Goal: Task Accomplishment & Management: Manage account settings

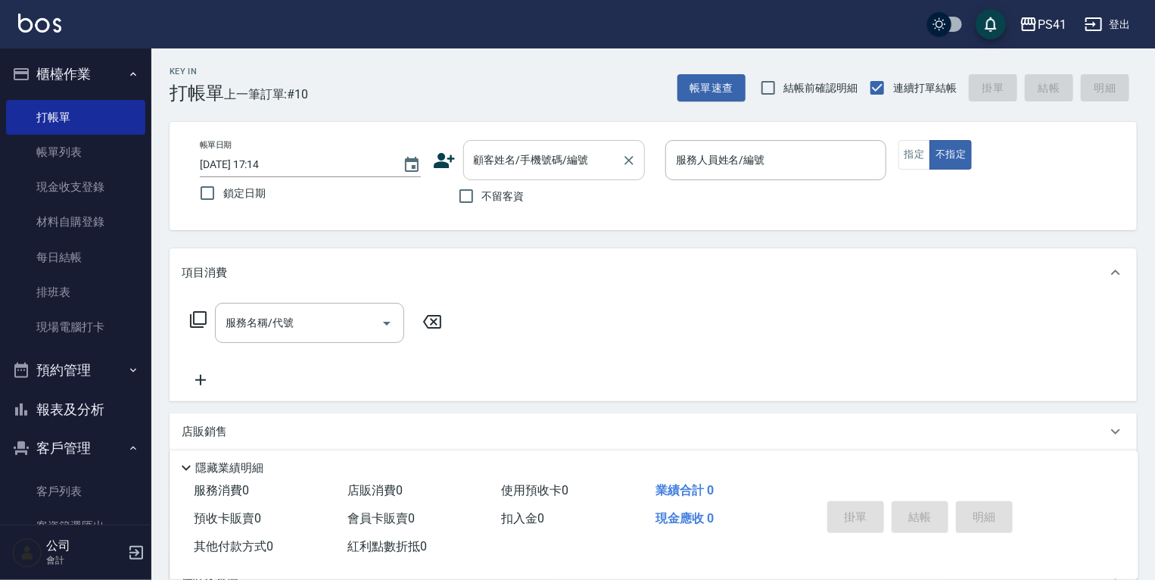
click at [542, 151] on input "顧客姓名/手機號碼/編號" at bounding box center [542, 160] width 145 height 26
click at [87, 490] on link "客戶列表" at bounding box center [75, 491] width 139 height 35
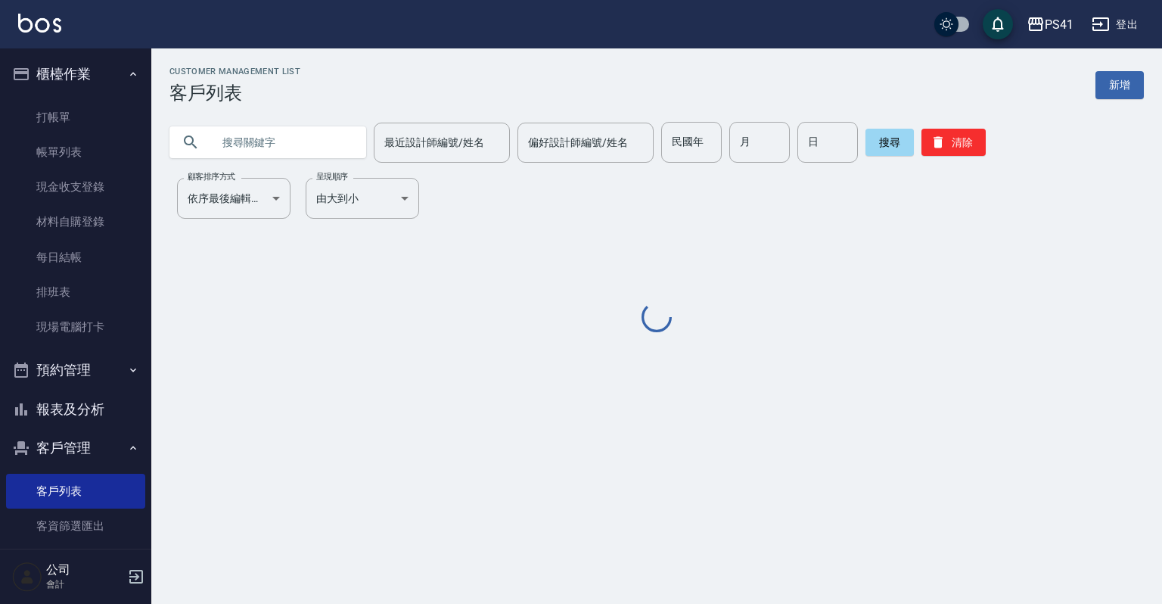
click at [209, 145] on div at bounding box center [267, 142] width 197 height 32
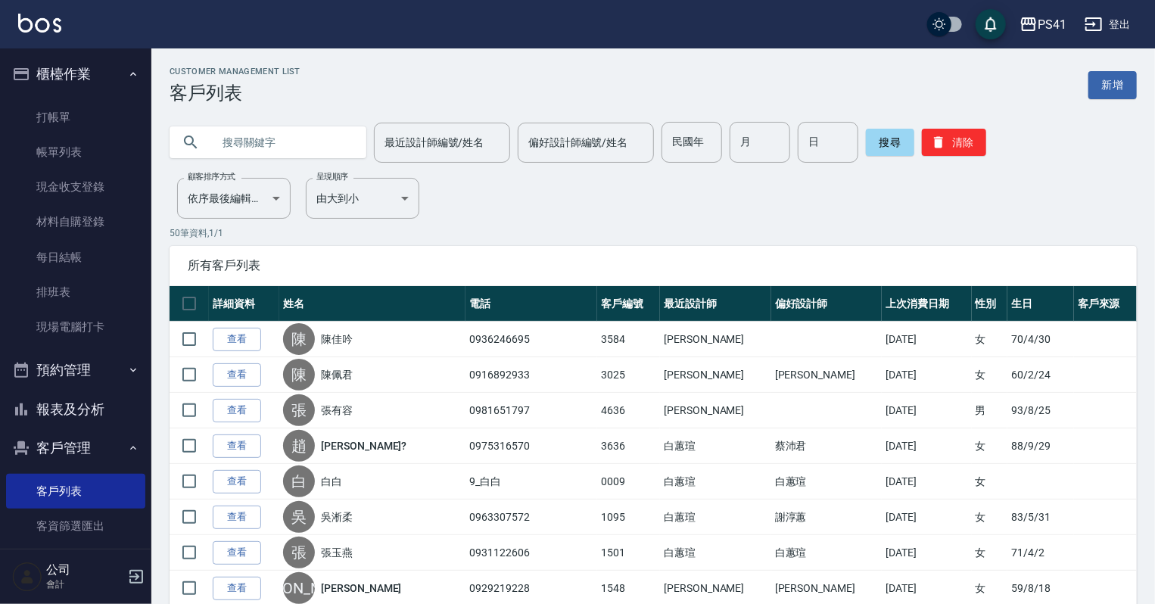
click at [234, 144] on input "text" at bounding box center [283, 142] width 142 height 41
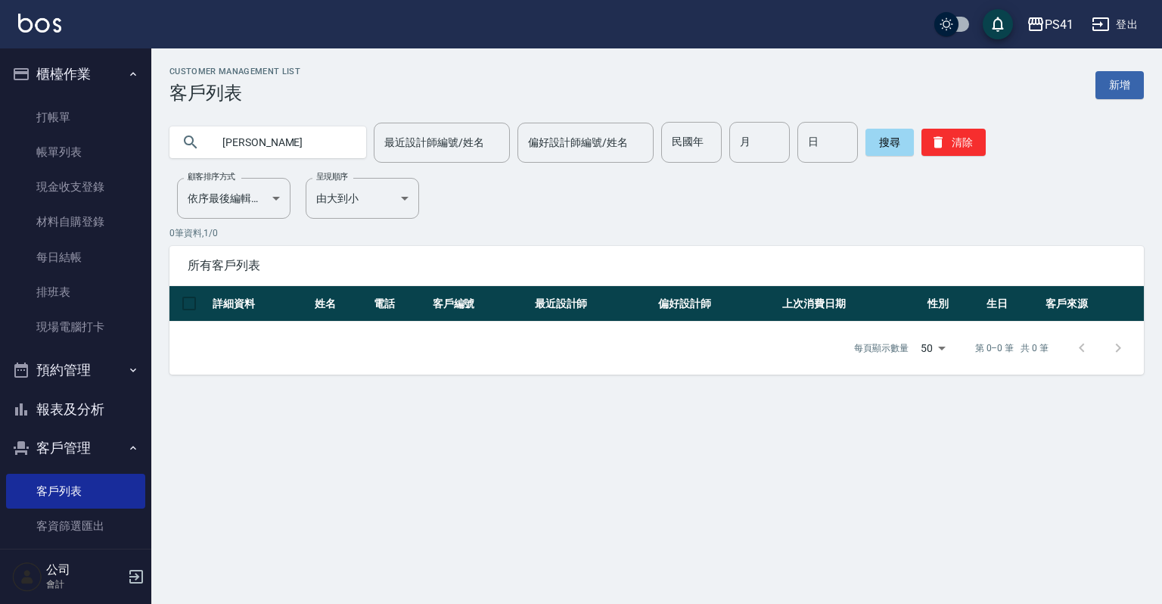
type input "[PERSON_NAME]"
click at [1117, 91] on link "新增" at bounding box center [1119, 85] width 48 height 28
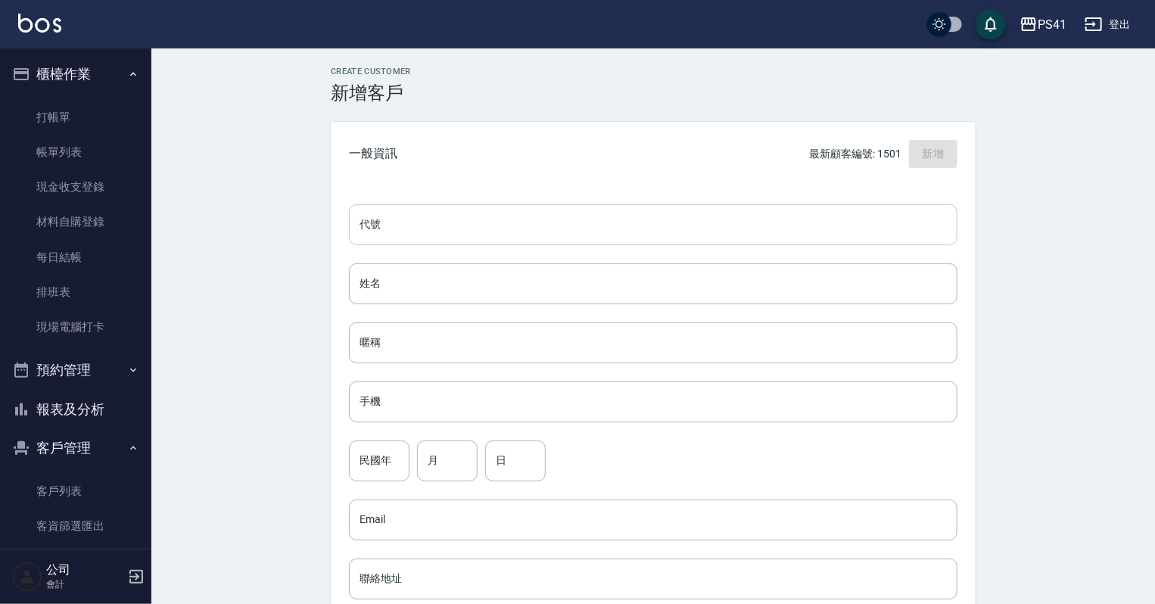
click at [744, 220] on input "代號" at bounding box center [653, 224] width 608 height 41
click at [67, 481] on link "客戶列表" at bounding box center [75, 491] width 139 height 35
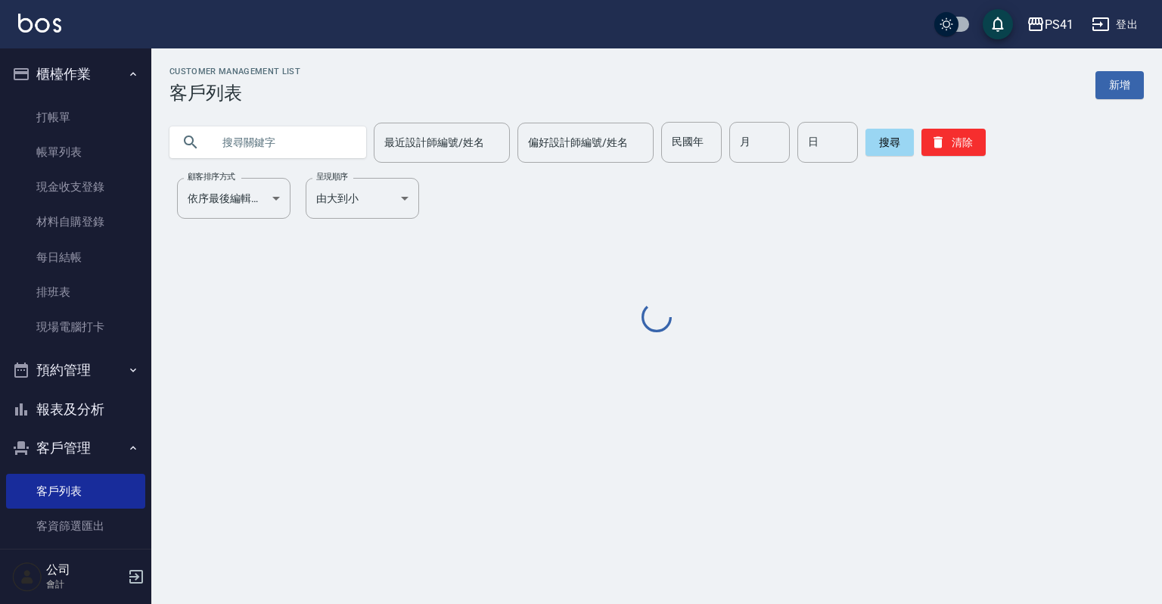
click at [281, 150] on input "text" at bounding box center [283, 142] width 142 height 41
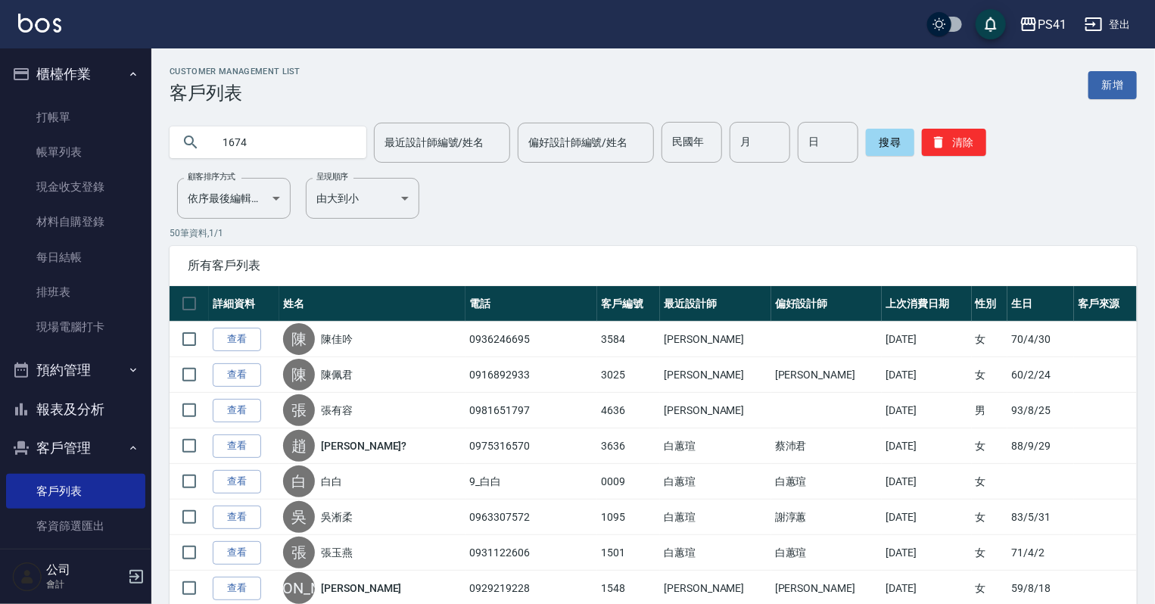
type input "1674"
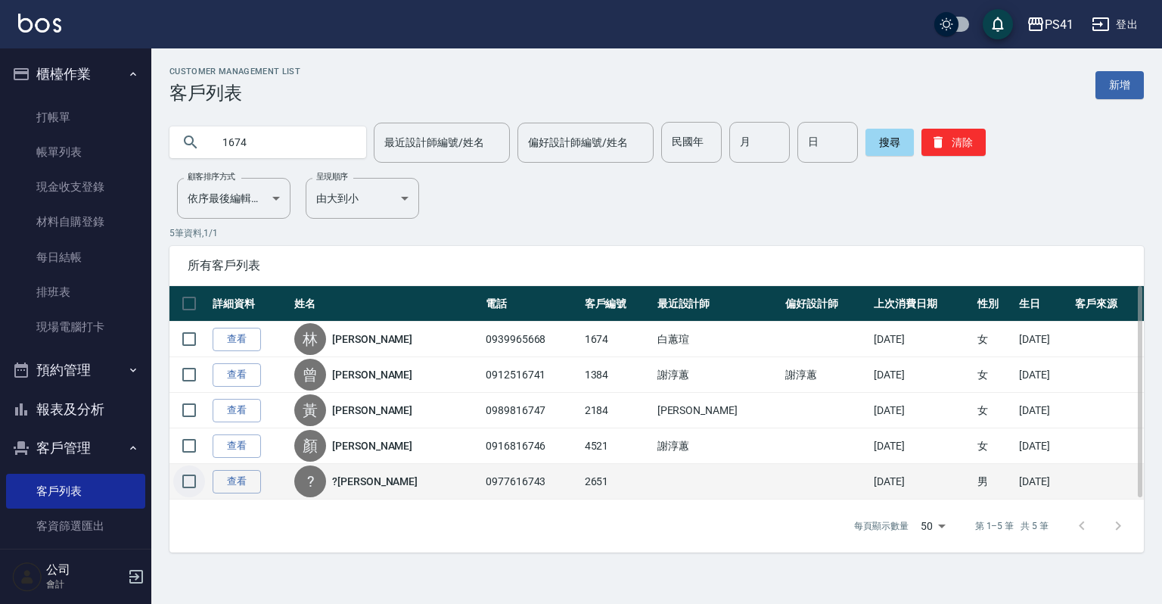
click at [188, 481] on input "checkbox" at bounding box center [189, 481] width 32 height 32
checkbox input "true"
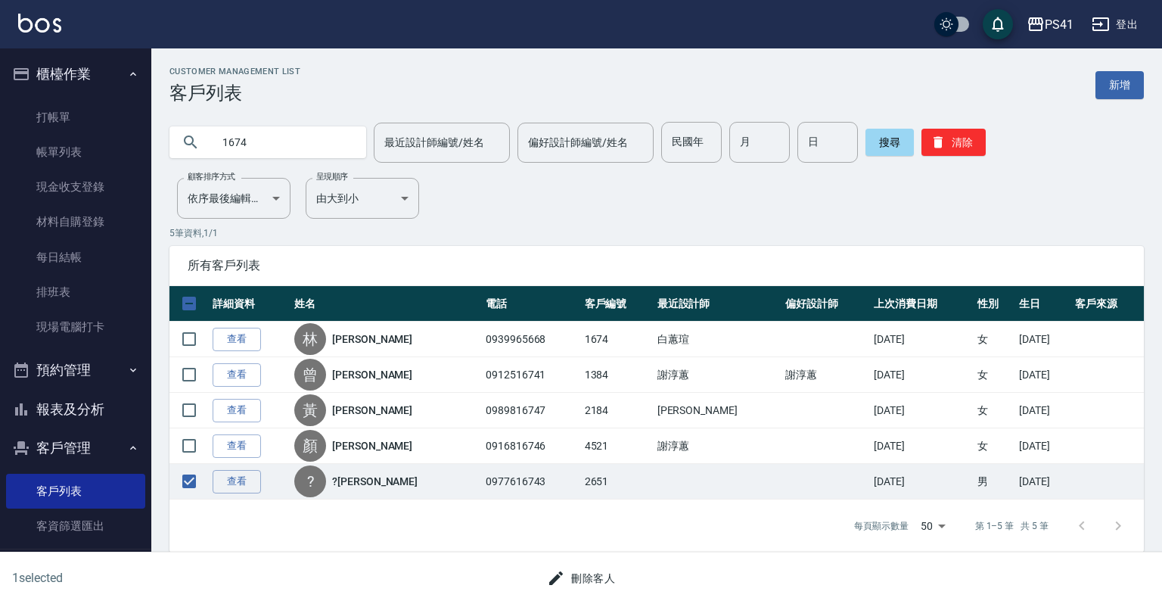
click at [590, 576] on button "刪除客人" at bounding box center [581, 578] width 80 height 28
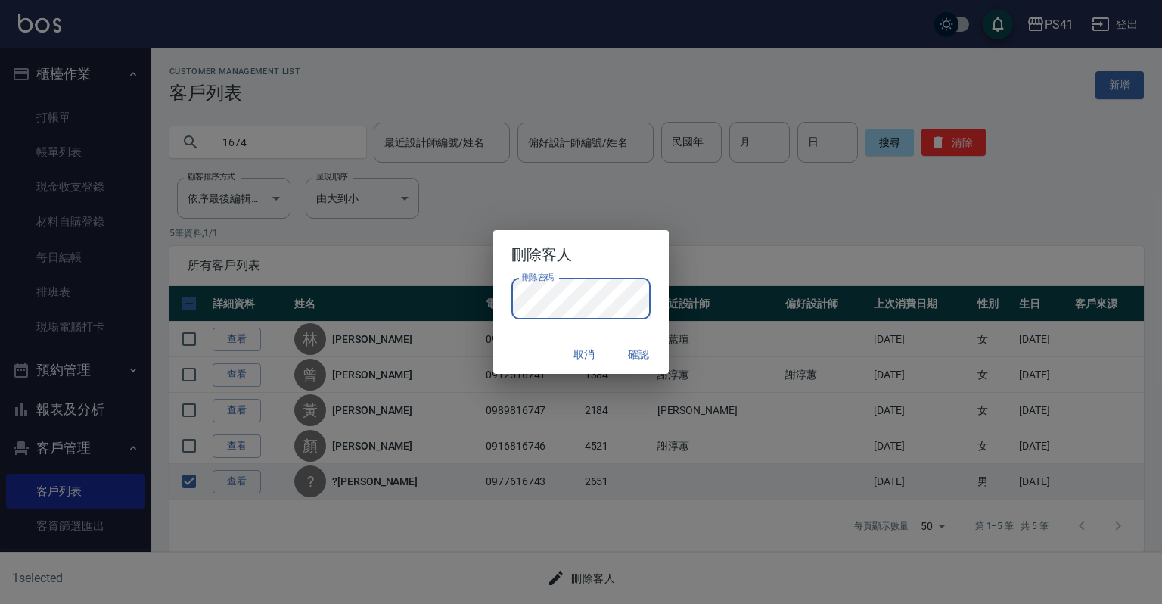
click at [622, 351] on button "確認" at bounding box center [638, 354] width 48 height 28
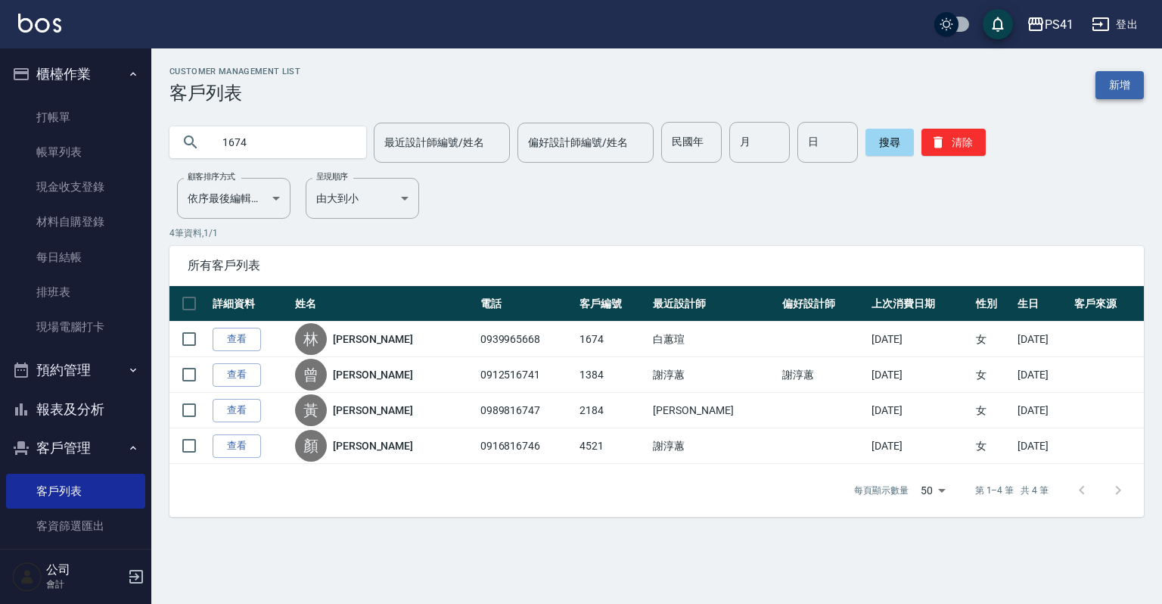
click at [1108, 82] on link "新增" at bounding box center [1119, 85] width 48 height 28
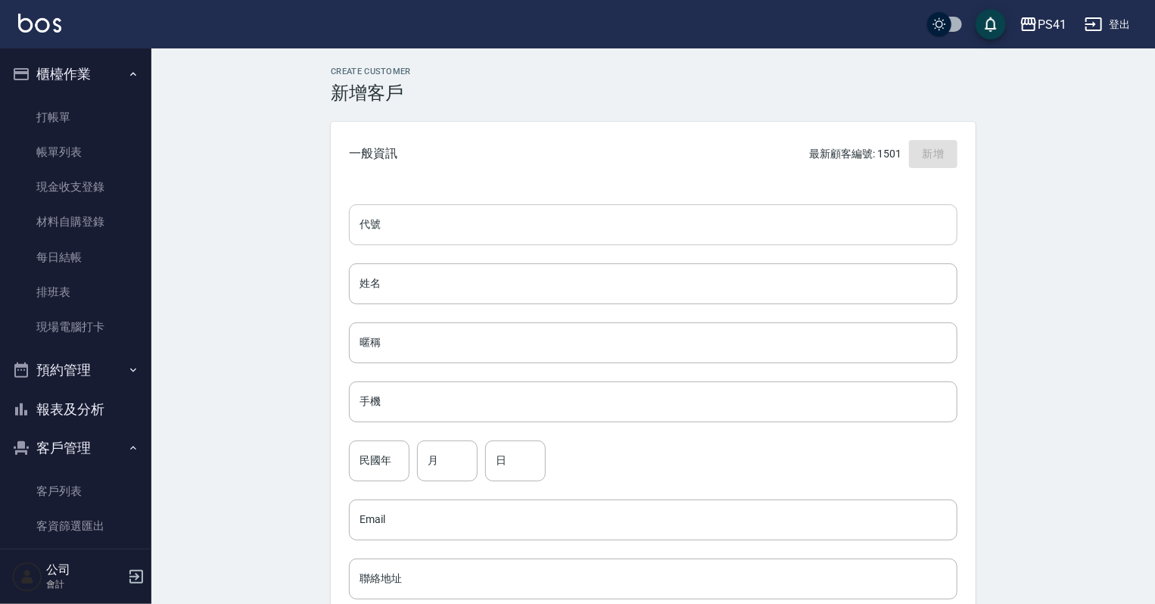
click at [642, 218] on input "代號" at bounding box center [653, 224] width 608 height 41
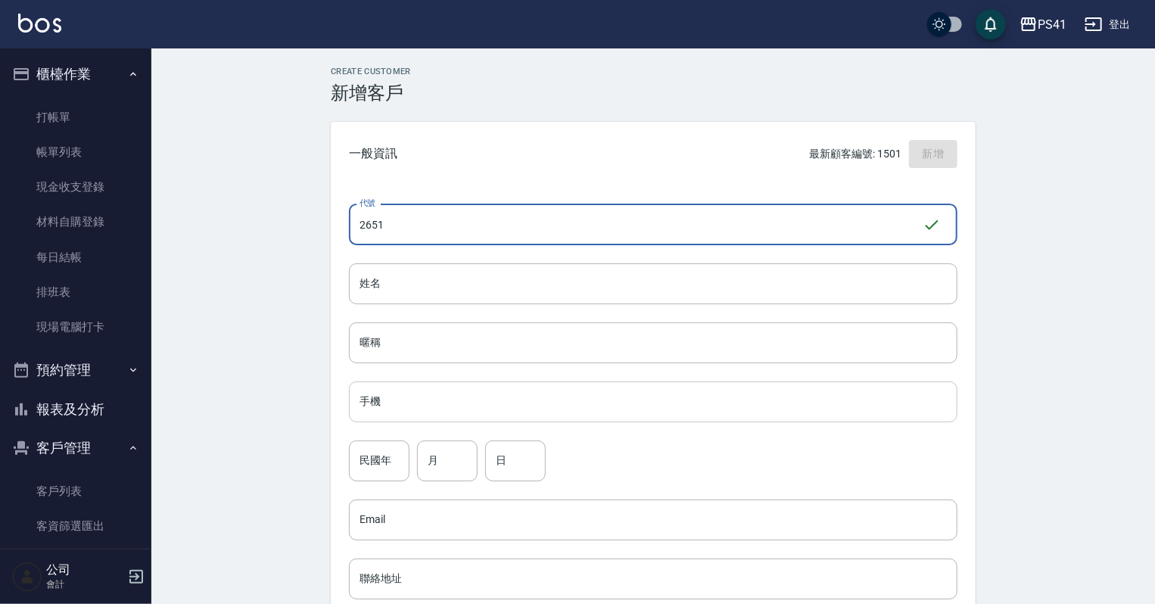
type input "2651"
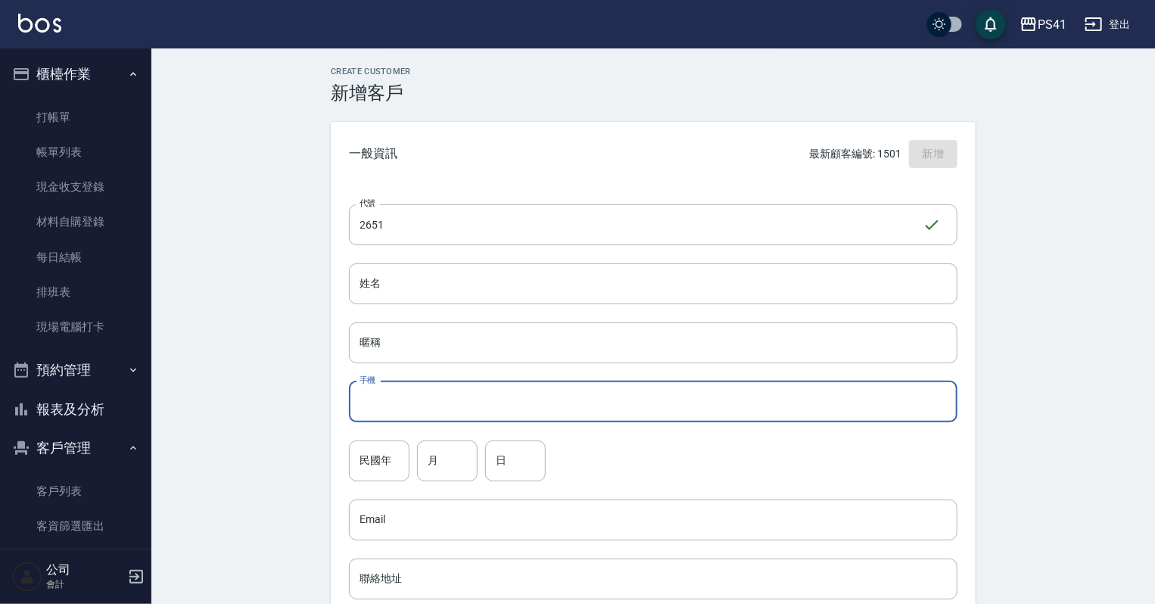
click at [584, 393] on input "手機" at bounding box center [653, 401] width 608 height 41
type input "0978011369"
click at [565, 284] on input "姓名" at bounding box center [653, 283] width 608 height 41
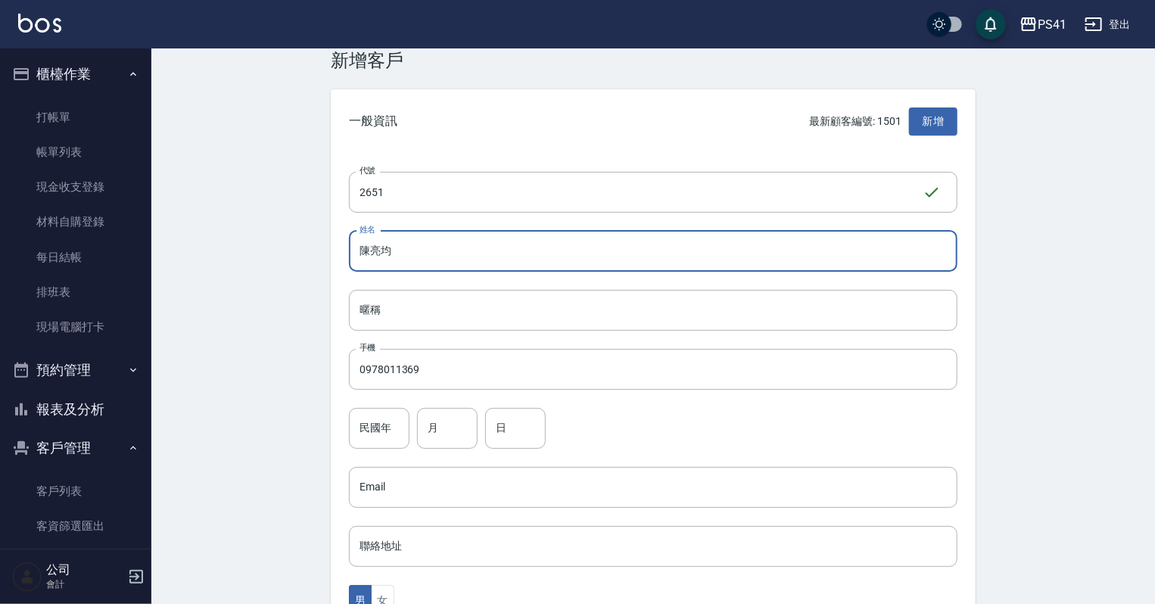
scroll to position [61, 0]
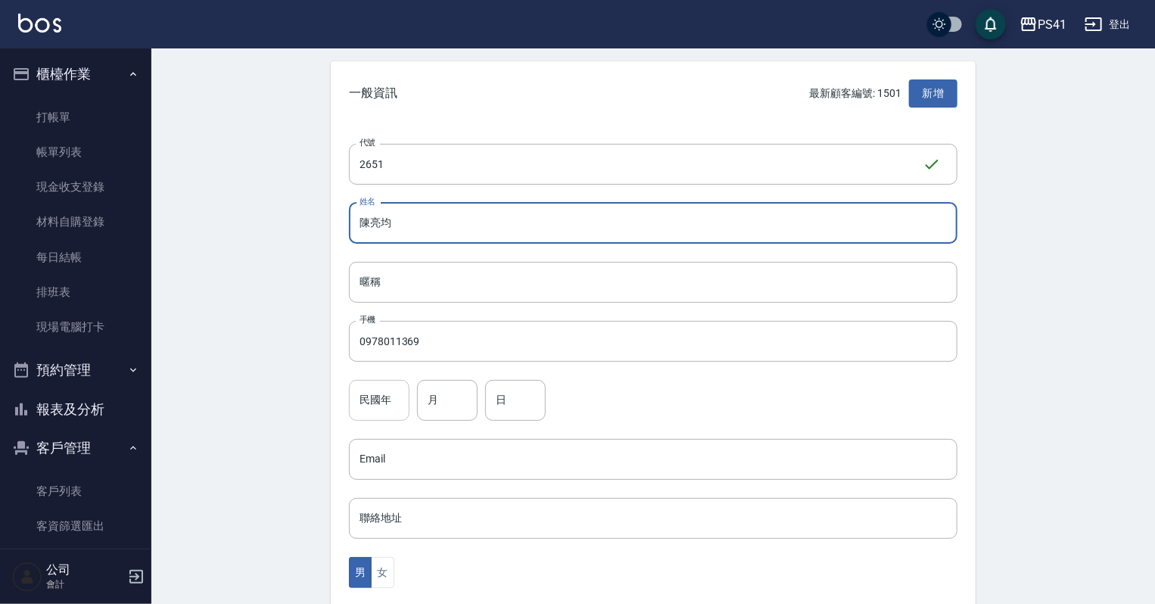
type input "陳亮均"
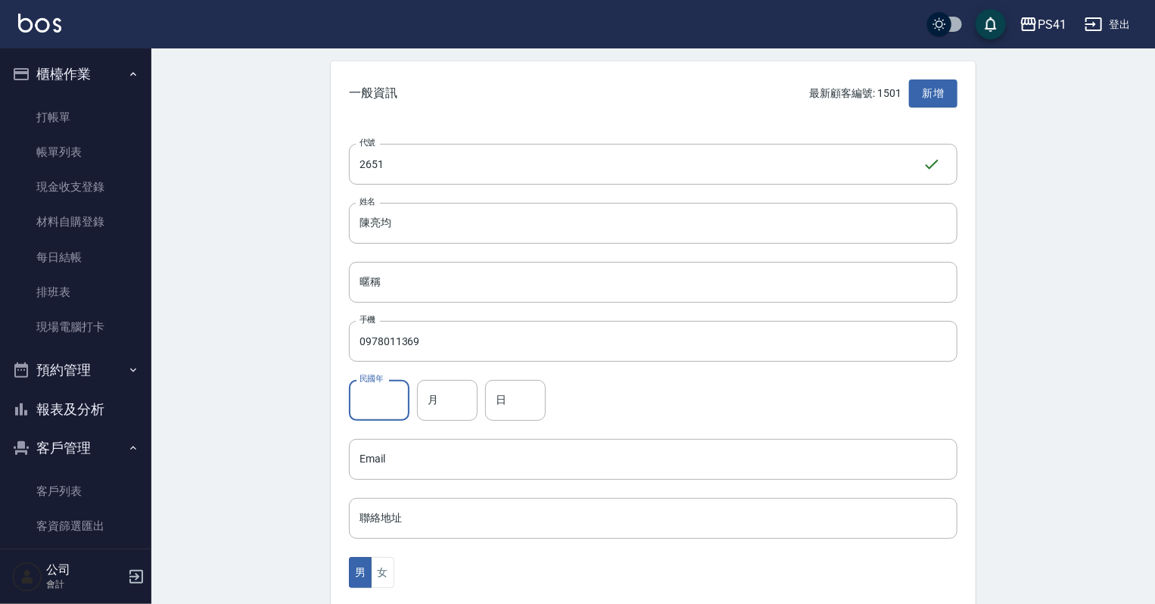
click at [396, 410] on input "民國年" at bounding box center [379, 400] width 61 height 41
type input "82"
drag, startPoint x: 435, startPoint y: 396, endPoint x: 442, endPoint y: 410, distance: 15.2
click at [438, 402] on input "月" at bounding box center [447, 400] width 61 height 41
type input "01"
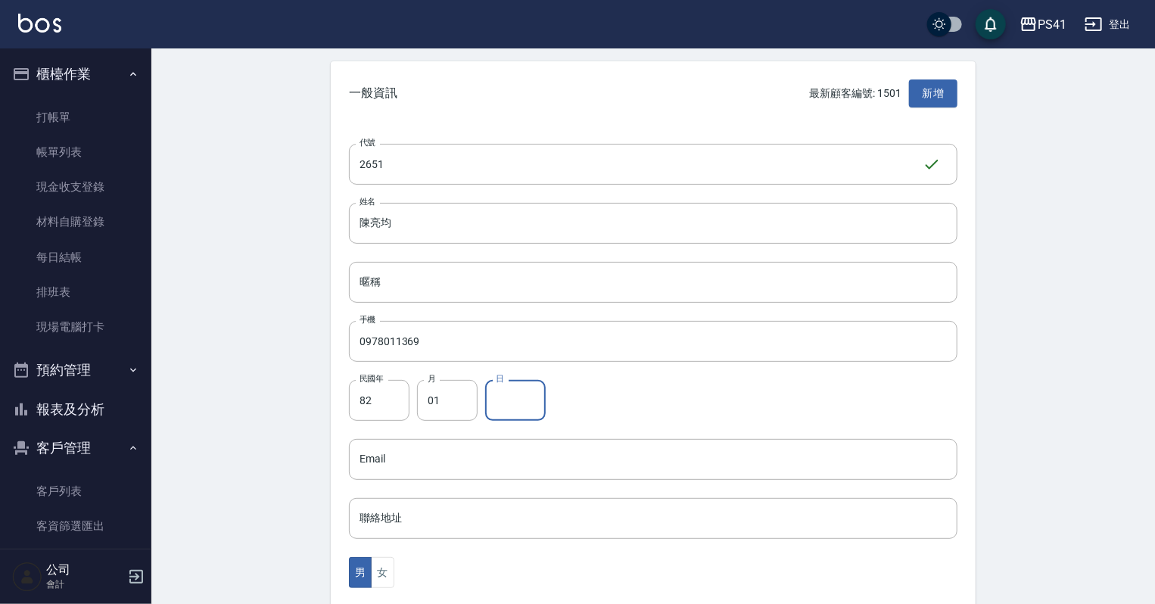
click at [542, 390] on input "日" at bounding box center [515, 400] width 61 height 41
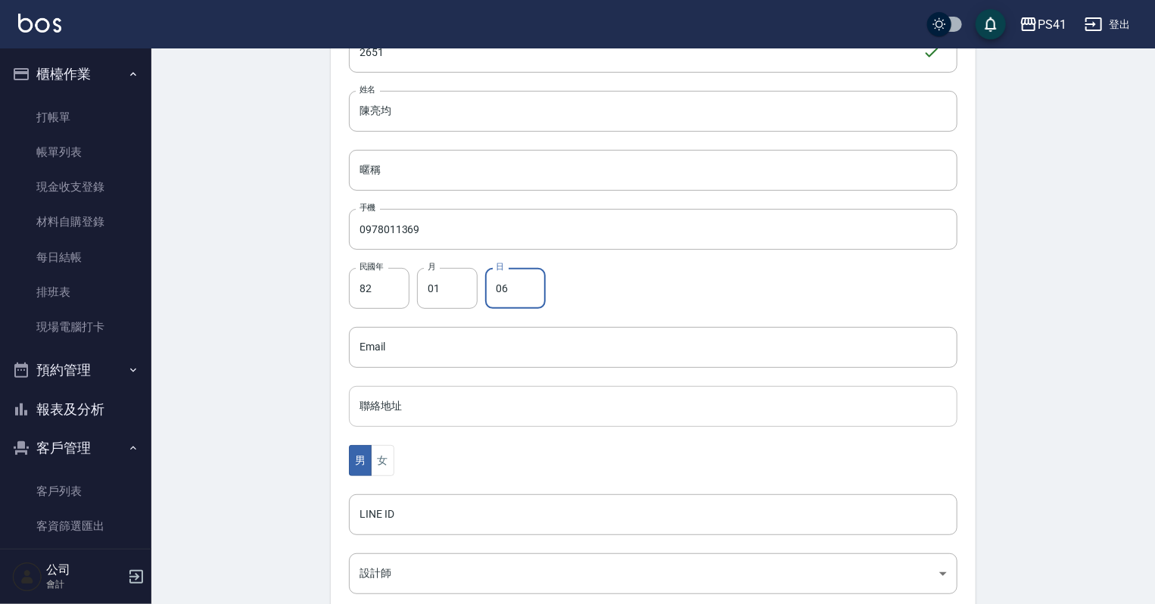
scroll to position [182, 0]
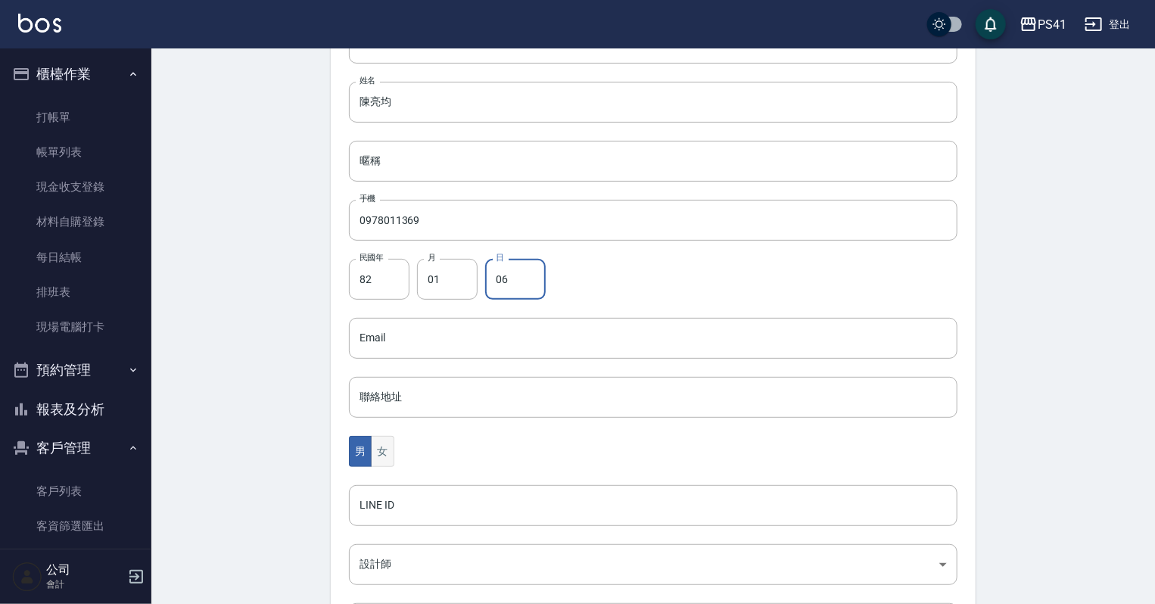
type input "06"
click at [386, 455] on button "女" at bounding box center [382, 451] width 23 height 31
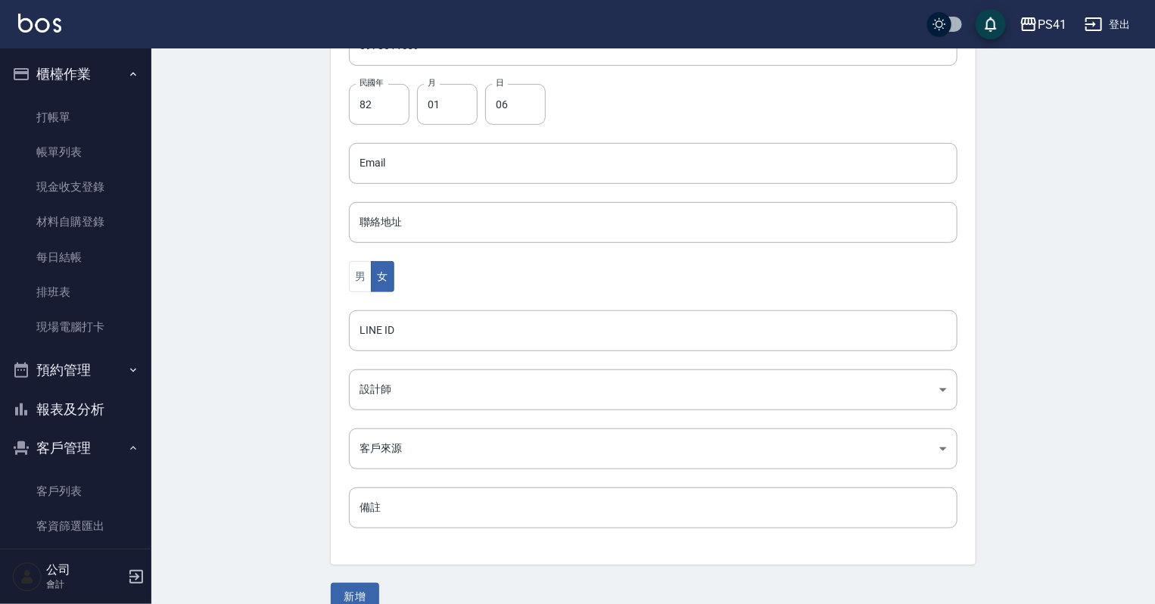
scroll to position [363, 0]
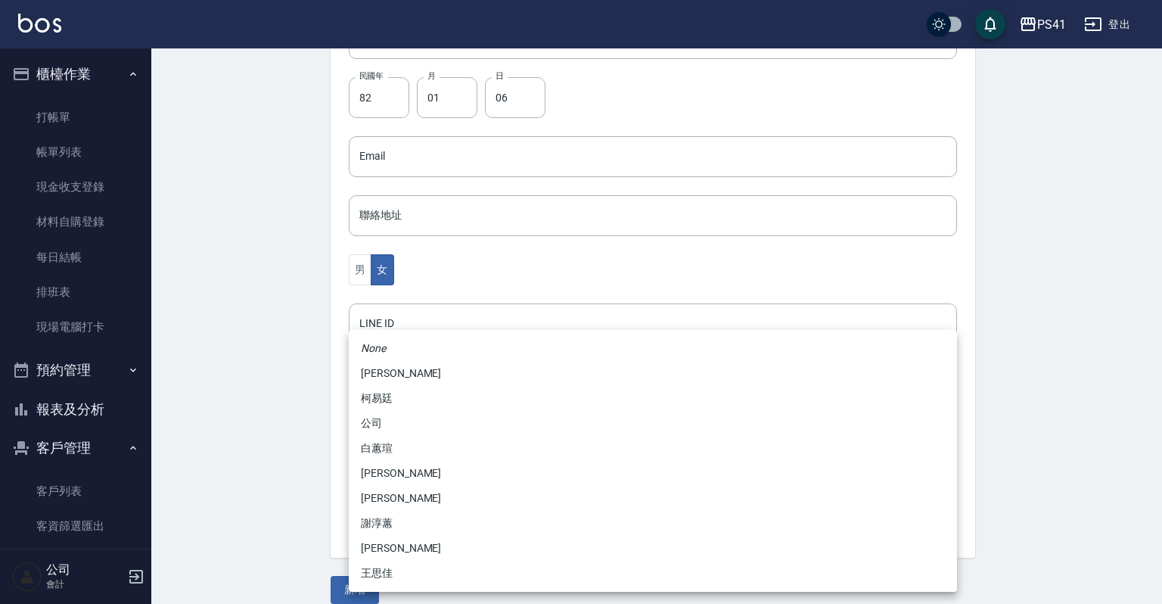
click at [415, 375] on body "PS41 登出 櫃檯作業 打帳單 帳單列表 現金收支登錄 材料自購登錄 每日結帳 排班表 現場電腦打卡 預約管理 預約管理 單日預約紀錄 單週預約紀錄 報表及…" at bounding box center [581, 129] width 1162 height 985
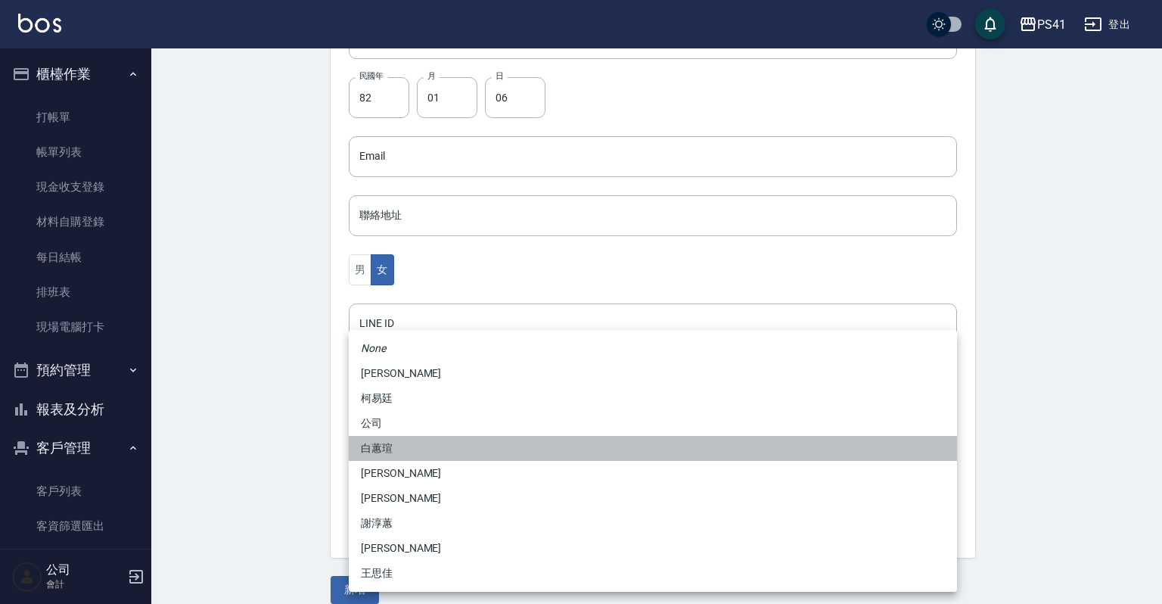
click at [403, 451] on li "白蕙瑄" at bounding box center [653, 448] width 608 height 25
type input "ddc07e2a-9c46-438a-ae12-131b47584ec9"
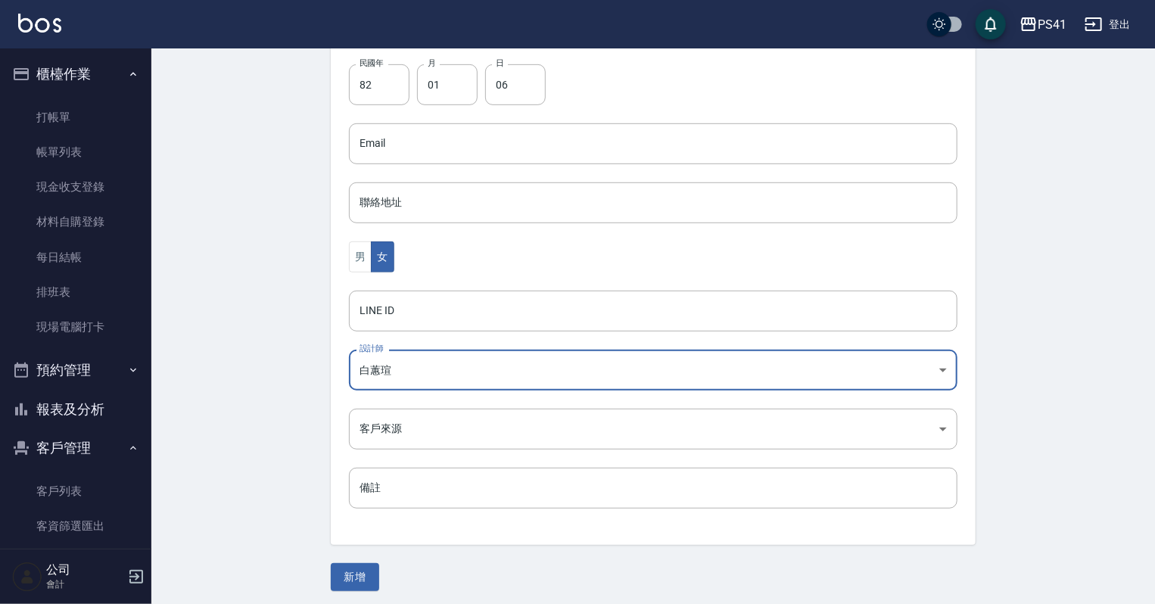
scroll to position [381, 0]
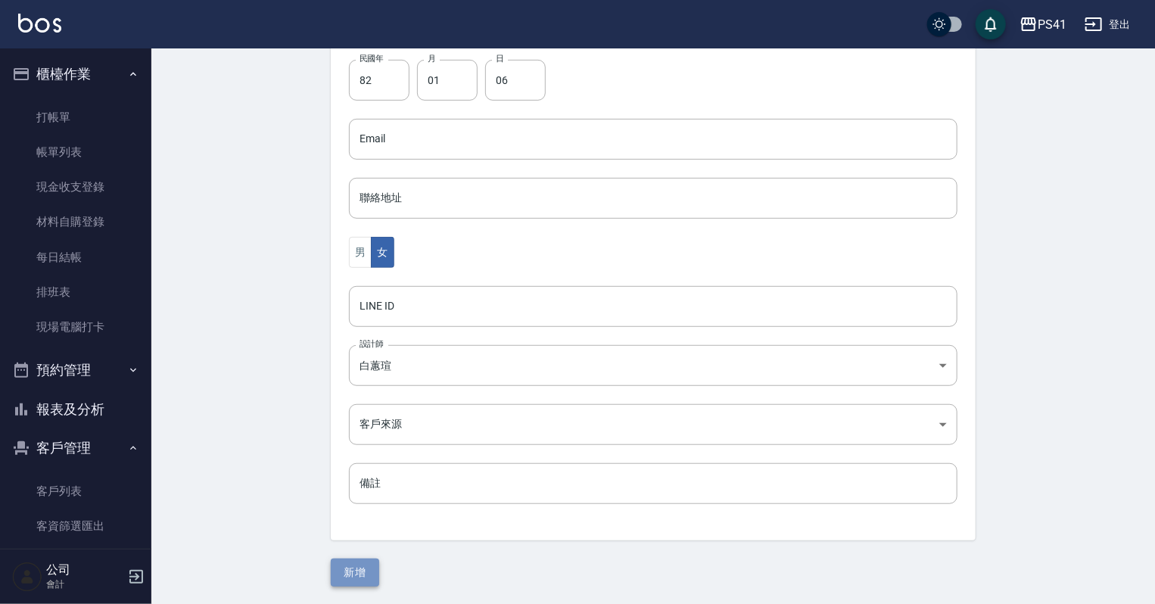
click at [343, 558] on button "新增" at bounding box center [355, 572] width 48 height 28
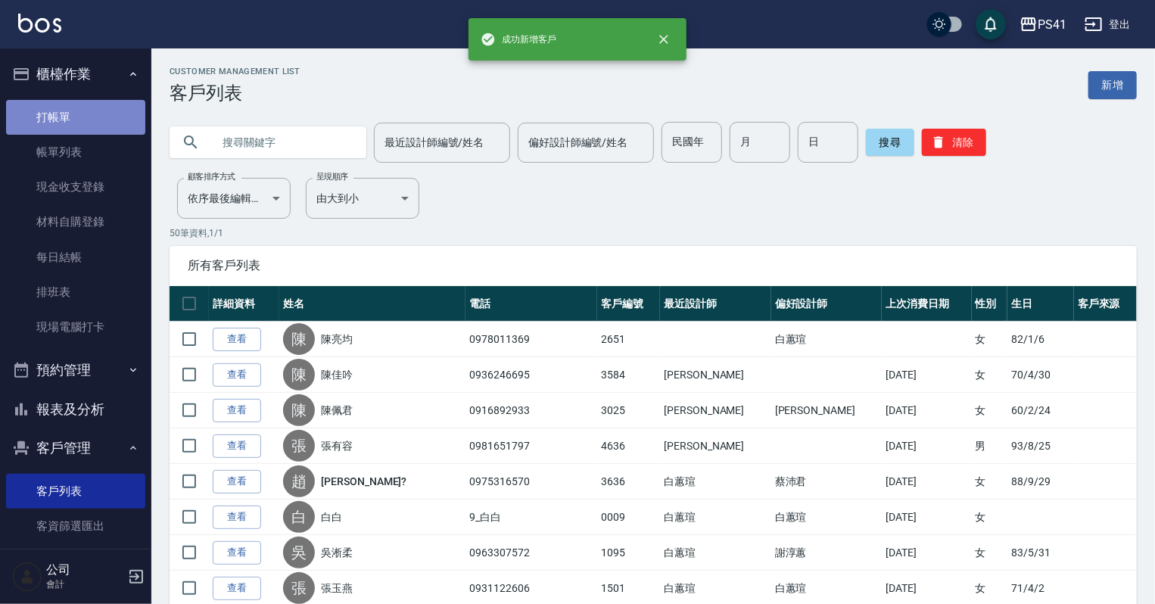
click at [115, 120] on link "打帳單" at bounding box center [75, 117] width 139 height 35
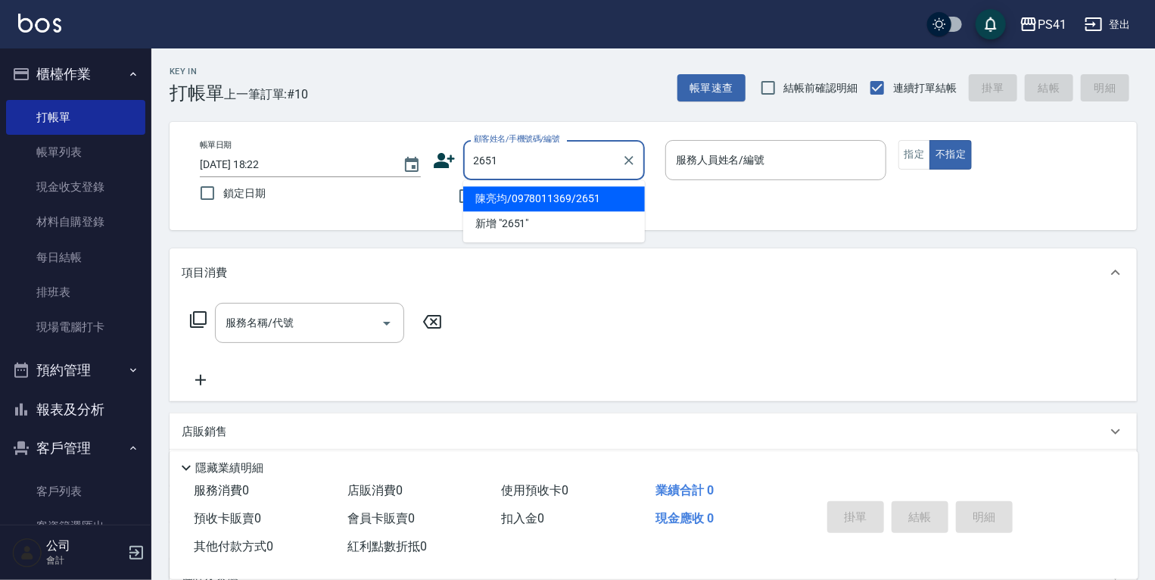
type input "陳亮均/0978011369/2651"
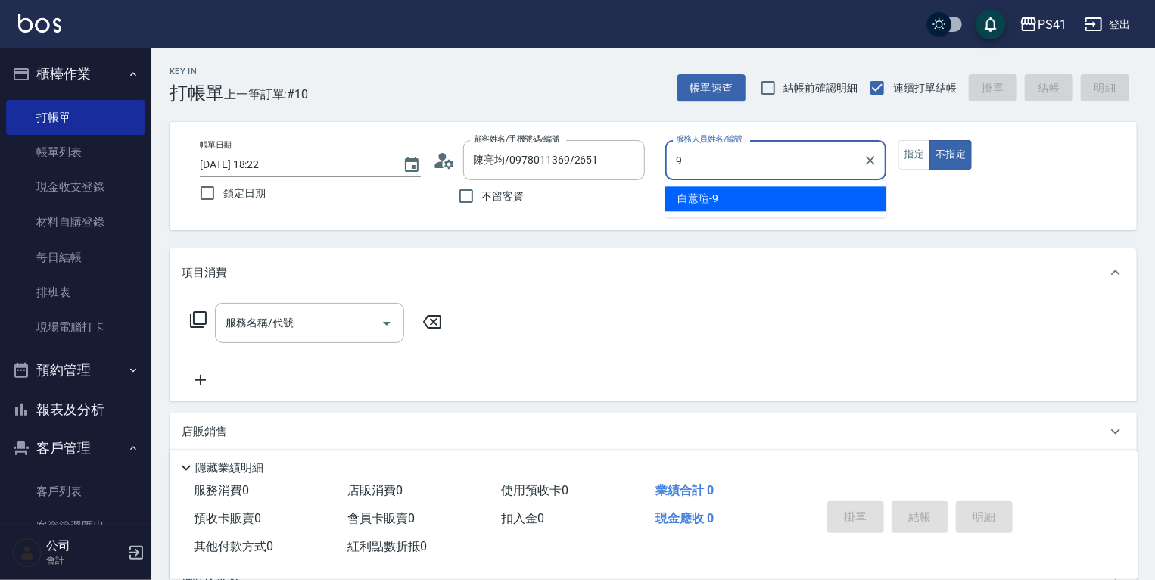
type input "[PERSON_NAME]-9"
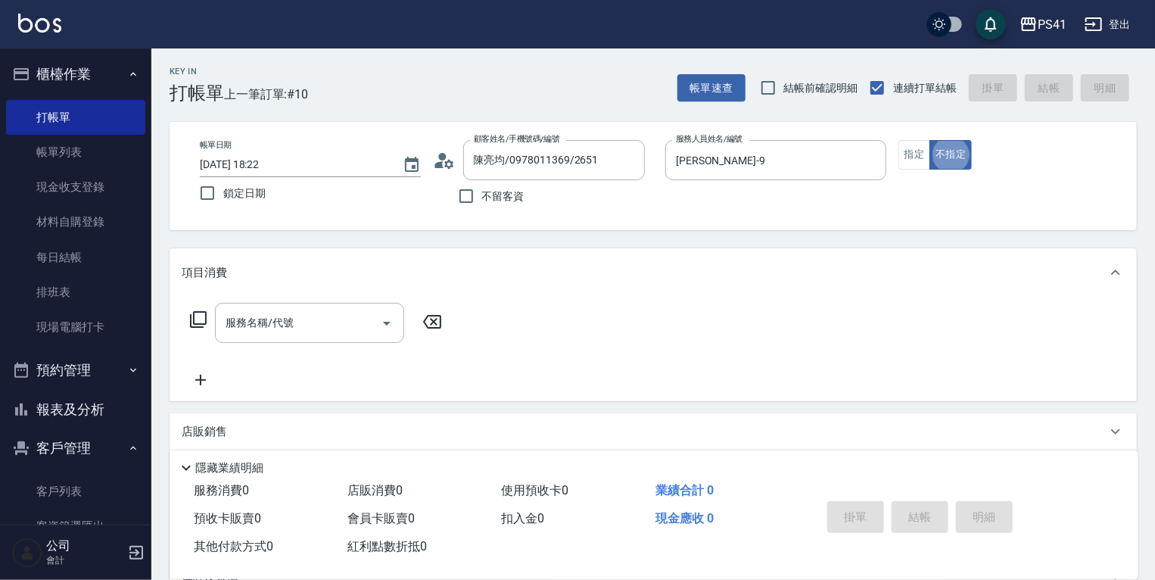
type button "false"
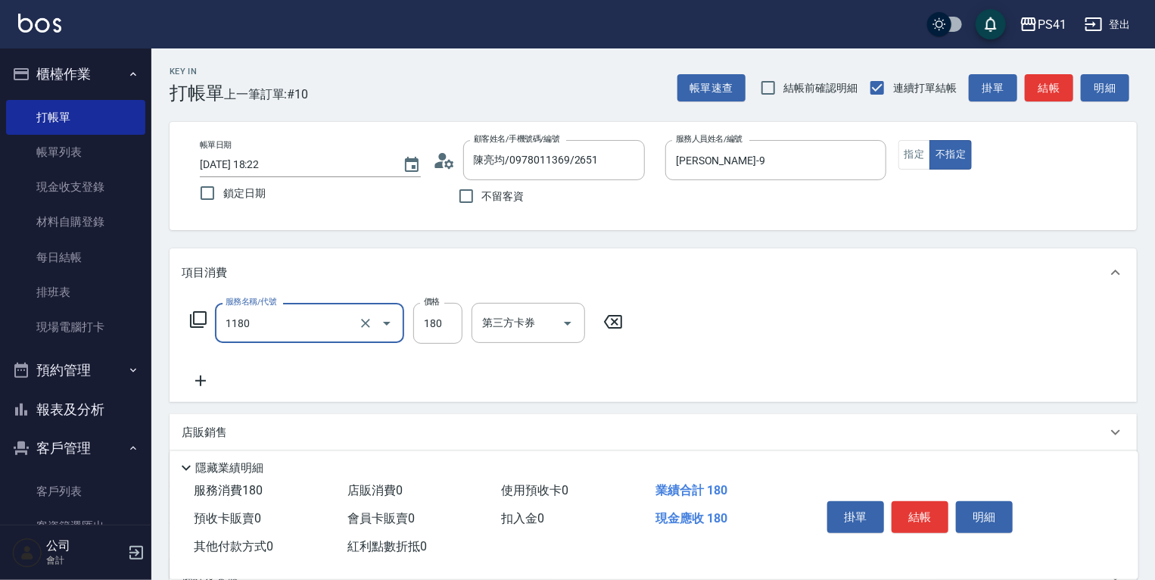
type input "洗髮(洗+剪不指定活動)(1180)"
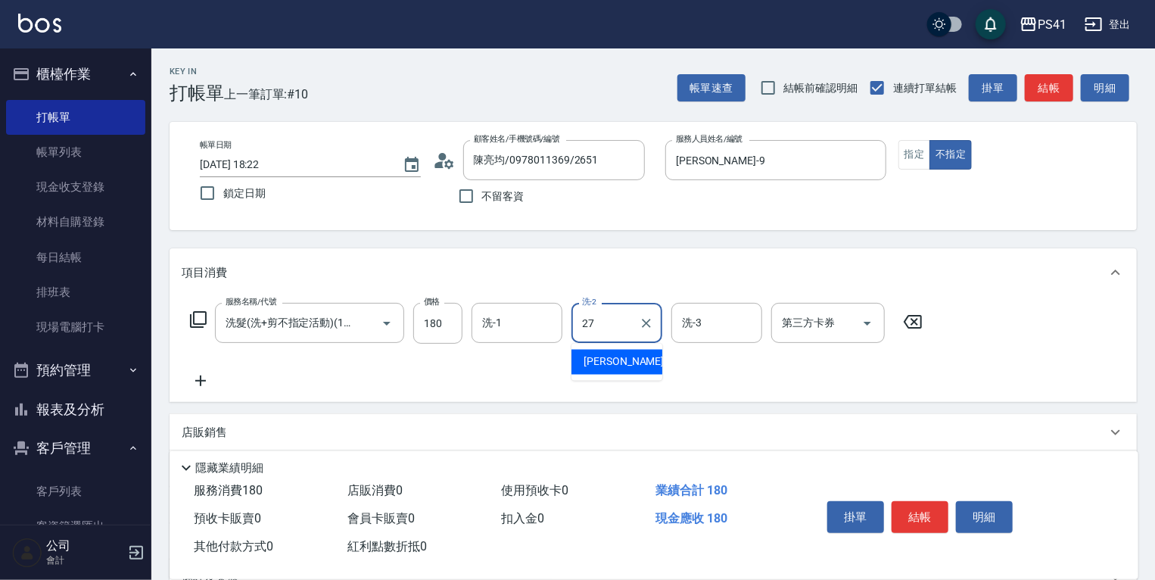
type input "佳佳-27"
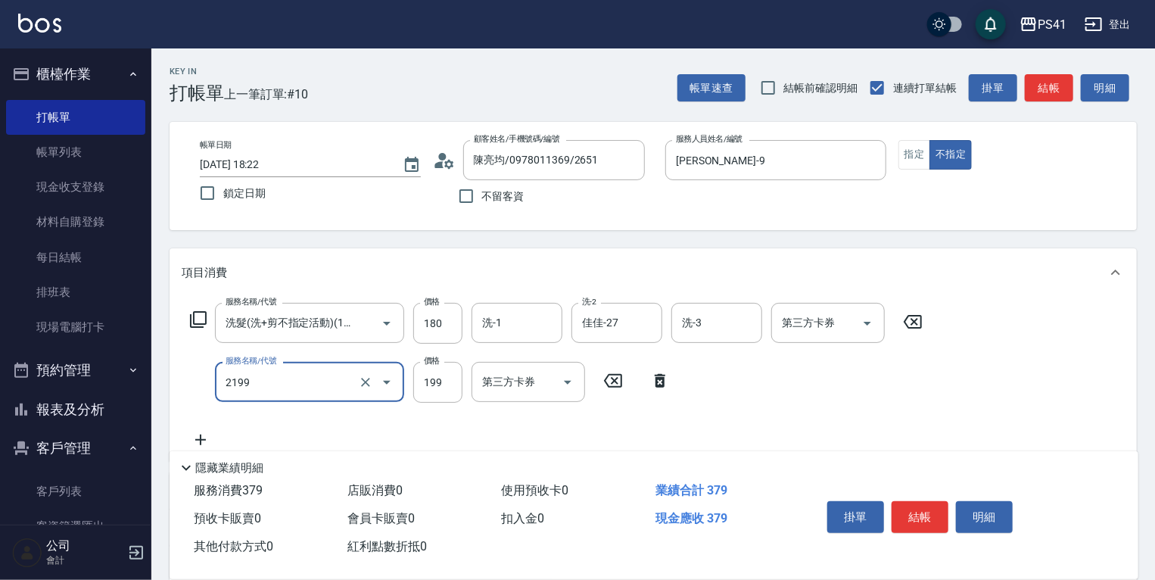
type input "不指定剪髮活動(2199)"
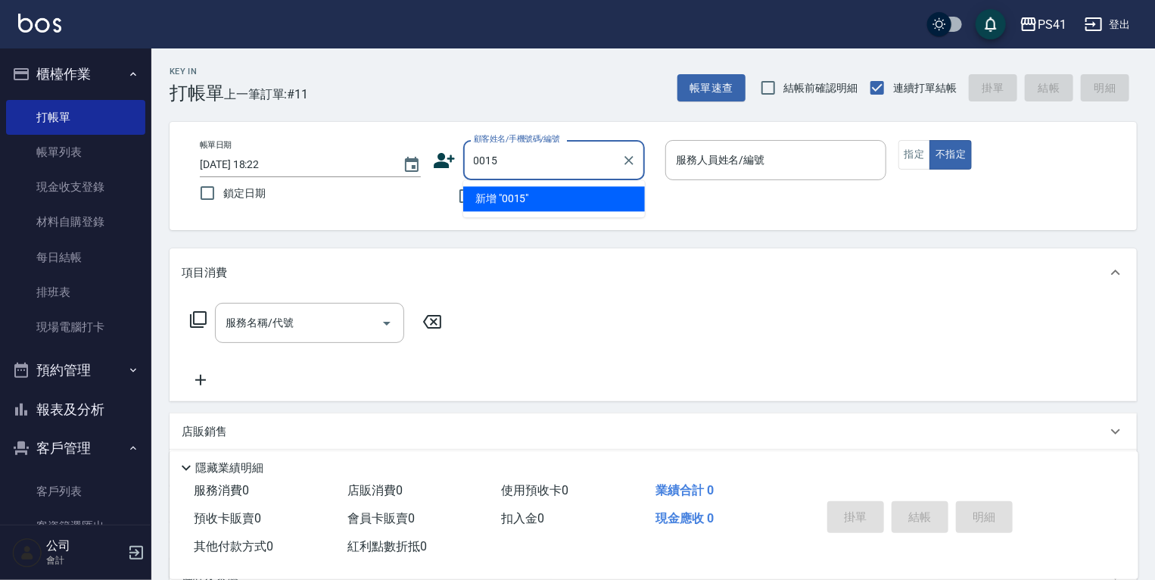
type input "0015"
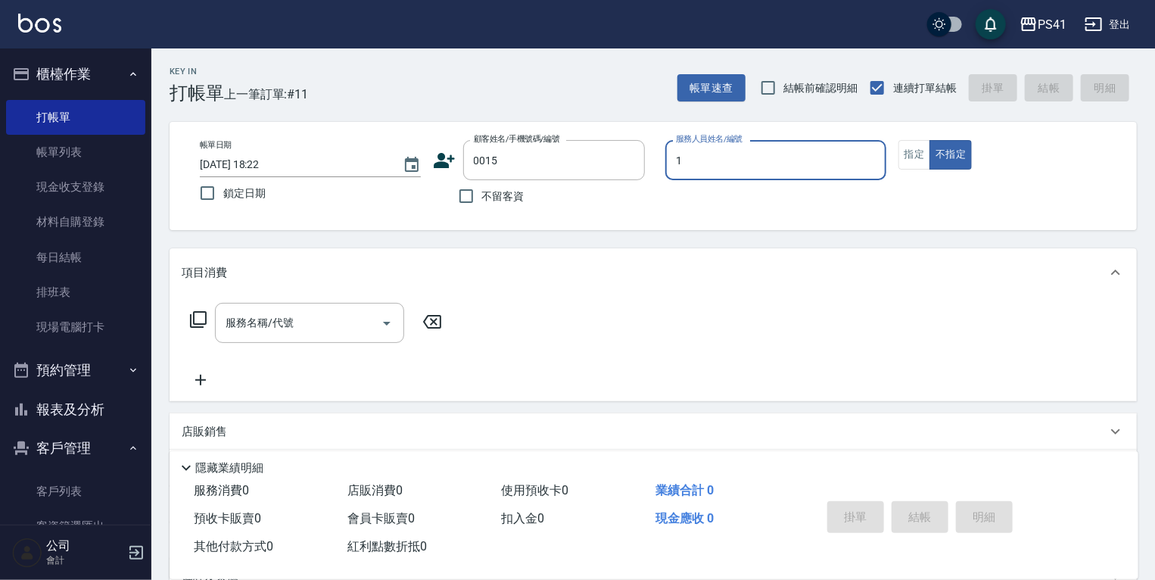
type input "15"
type input "[PERSON_NAME]/15_[PERSON_NAME]/0015"
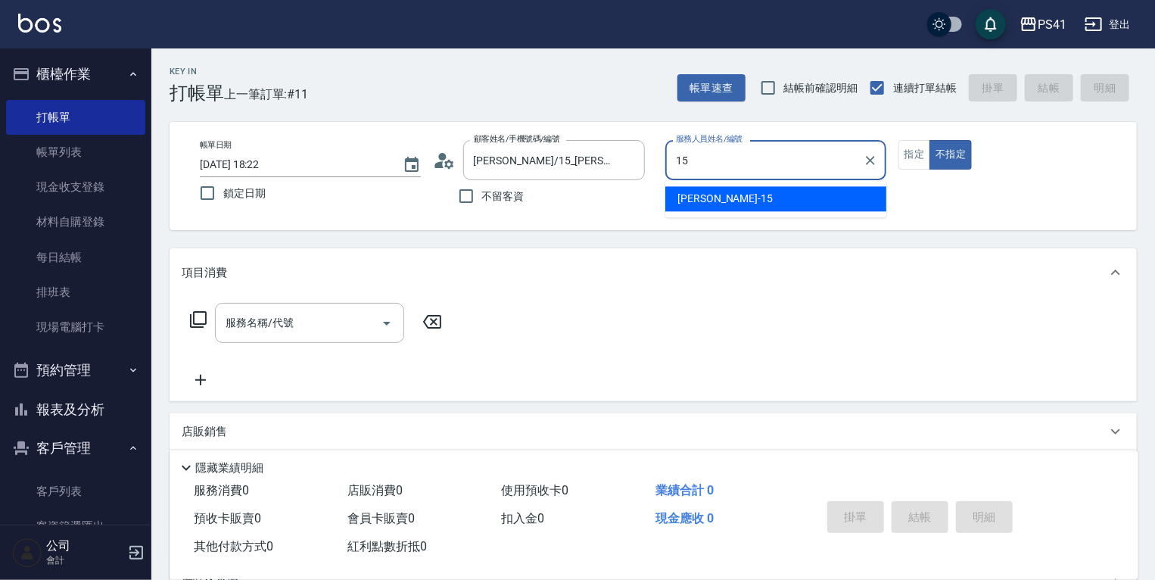
type input "[PERSON_NAME]15"
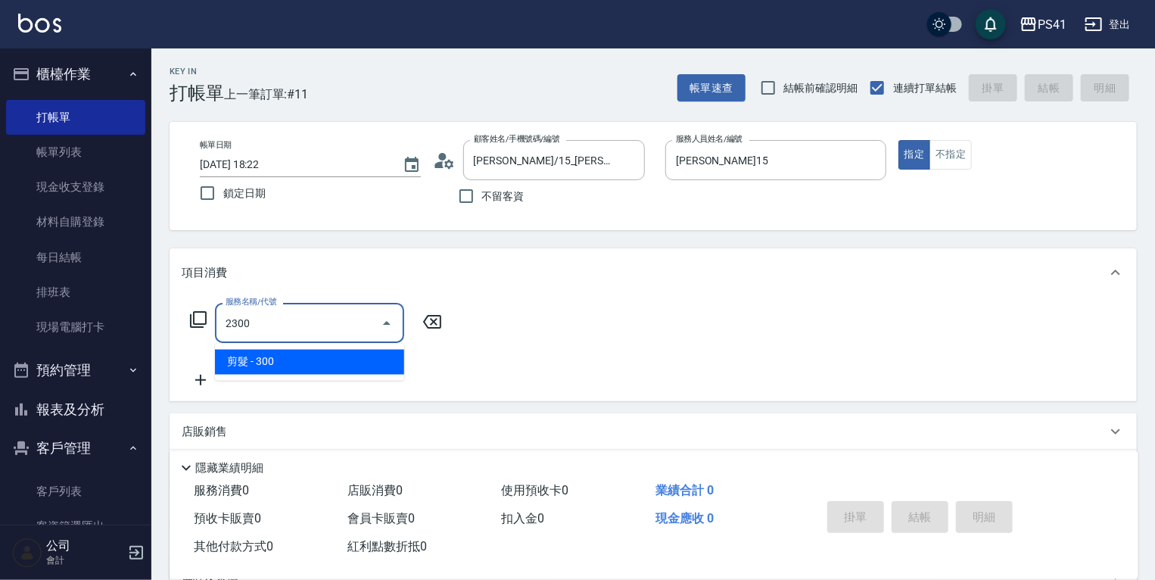
type input "剪髮(2300)"
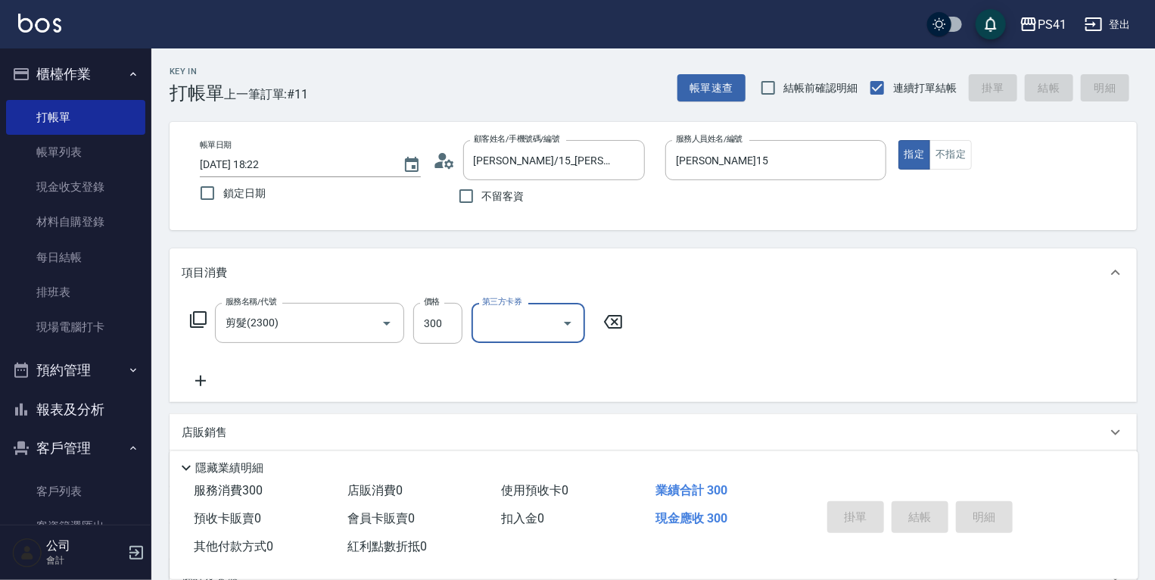
type input "[DATE] 18:23"
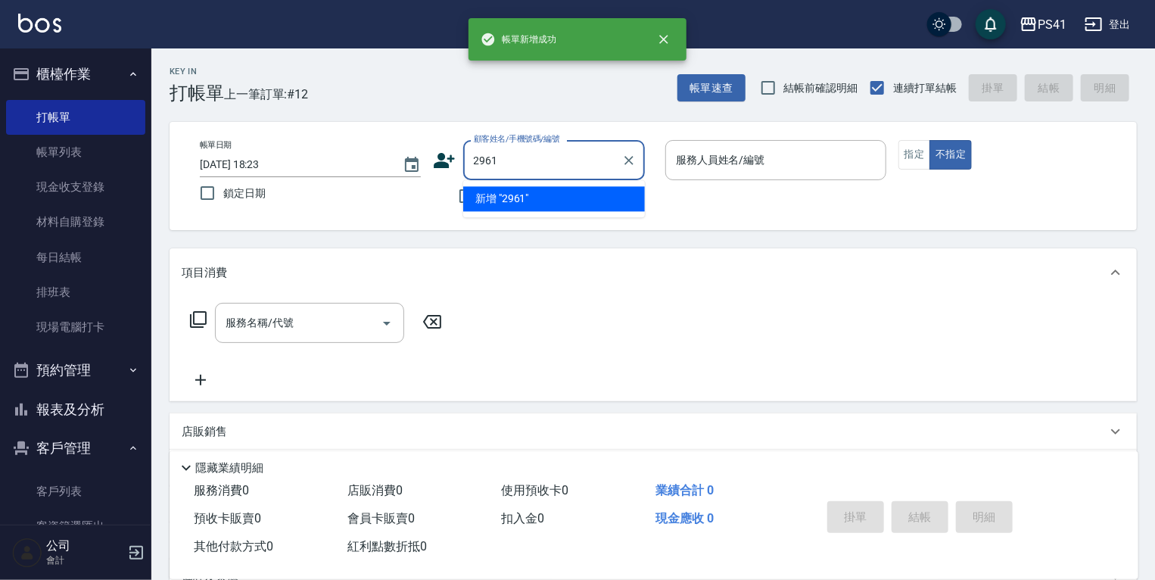
type input "2961"
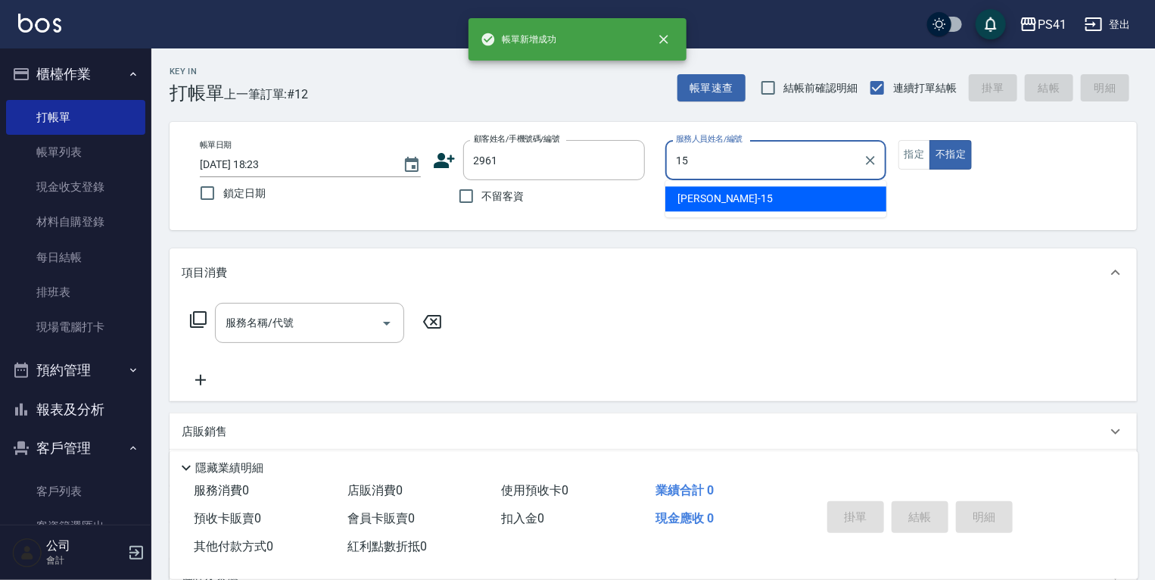
type input "[PERSON_NAME]15"
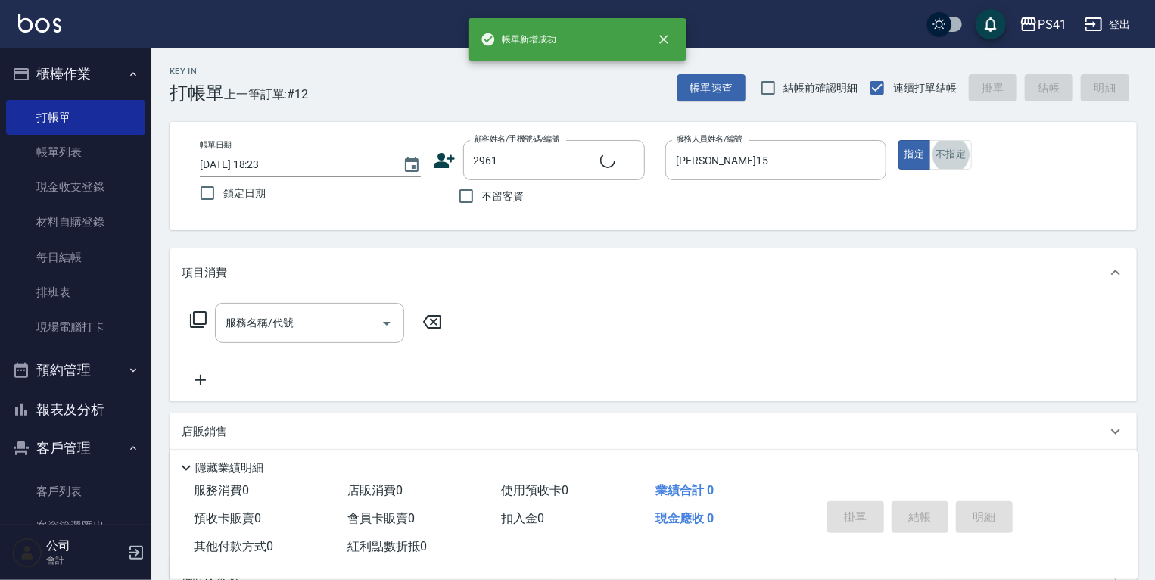
type input "[PERSON_NAME]/0935583074/2961"
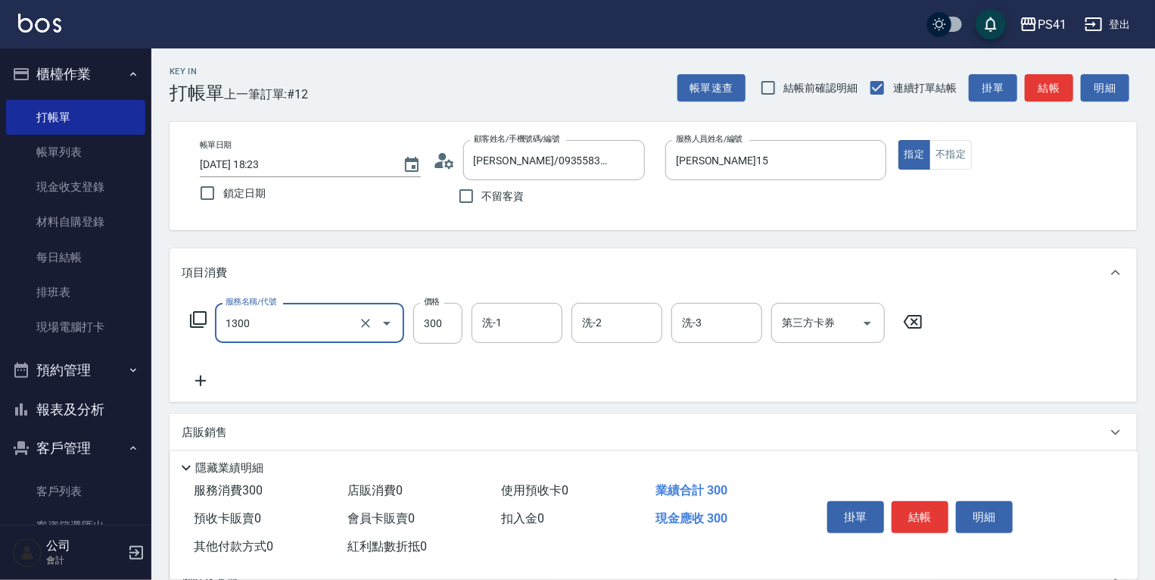
type input "洗髮300(1300)"
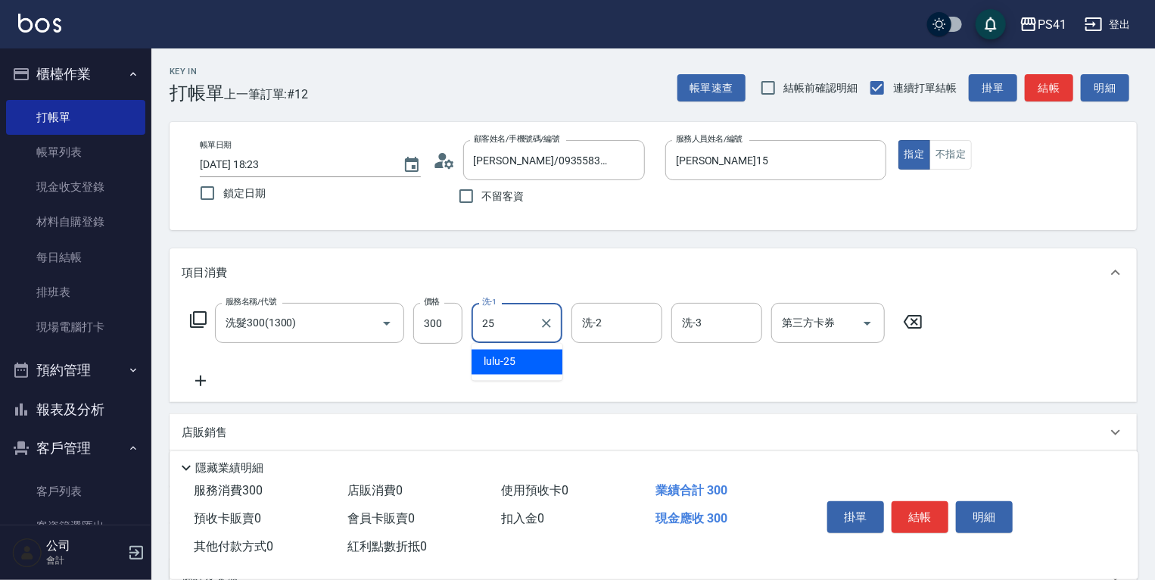
type input "lulu-25"
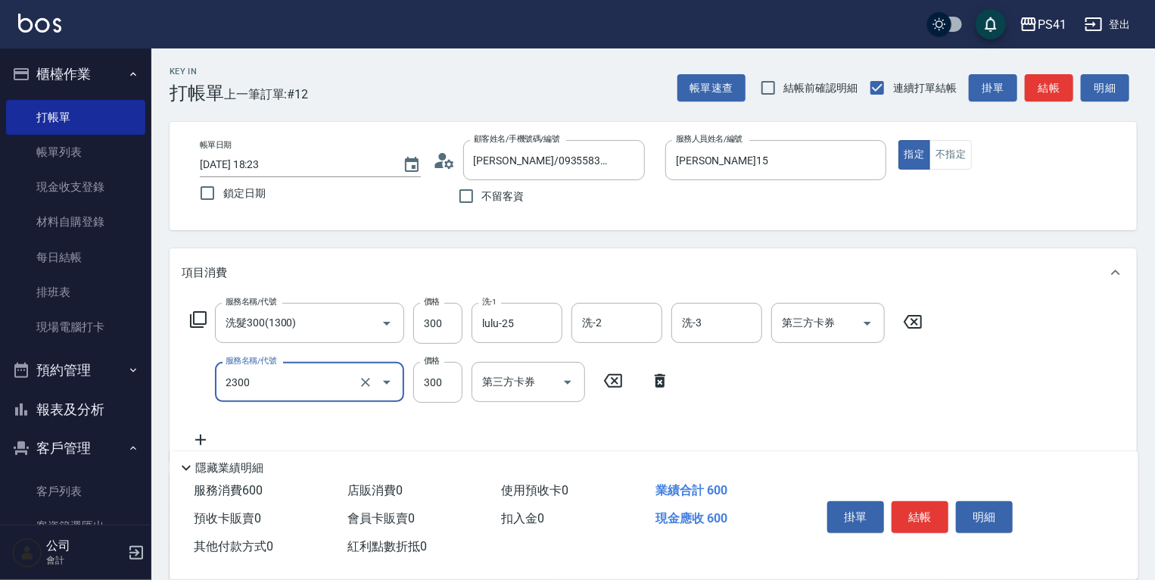
type input "剪髮(2300)"
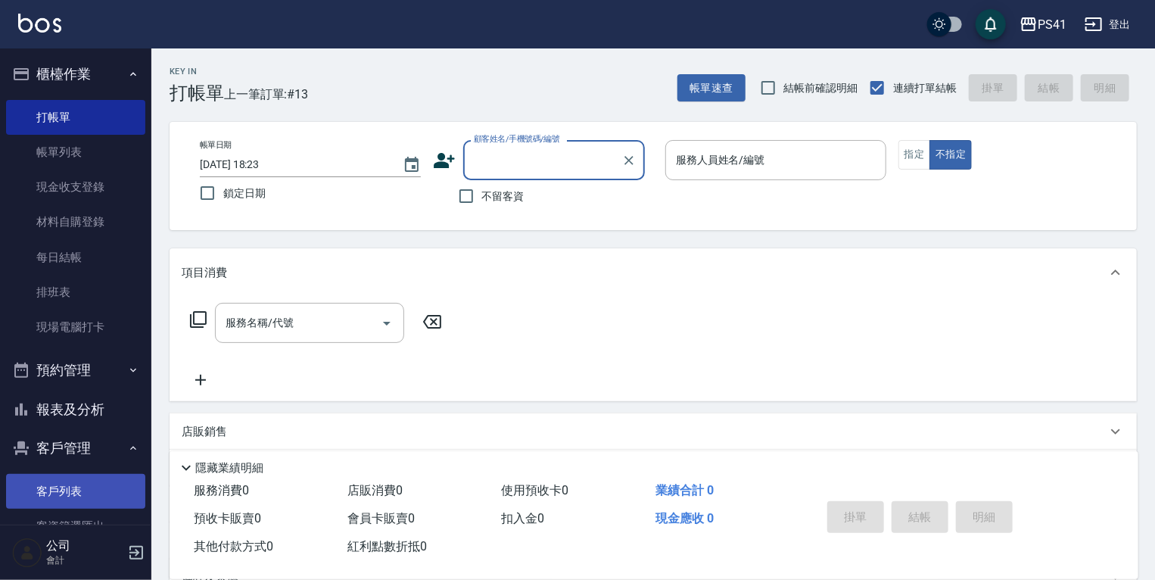
click at [54, 493] on link "客戶列表" at bounding box center [75, 491] width 139 height 35
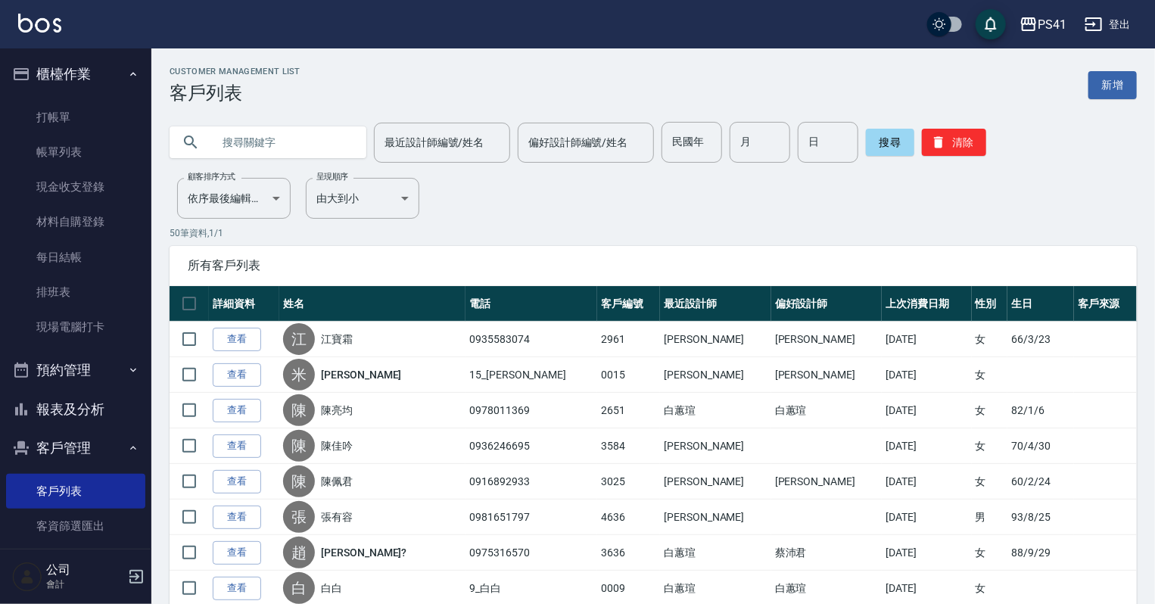
click at [334, 151] on input "text" at bounding box center [283, 142] width 142 height 41
type input "0966890726"
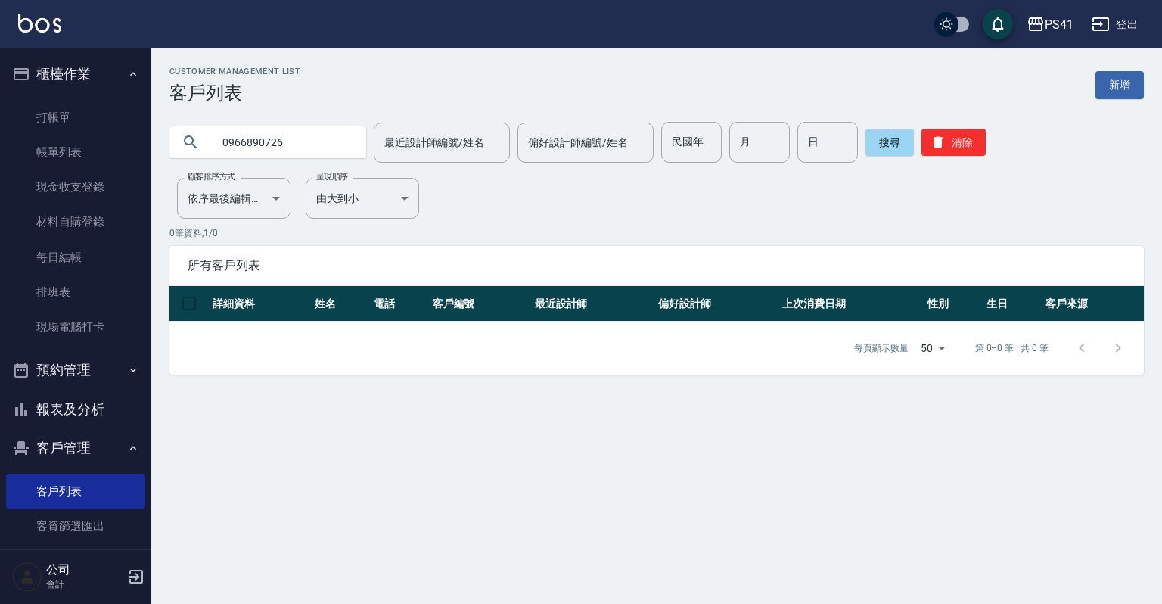
click at [71, 98] on ul "打帳單 帳單列表 現金收支登錄 材料自購登錄 每日結帳 排班表 現場電腦打卡" at bounding box center [75, 222] width 139 height 257
click at [76, 105] on link "打帳單" at bounding box center [75, 117] width 139 height 35
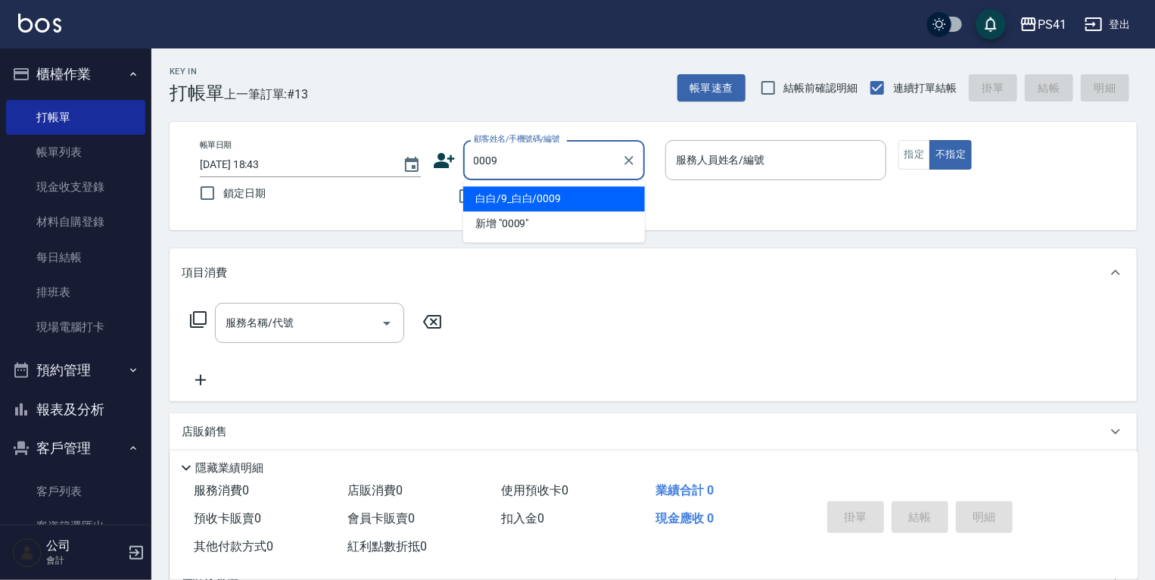
type input "白白/9_白白/0009"
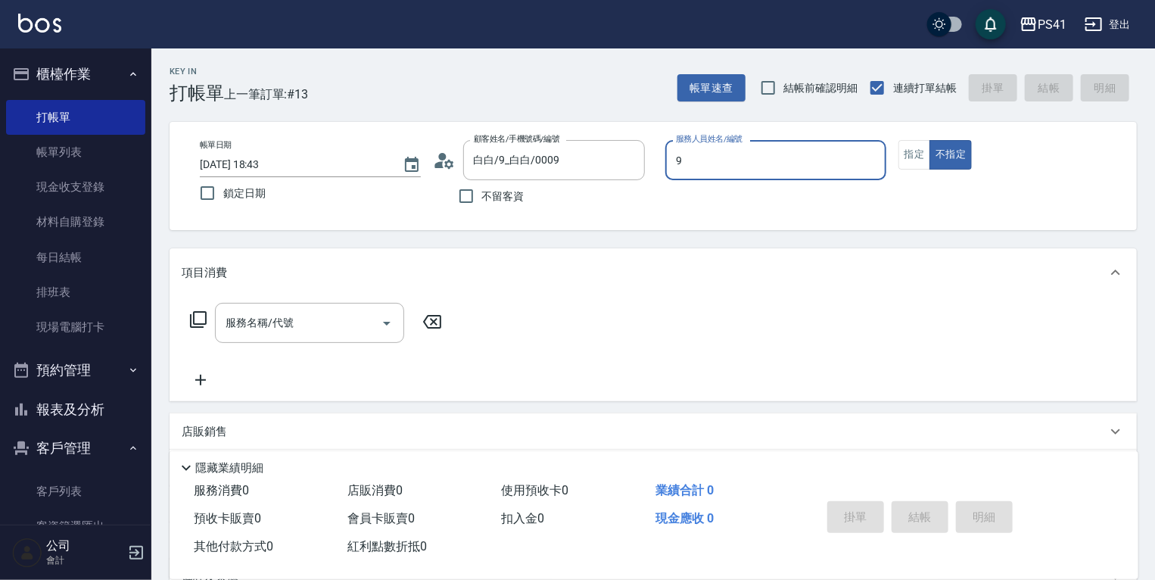
type input "[PERSON_NAME]-9"
type button "false"
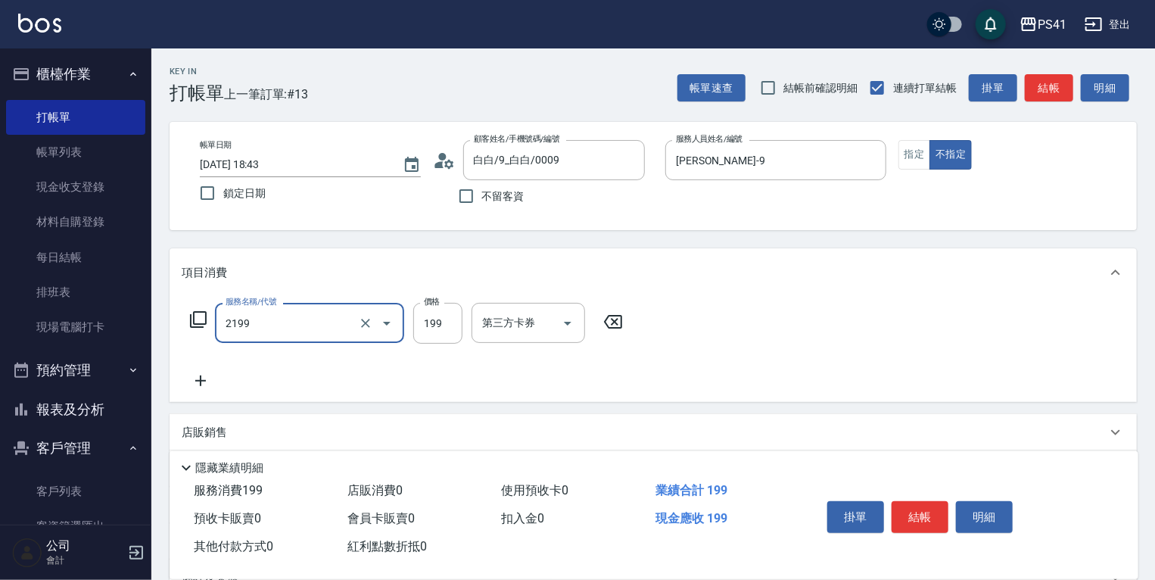
type input "不指定剪髮活動(2199)"
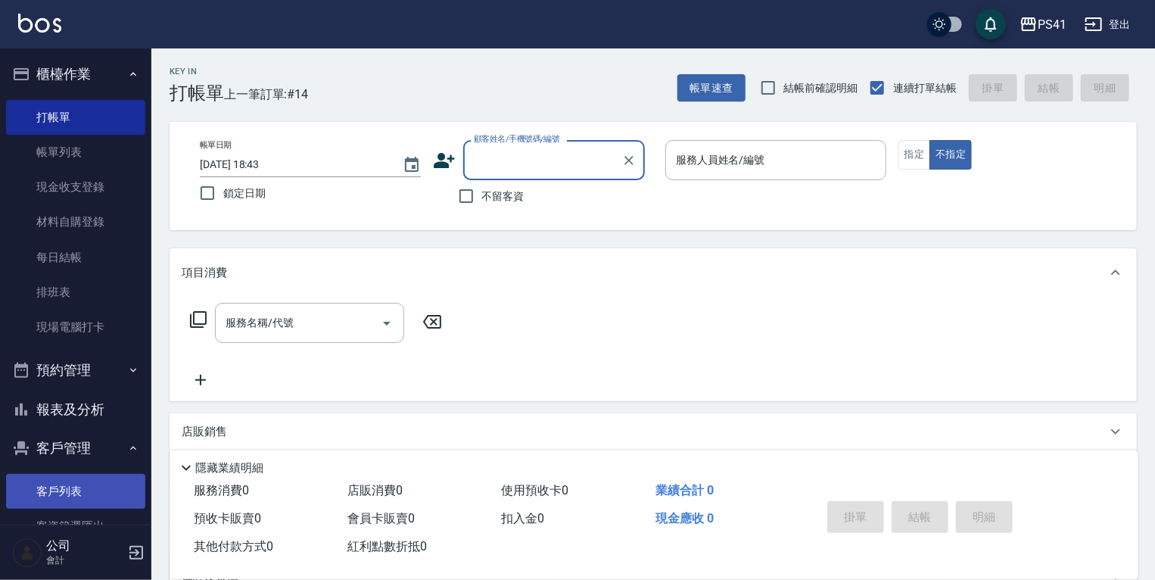
drag, startPoint x: 64, startPoint y: 483, endPoint x: 64, endPoint y: 507, distance: 24.2
click at [64, 483] on link "客戶列表" at bounding box center [75, 491] width 139 height 35
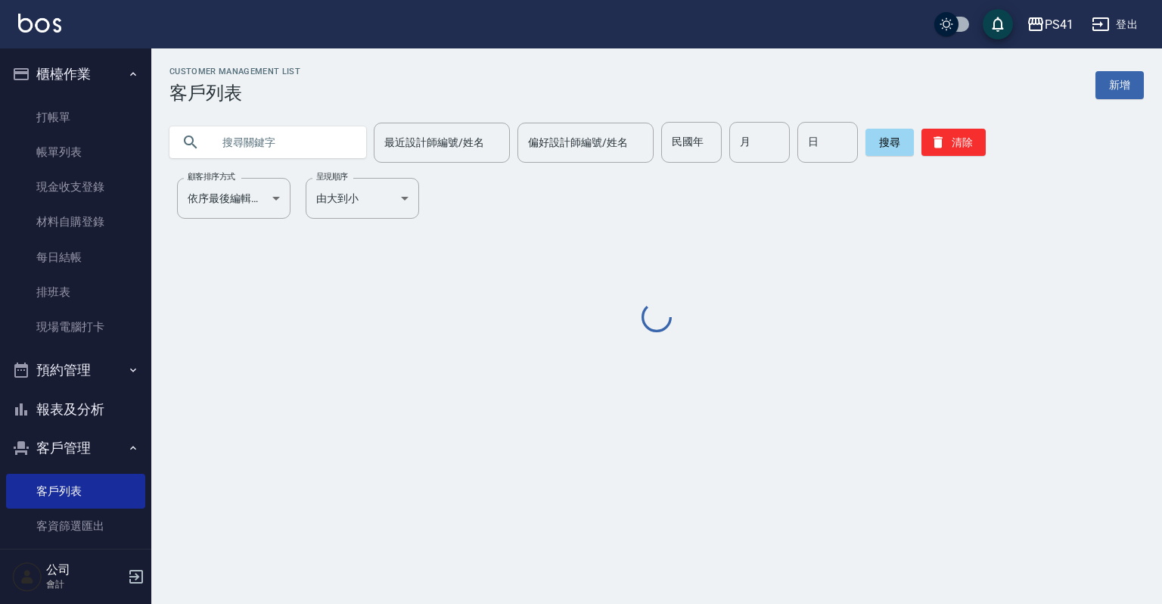
click at [327, 150] on input "text" at bounding box center [283, 142] width 142 height 41
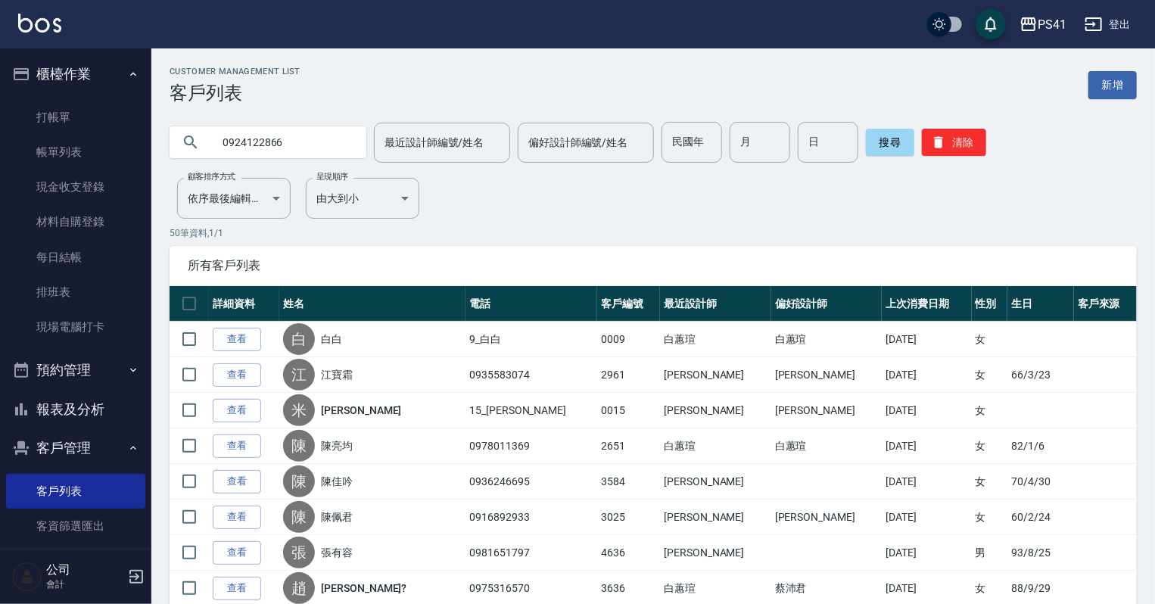
type input "0924122866"
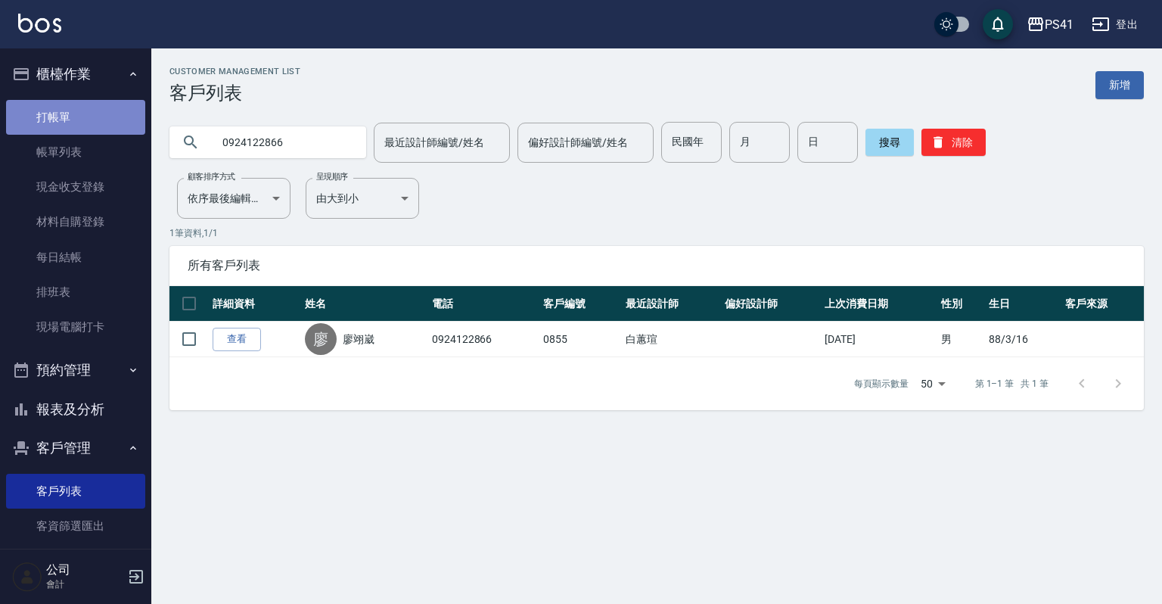
click at [130, 132] on link "打帳單" at bounding box center [75, 117] width 139 height 35
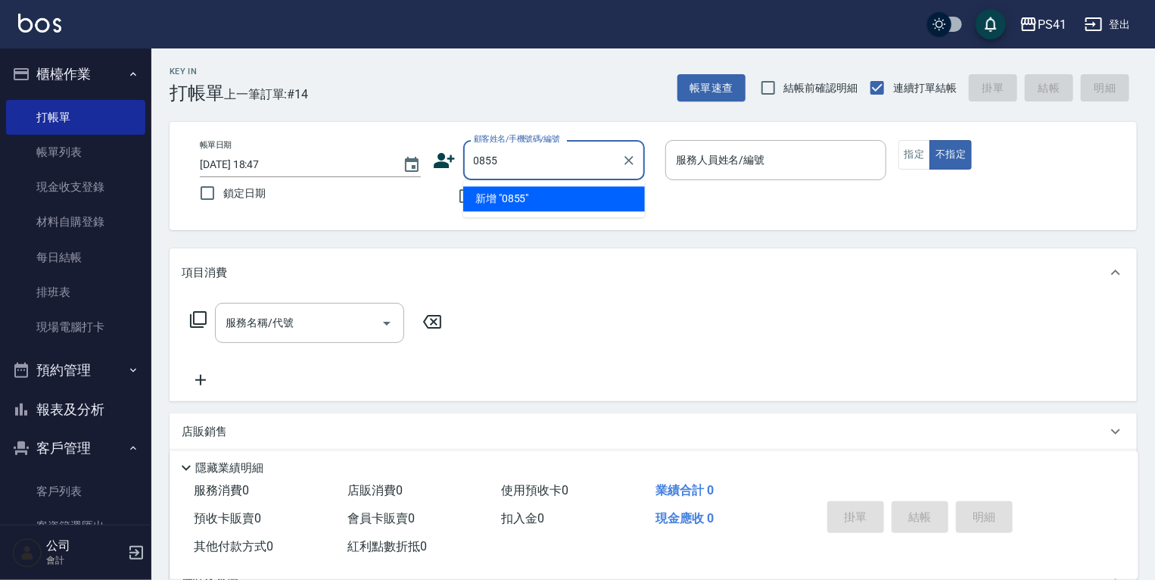
type input "0855"
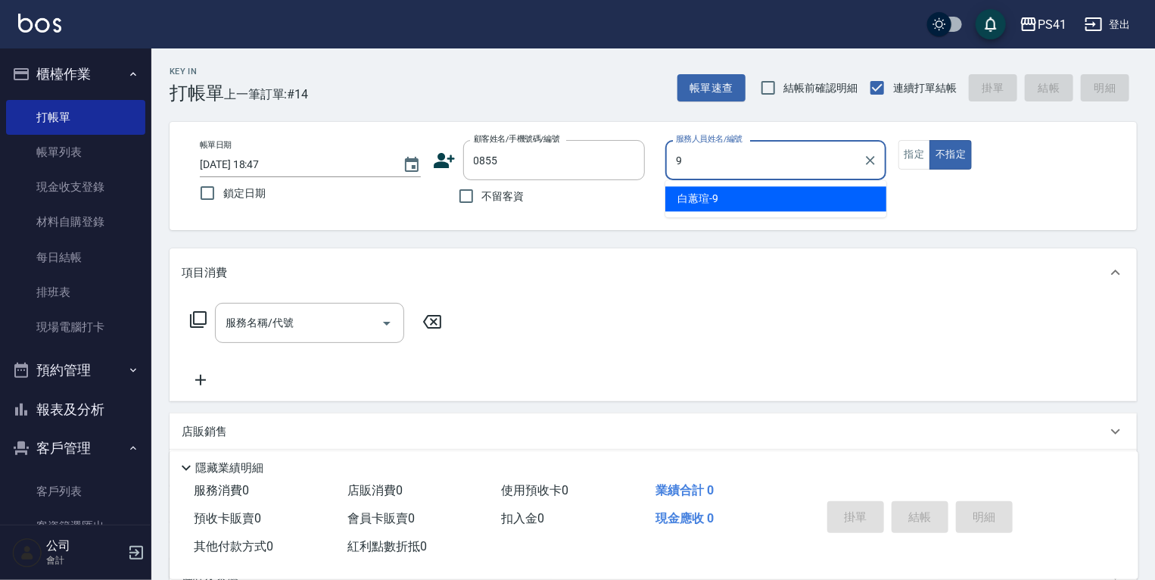
type input "[PERSON_NAME]-9"
type button "false"
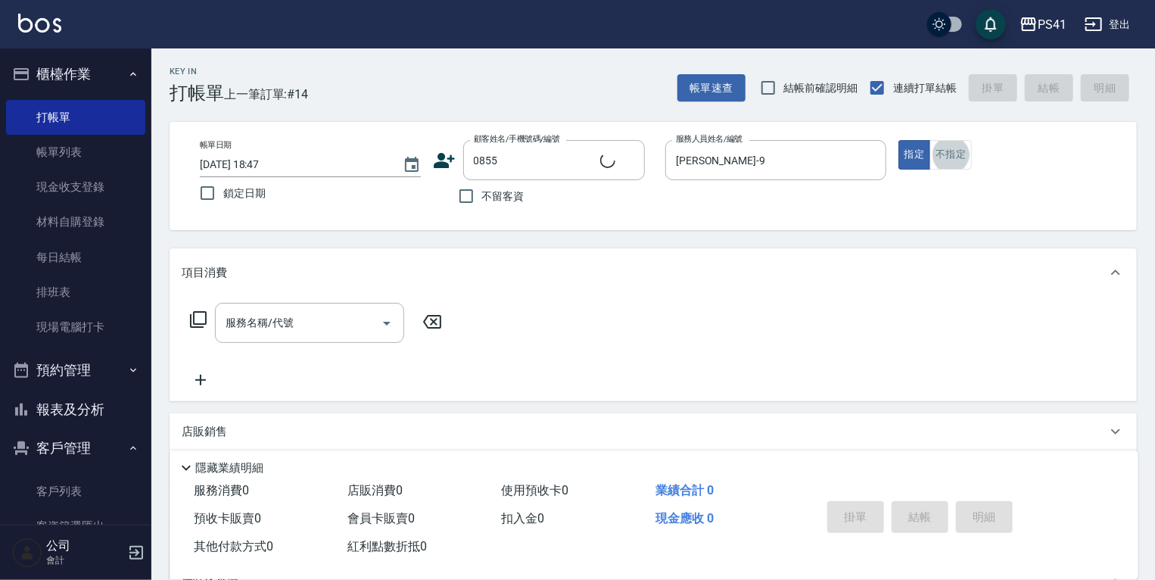
scroll to position [24, 0]
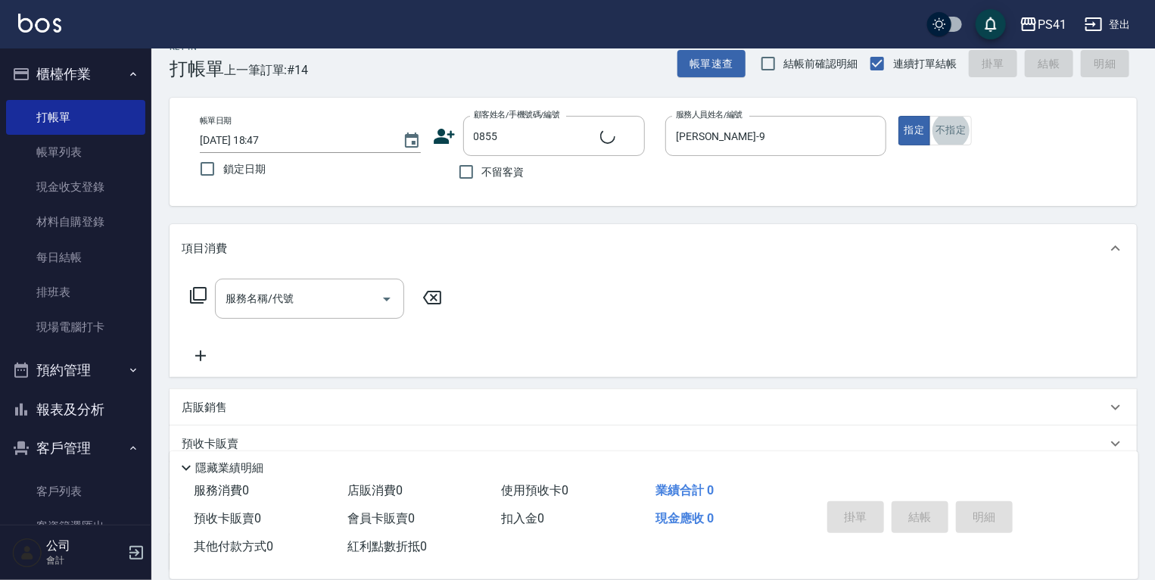
type input "[PERSON_NAME]/0924122866/0855"
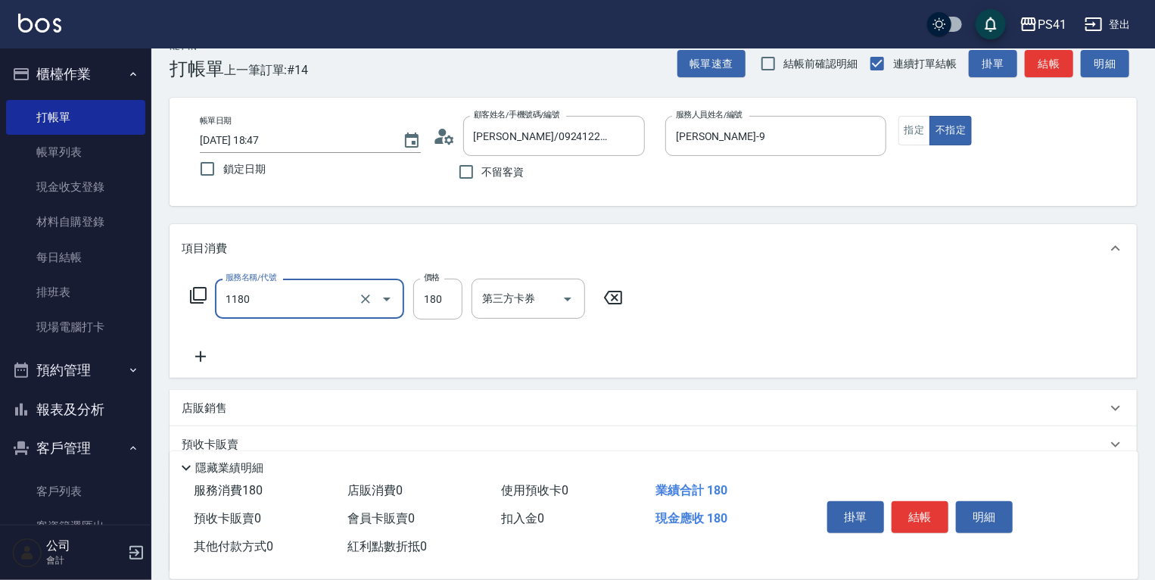
type input "洗髮(洗+剪不指定活動)(1180)"
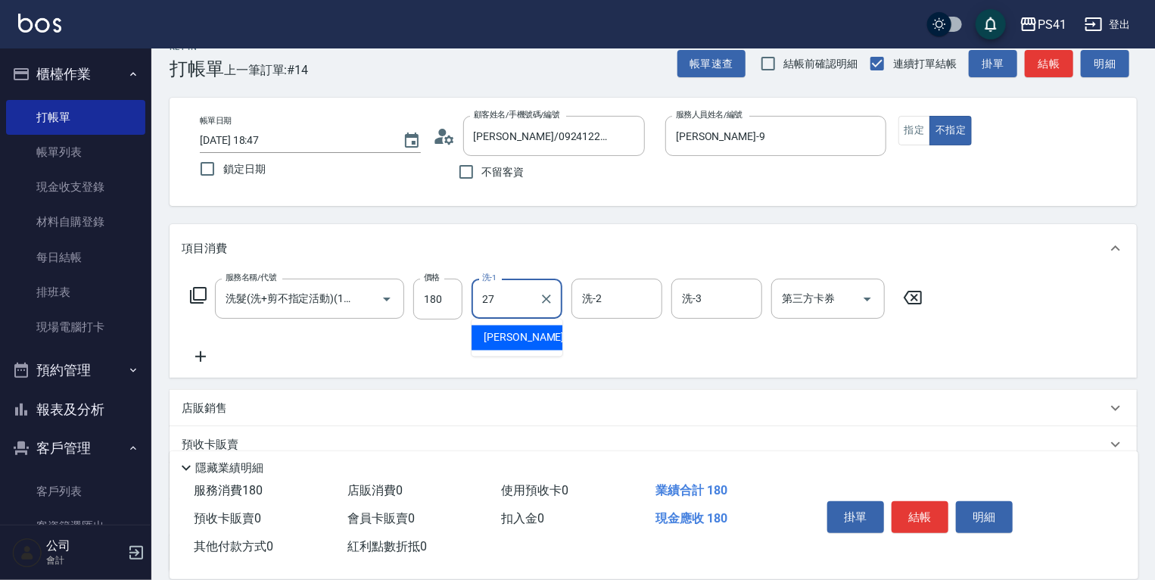
type input "佳佳-27"
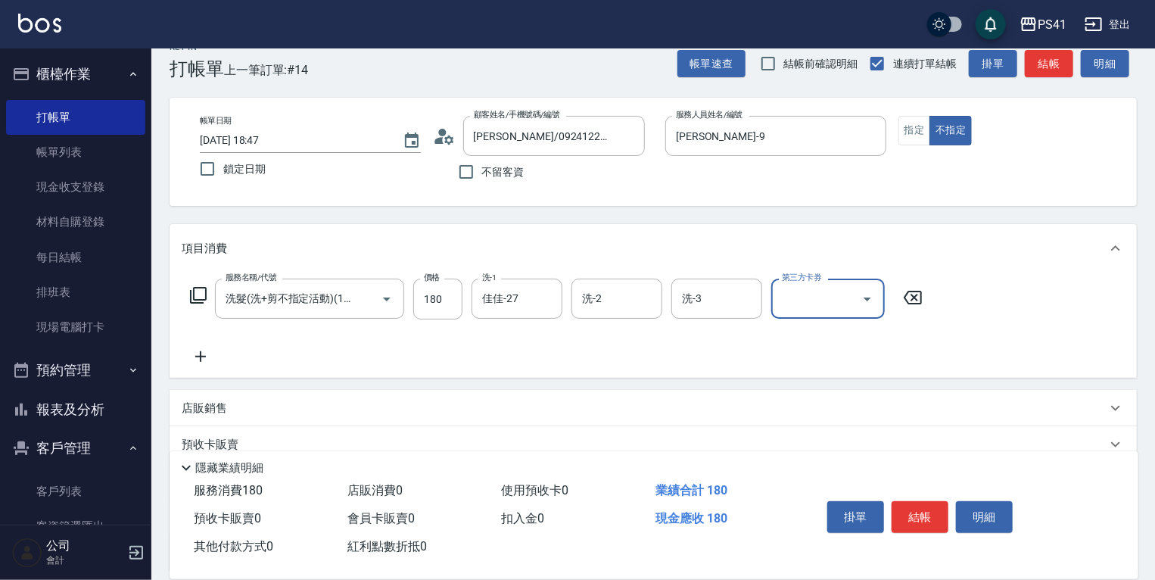
scroll to position [0, 0]
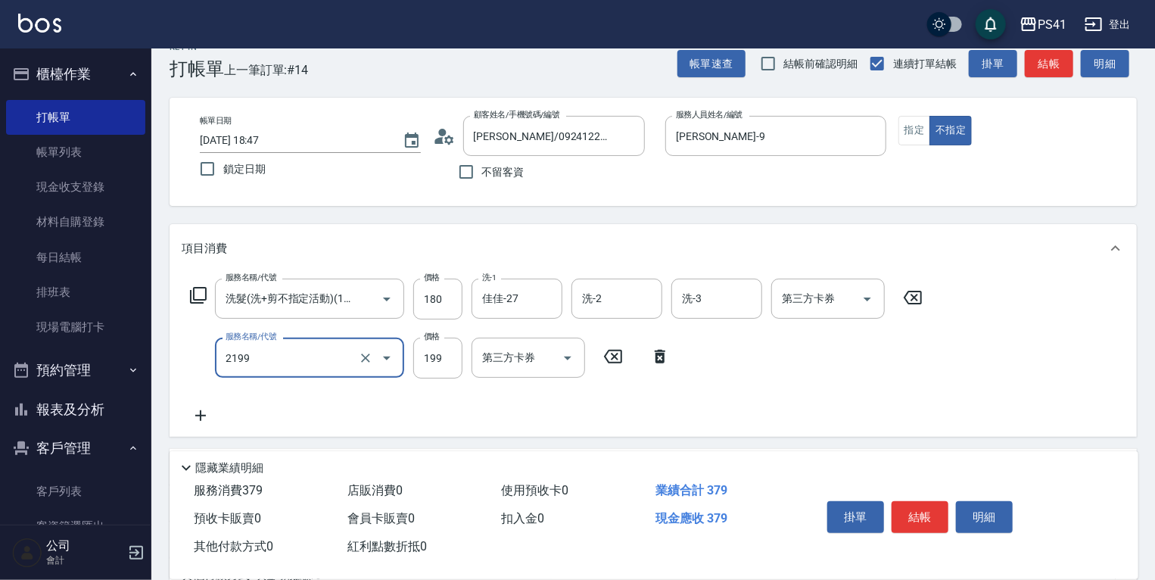
type input "不指定剪髮活動(2199)"
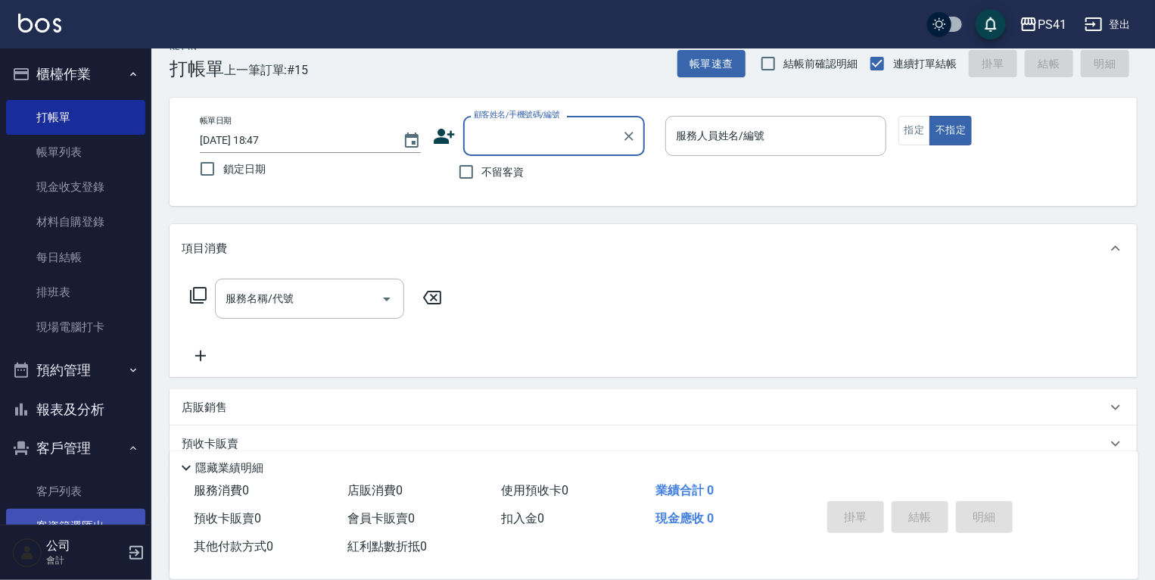
drag, startPoint x: 64, startPoint y: 499, endPoint x: 68, endPoint y: 520, distance: 20.8
click at [64, 499] on link "客戶列表" at bounding box center [75, 491] width 139 height 35
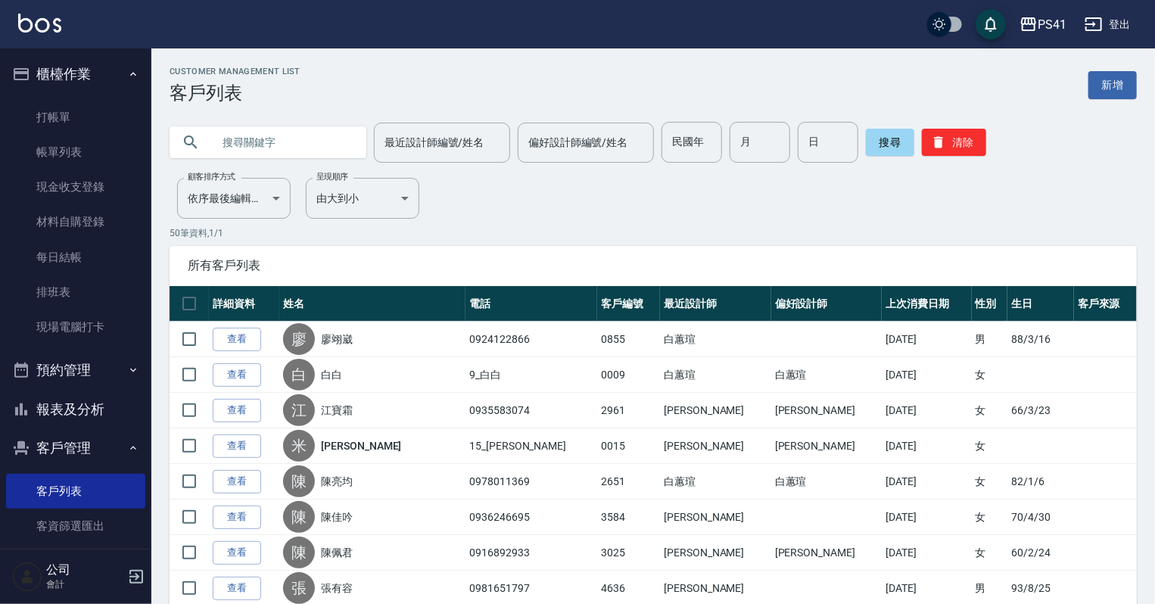
click at [221, 139] on input "text" at bounding box center [283, 142] width 142 height 41
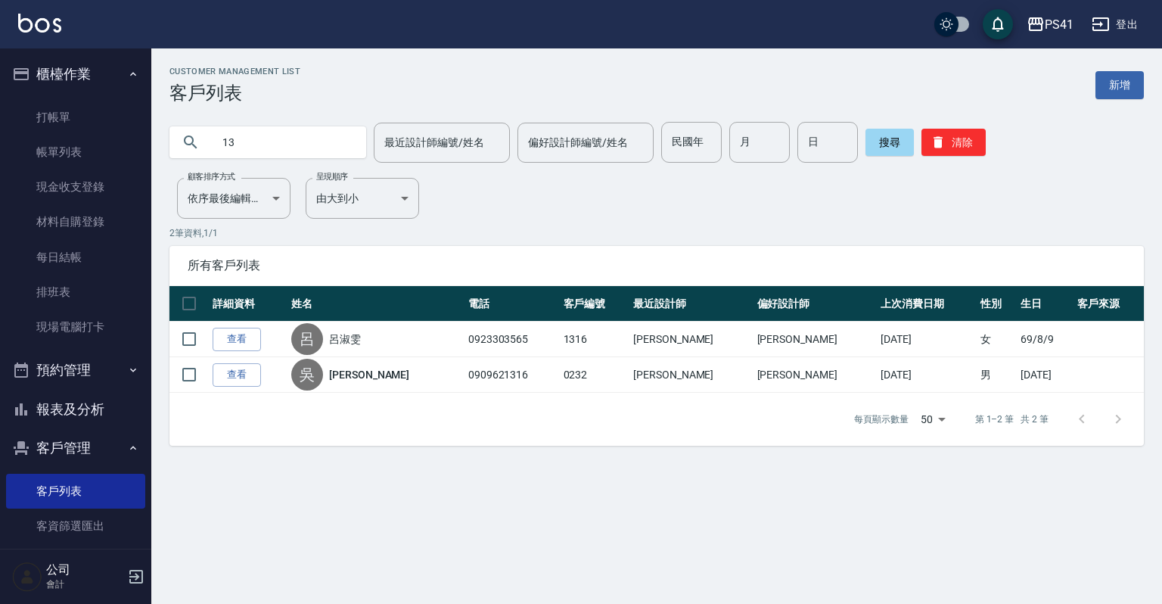
type input "1"
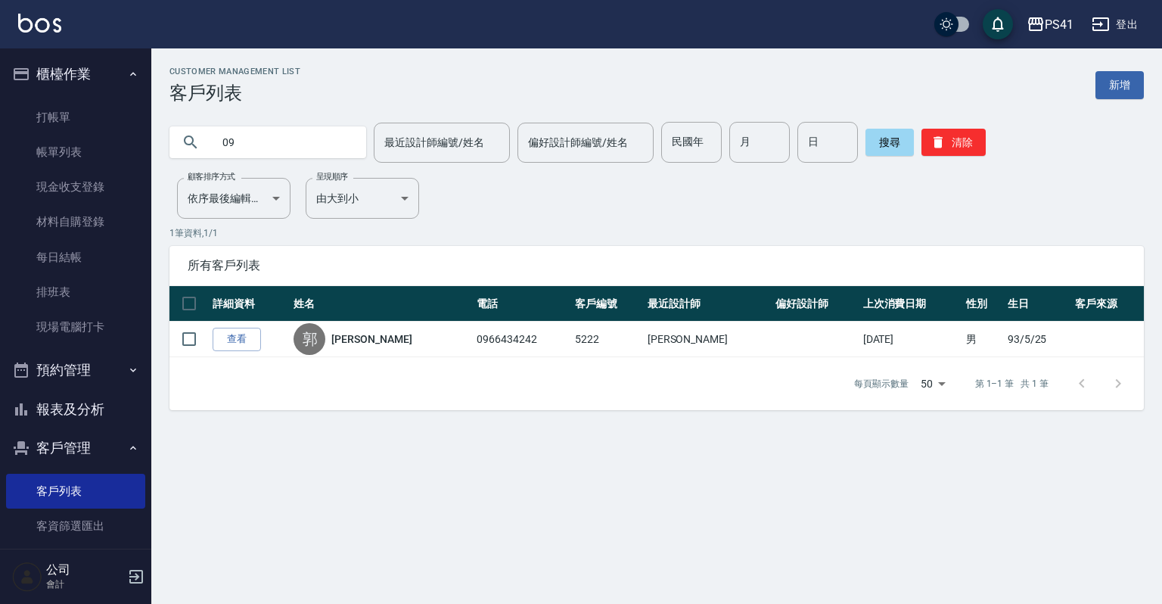
type input "0"
type input "098159"
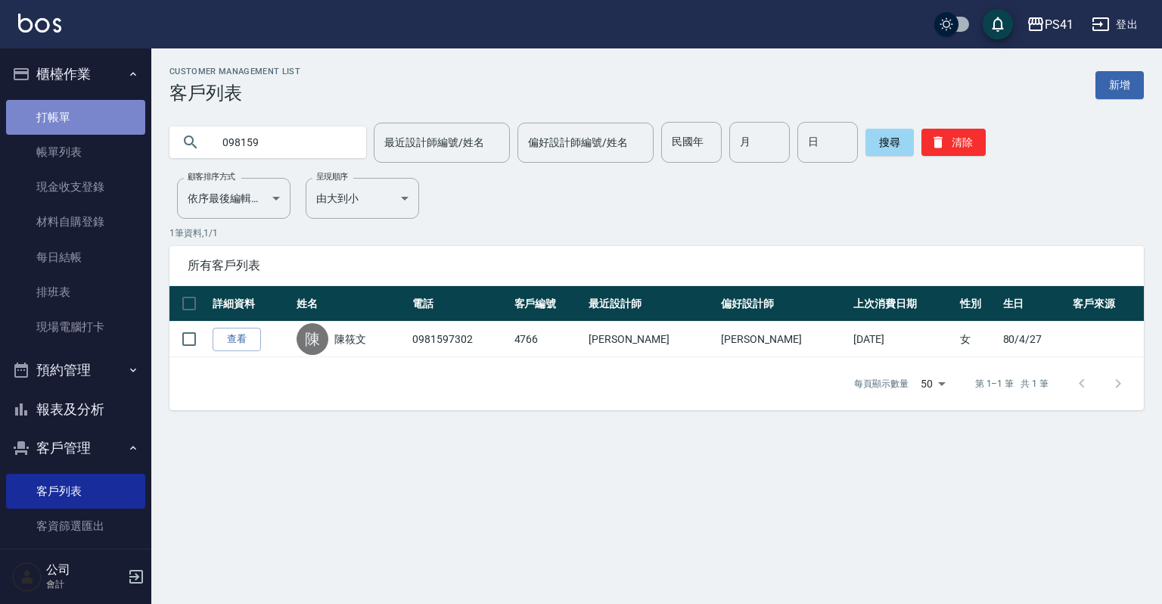
click at [97, 102] on link "打帳單" at bounding box center [75, 117] width 139 height 35
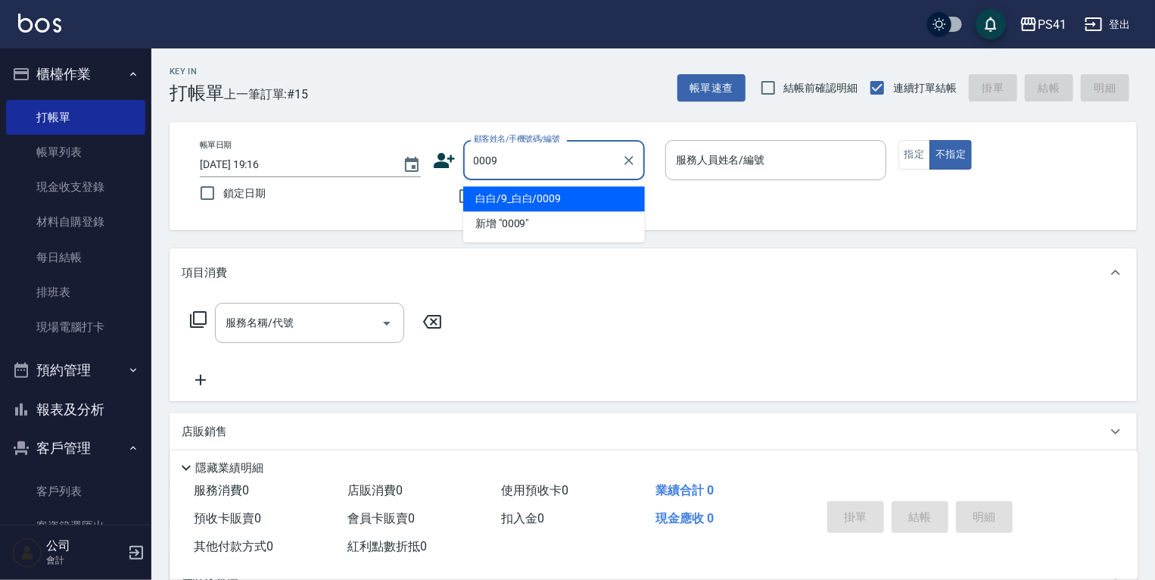
type input "白白/9_白白/0009"
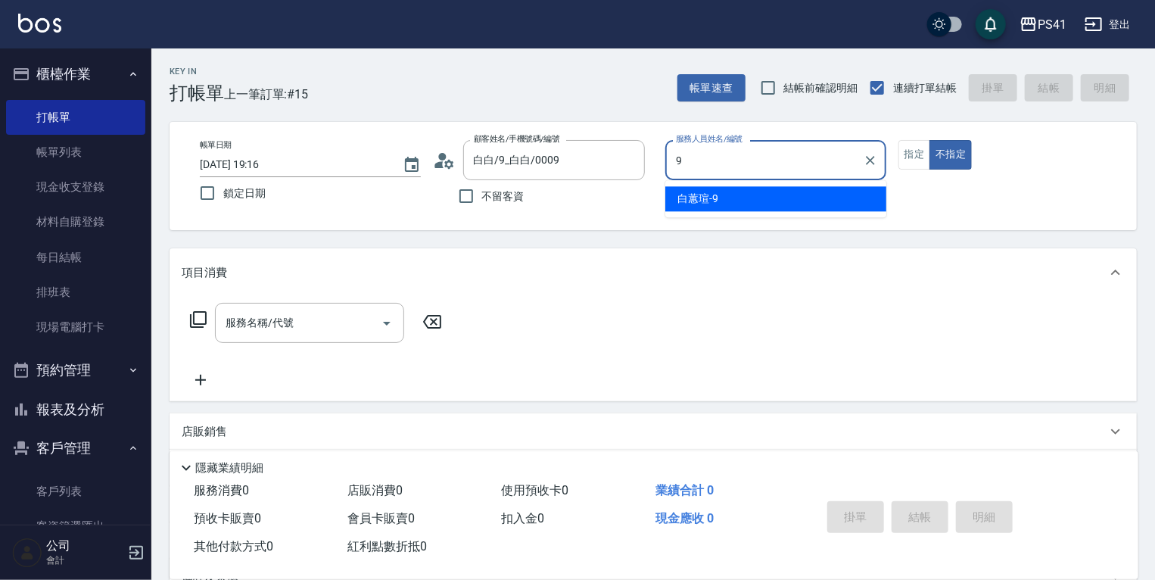
type input "[PERSON_NAME]-9"
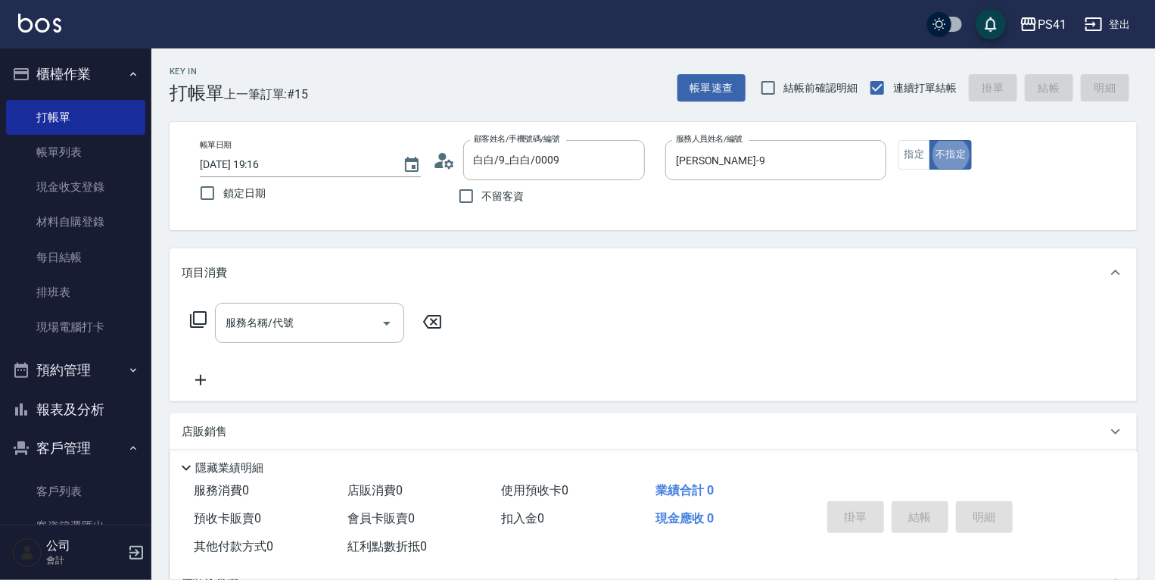
type button "false"
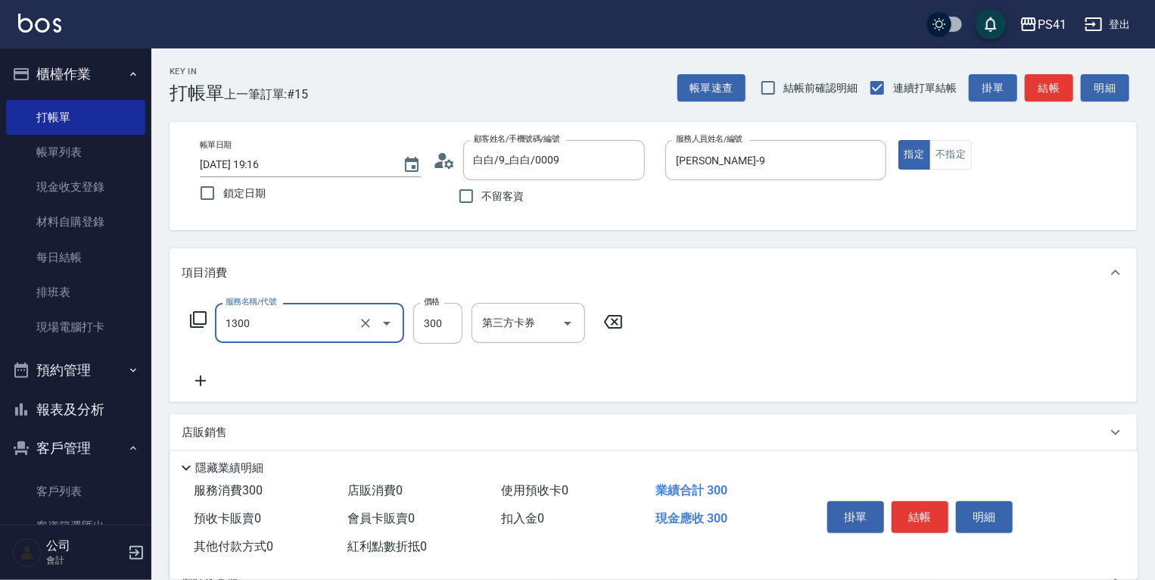
type input "洗髮300(1300)"
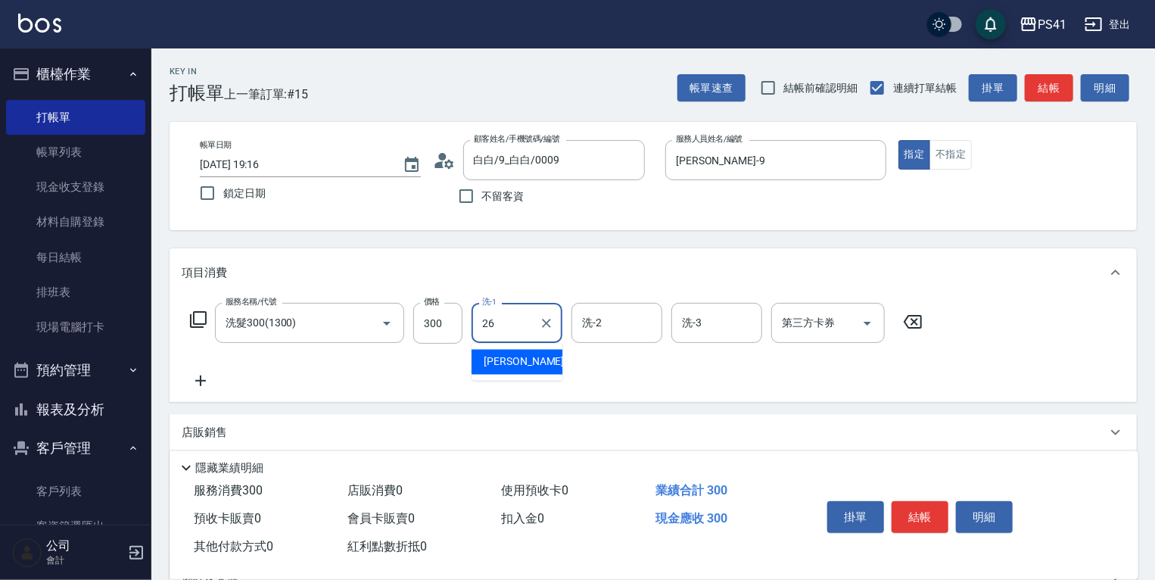
type input "[PERSON_NAME]-26"
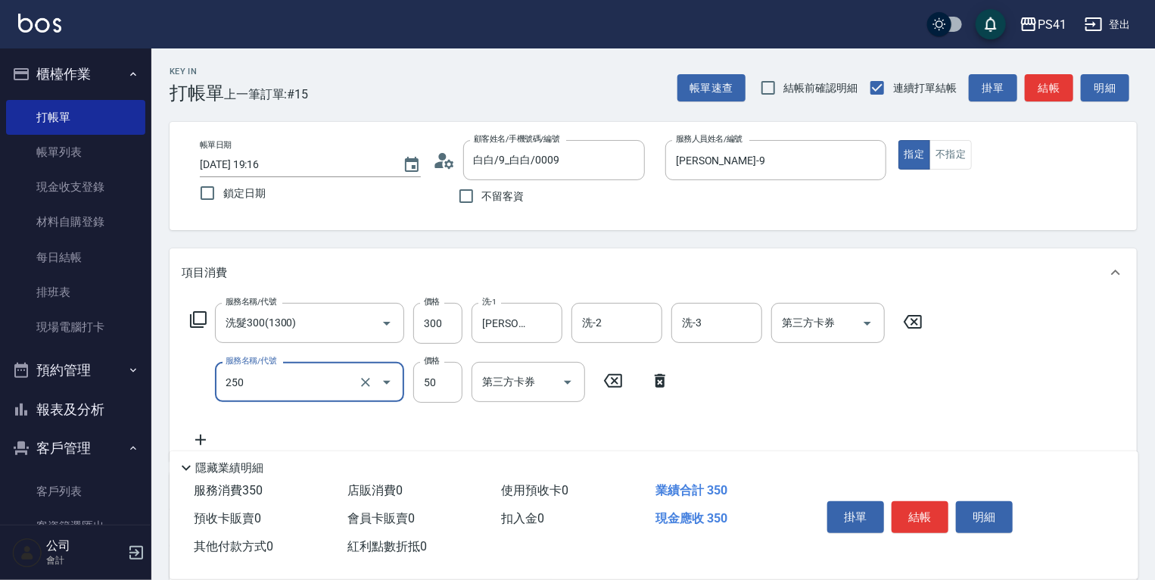
type input "剪瀏海(250)"
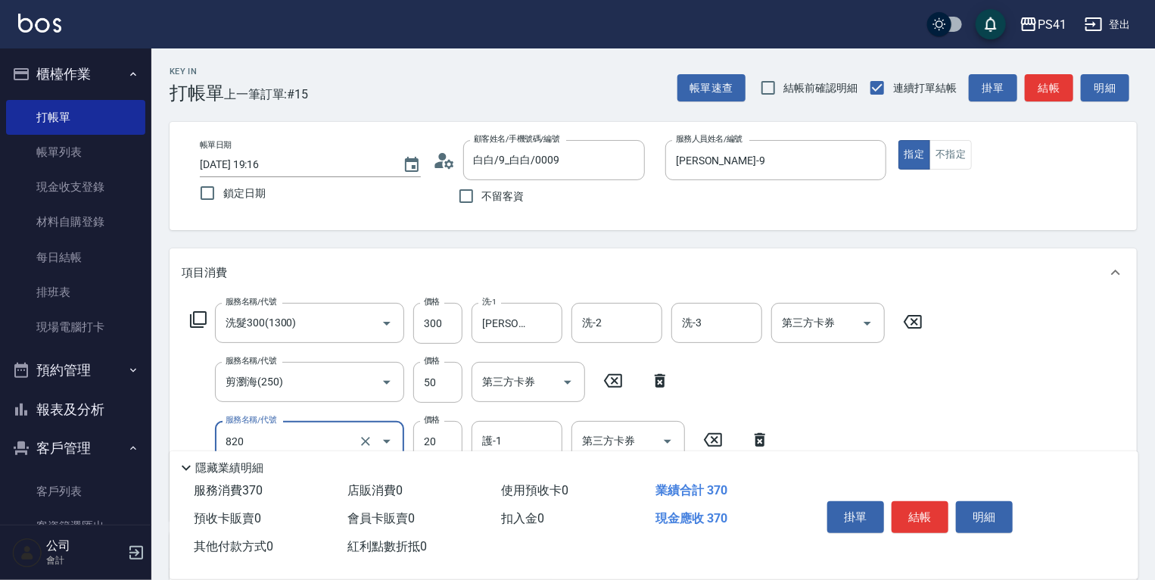
type input "潤絲(820)"
type input "[PERSON_NAME]-26"
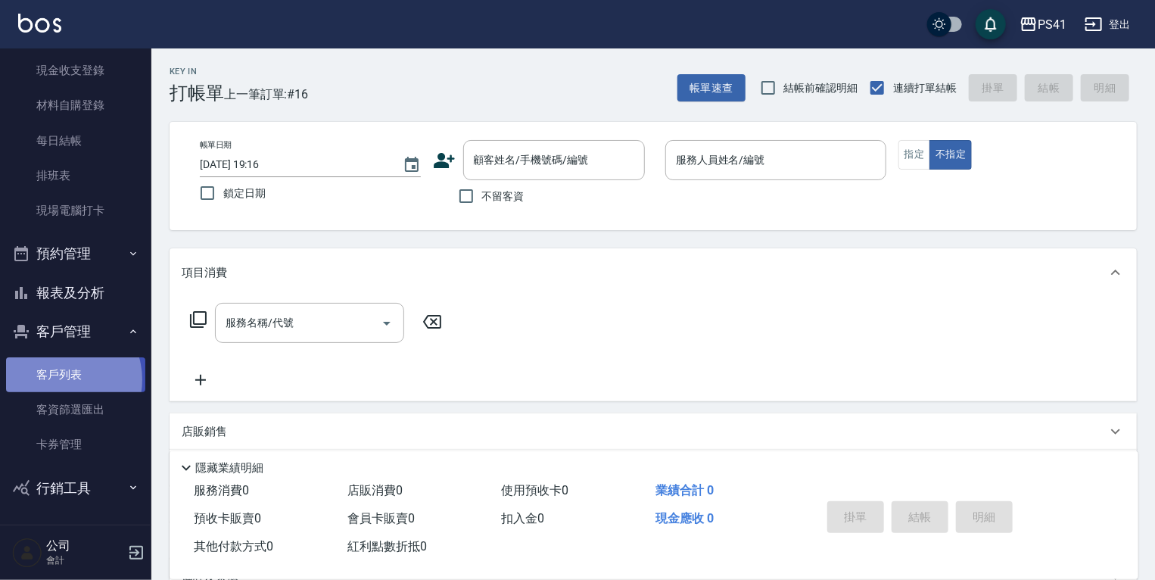
click at [60, 379] on link "客戶列表" at bounding box center [75, 374] width 139 height 35
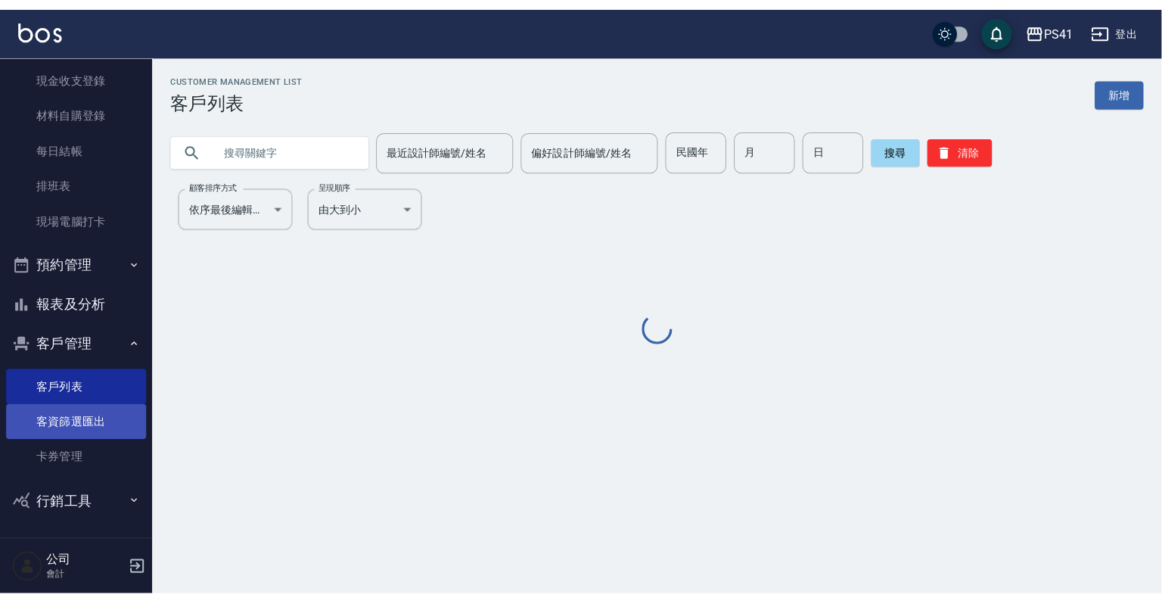
scroll to position [92, 0]
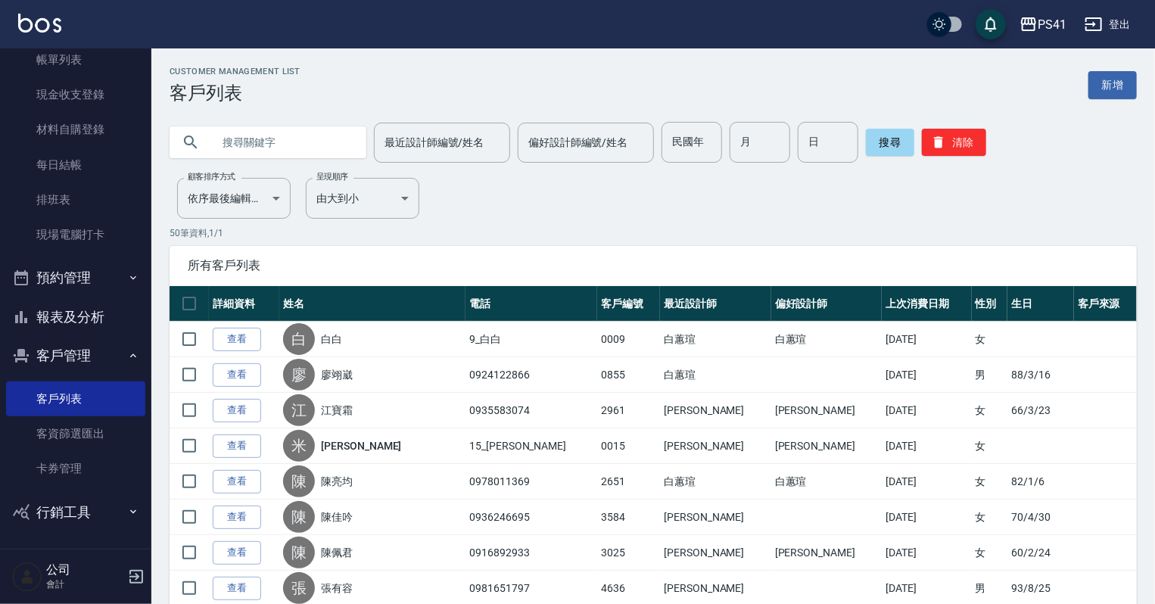
drag, startPoint x: 297, startPoint y: 145, endPoint x: 293, endPoint y: 138, distance: 7.8
click at [297, 144] on input "text" at bounding box center [283, 142] width 142 height 41
type input "0931150013"
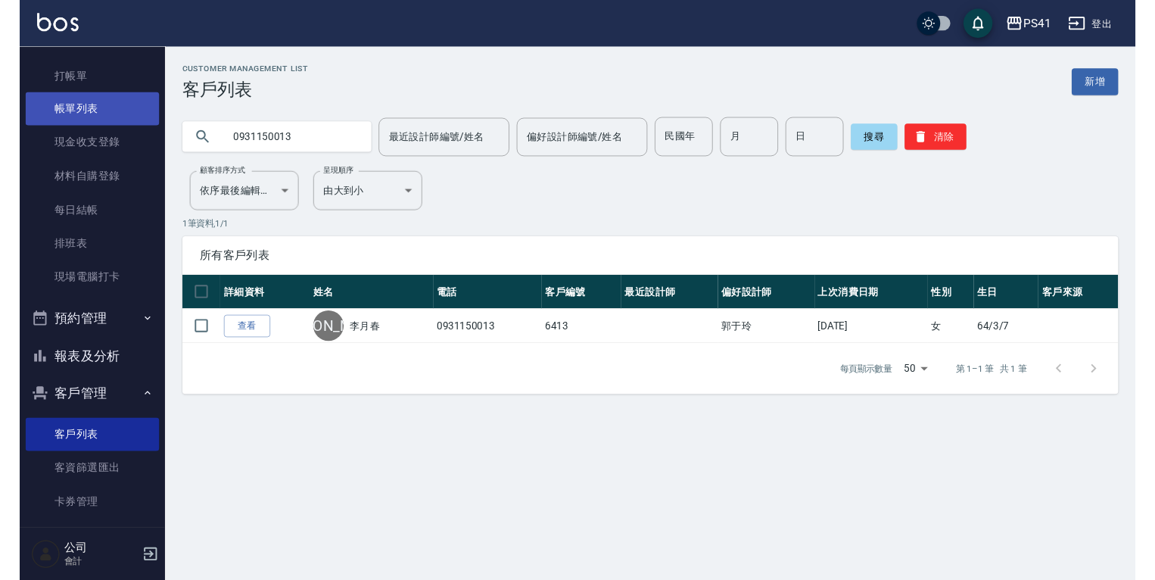
scroll to position [0, 0]
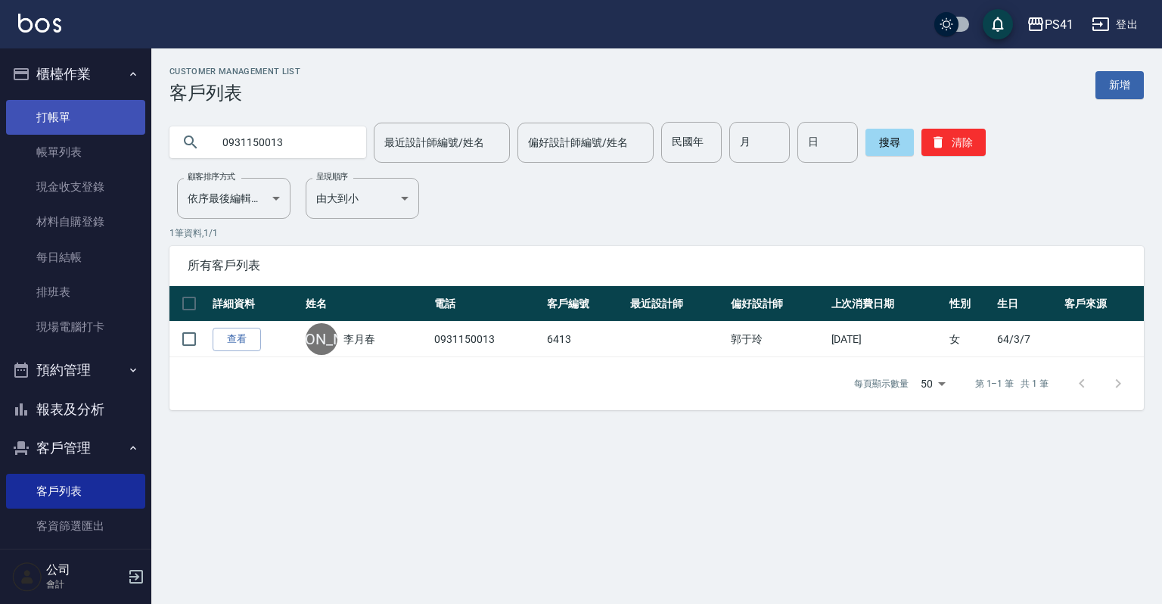
click at [64, 115] on link "打帳單" at bounding box center [75, 117] width 139 height 35
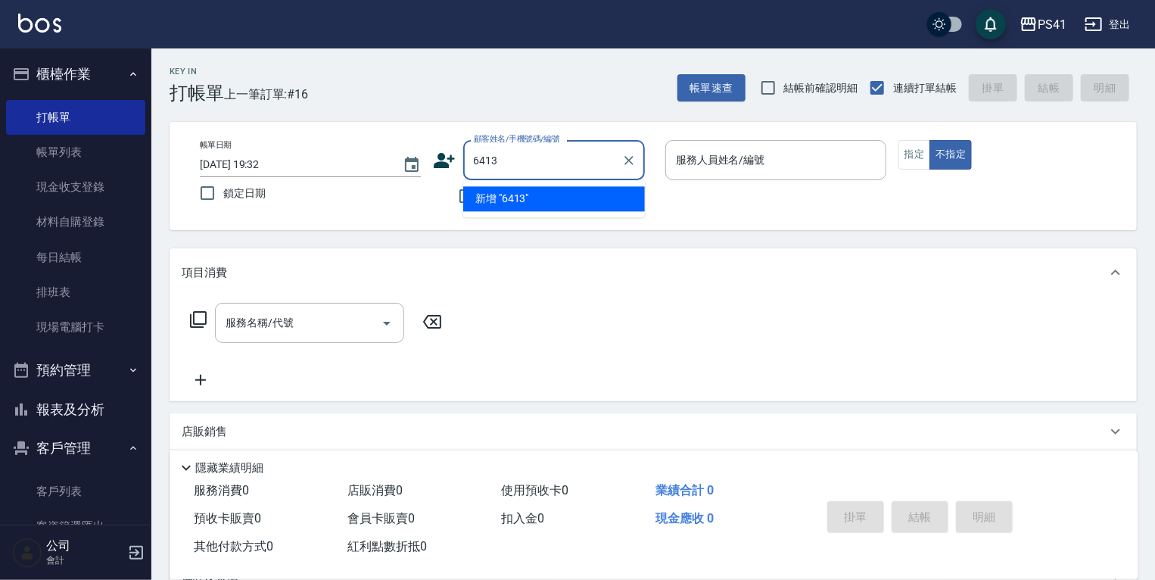
type input "6413"
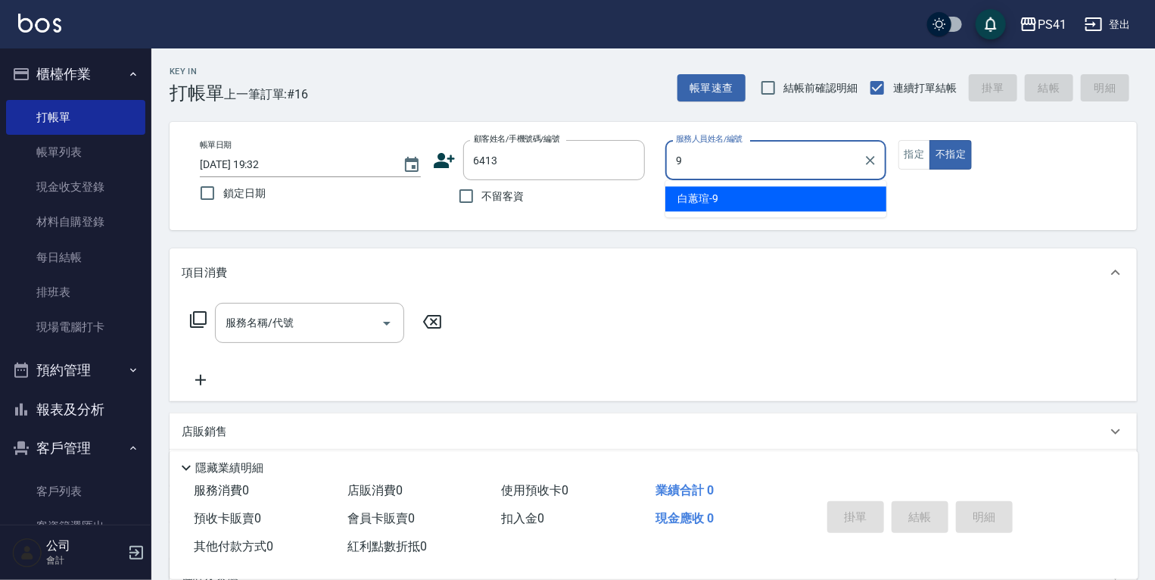
type input "[PERSON_NAME]-9"
type button "false"
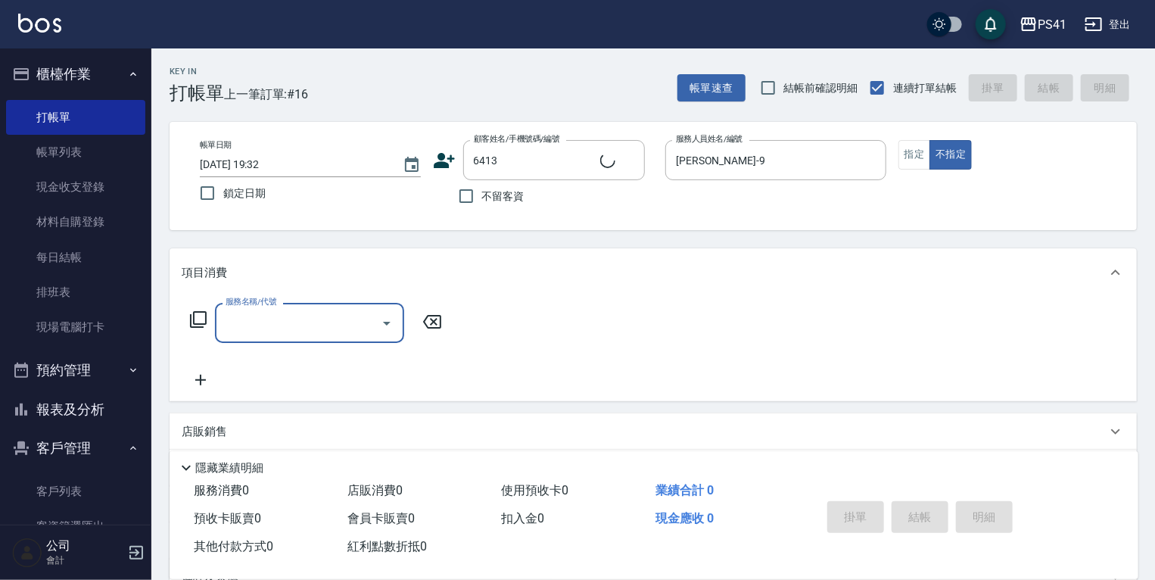
type input "[PERSON_NAME]/0931150013/6413"
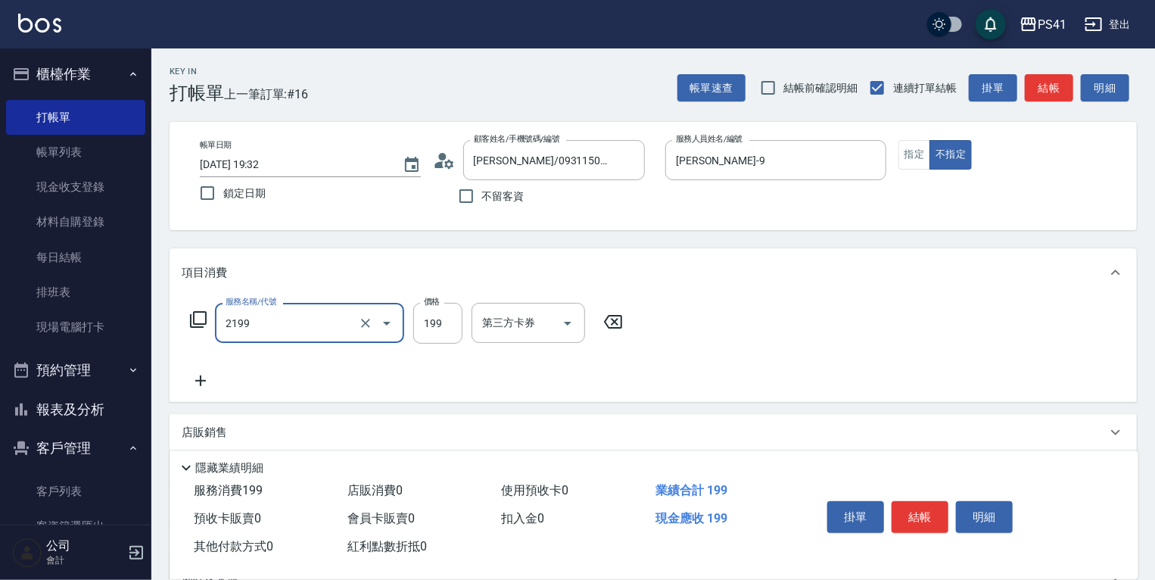
type input "不指定剪髮活動(2199)"
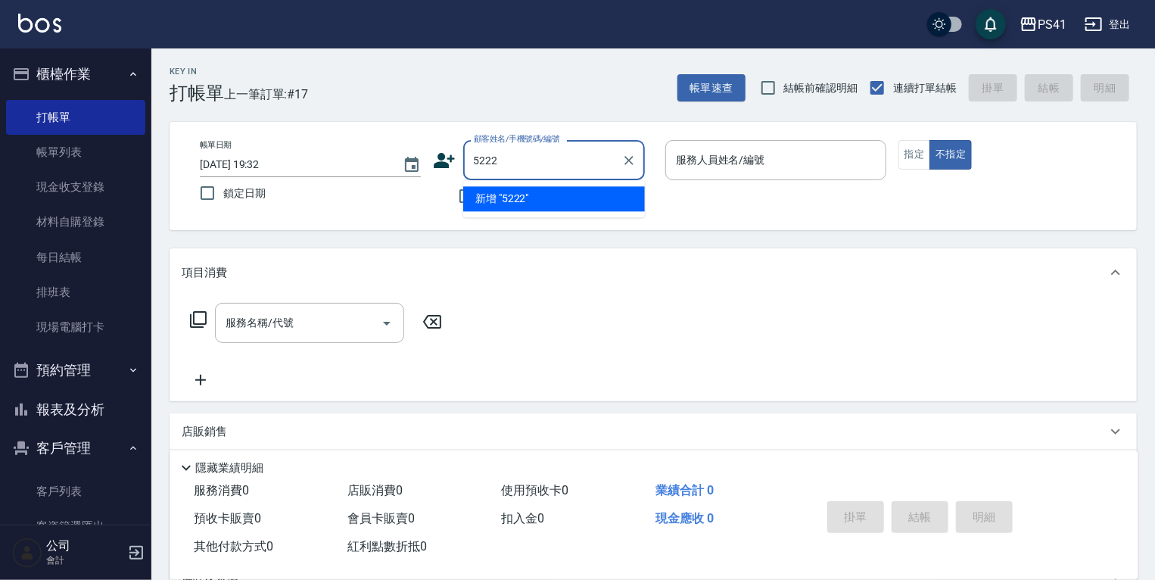
type input "5222"
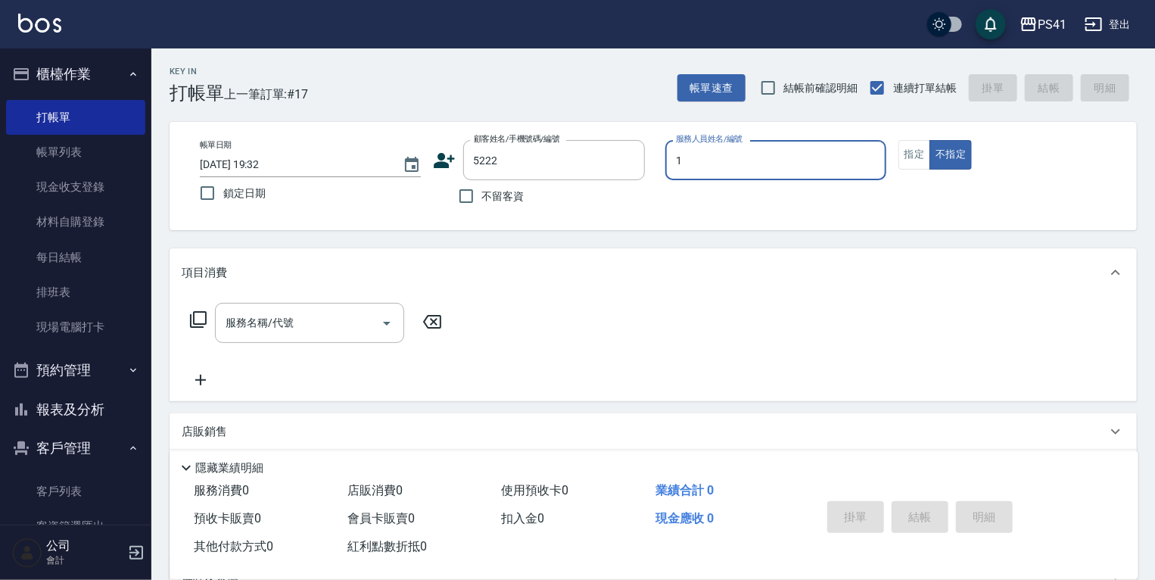
type input "15"
type input "[PERSON_NAME]/0966434242/5222"
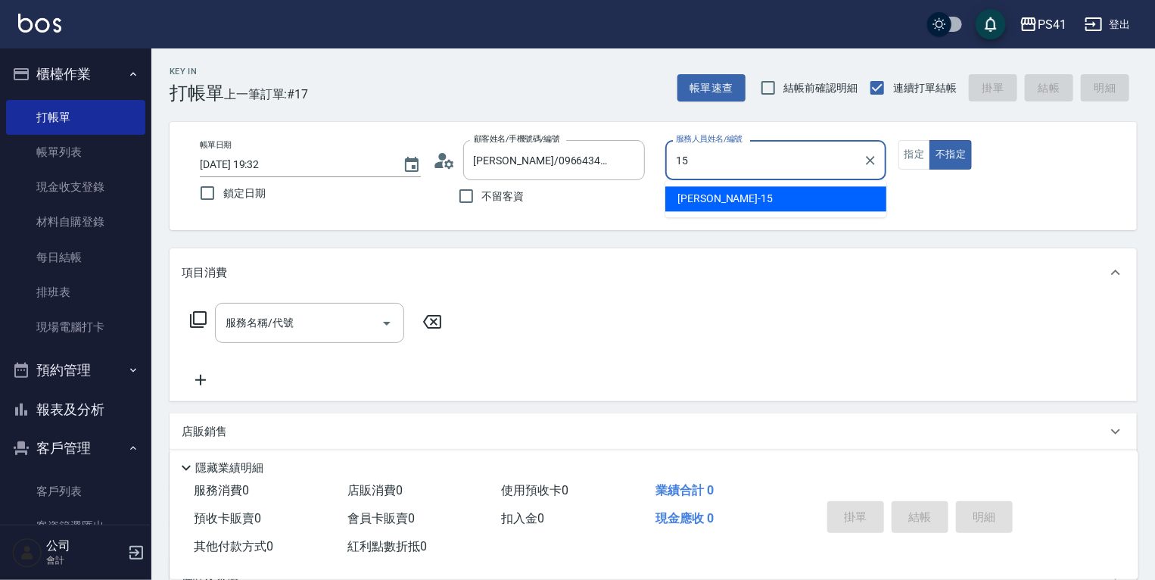
type input "[PERSON_NAME]15"
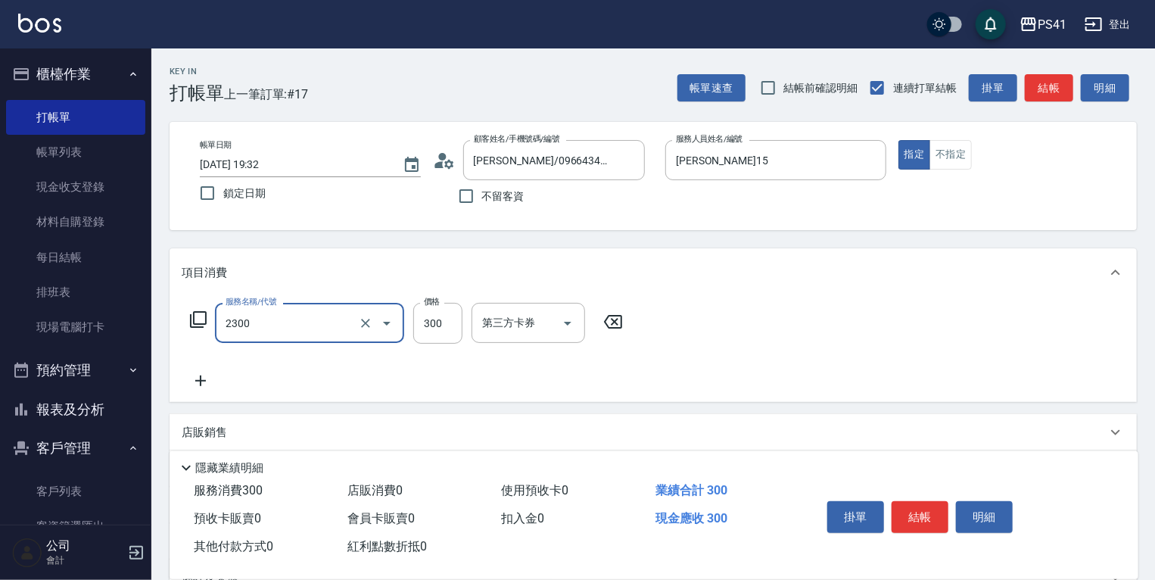
type input "剪髮(2300)"
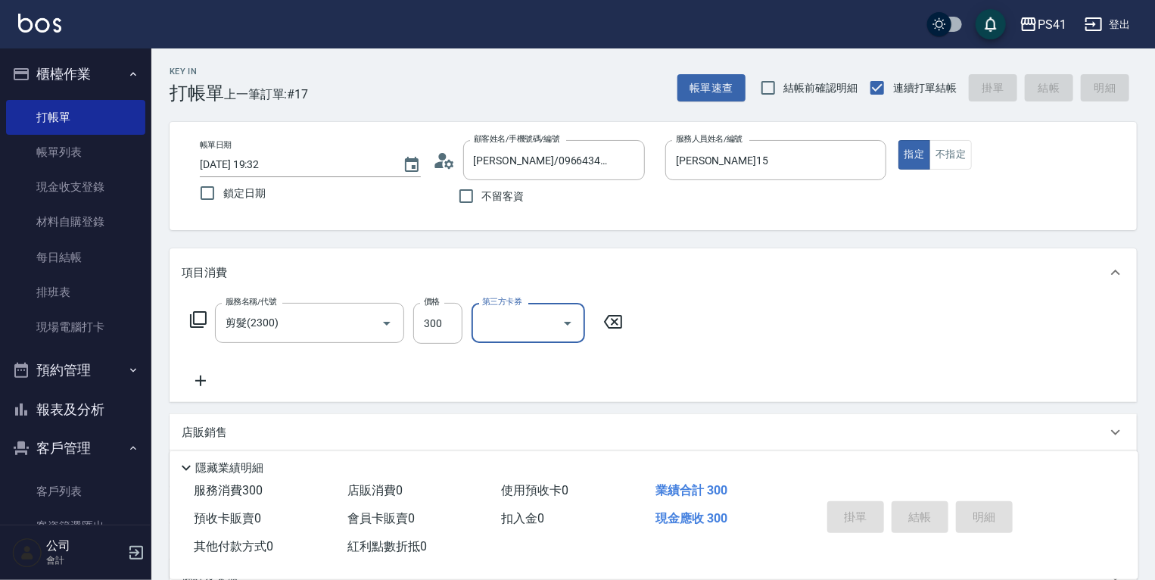
type input "[DATE] 19:33"
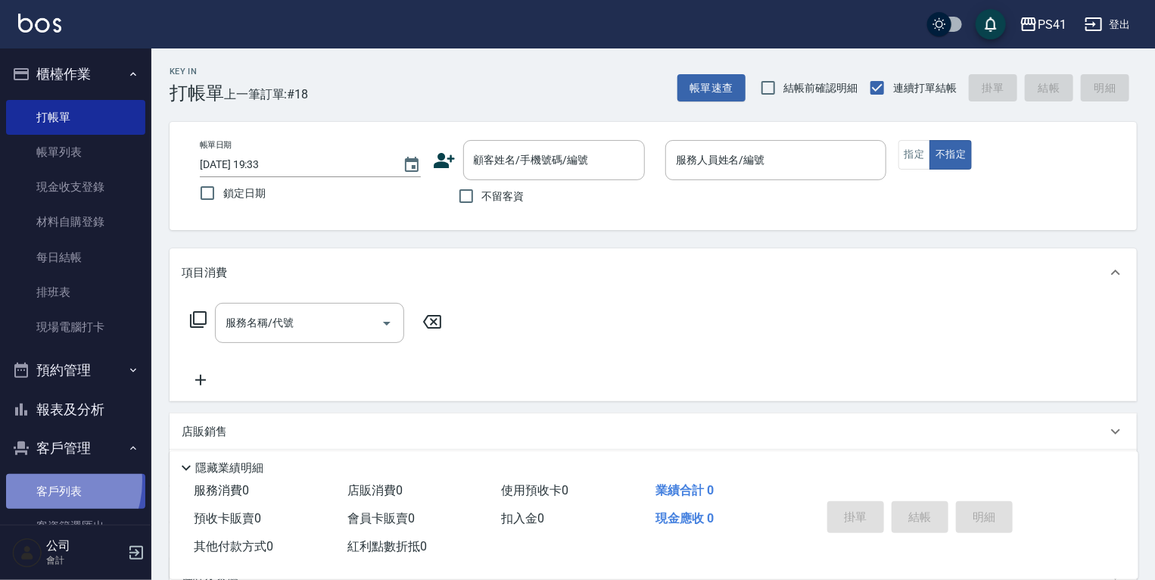
click at [43, 481] on link "客戶列表" at bounding box center [75, 491] width 139 height 35
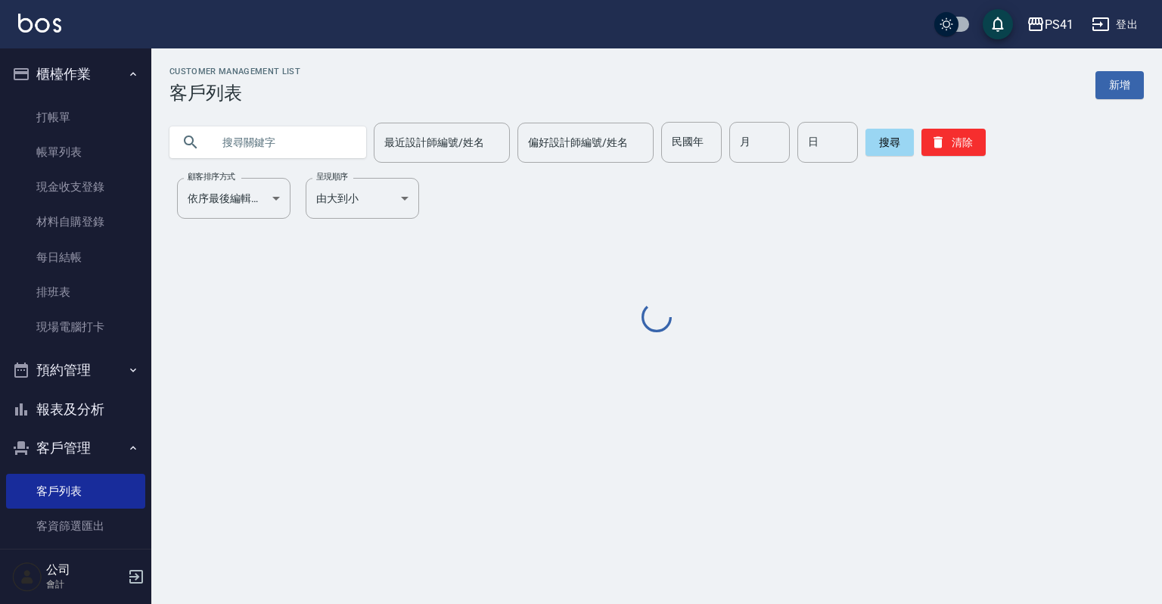
click at [299, 147] on input "text" at bounding box center [283, 142] width 142 height 41
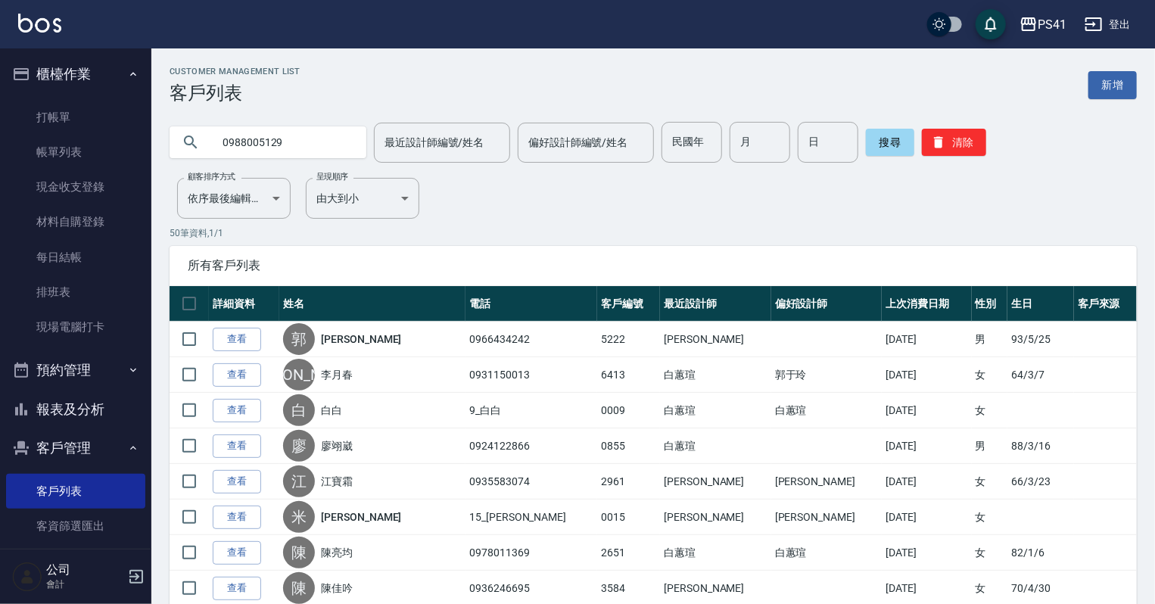
type input "0988005129"
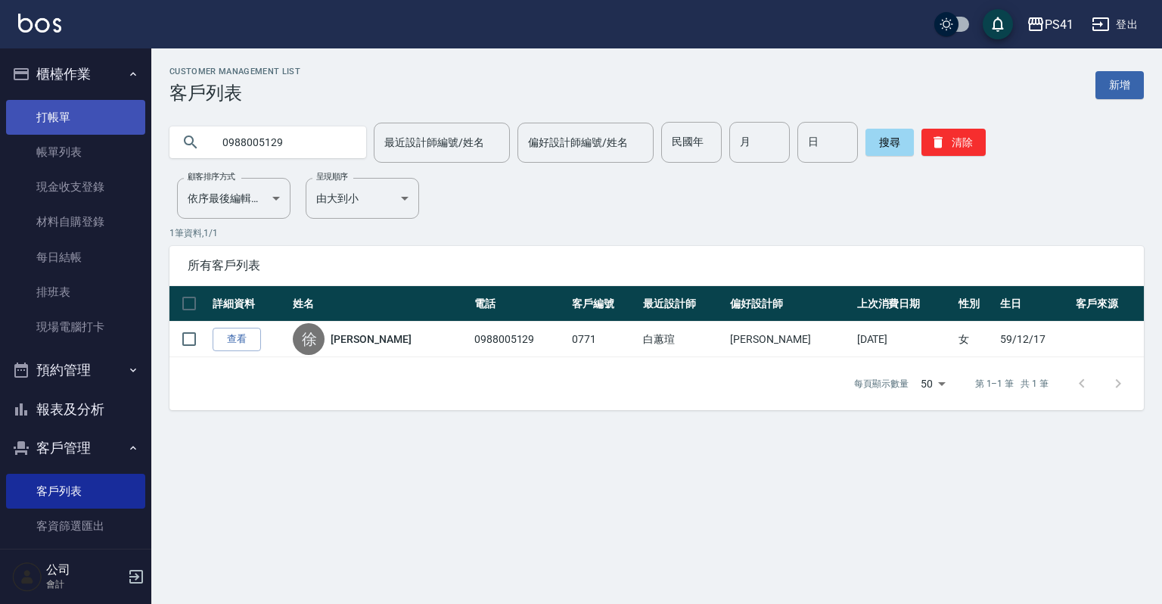
click at [75, 126] on link "打帳單" at bounding box center [75, 117] width 139 height 35
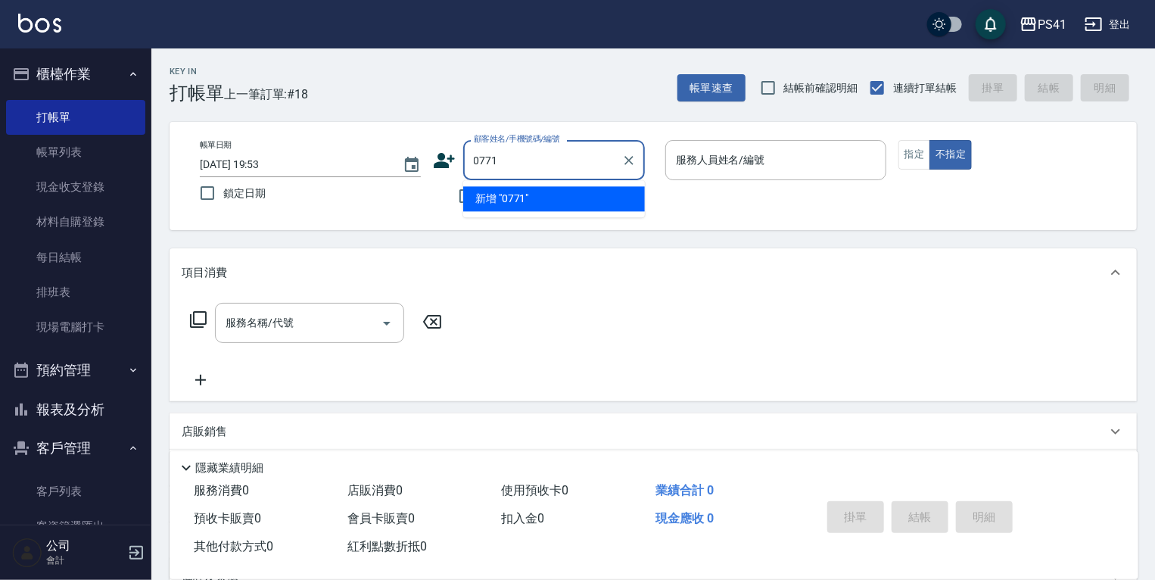
type input "0771"
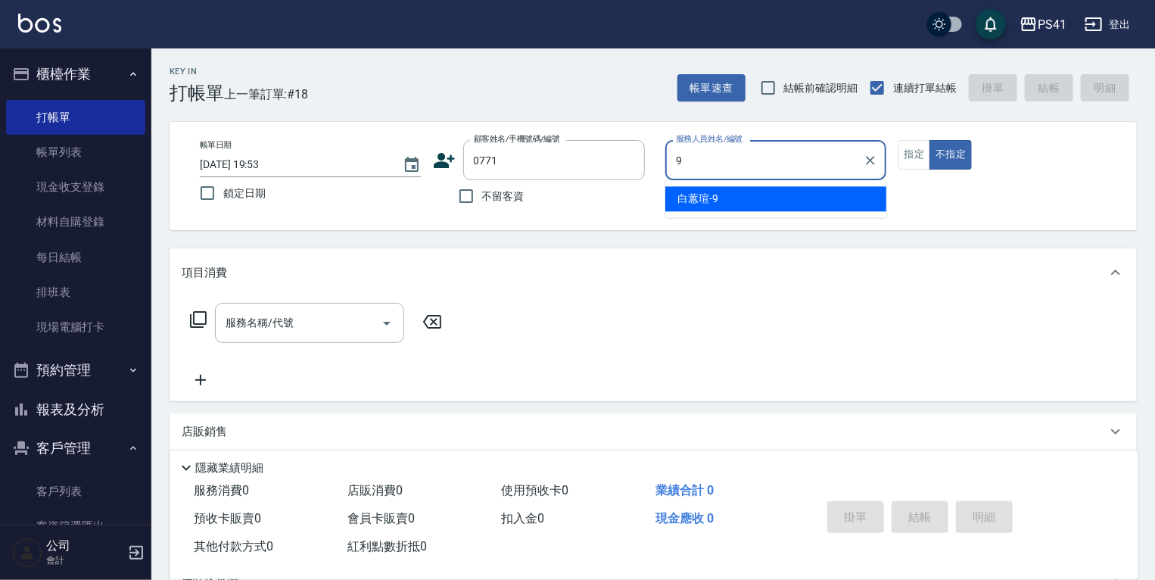
type input "[PERSON_NAME]-9"
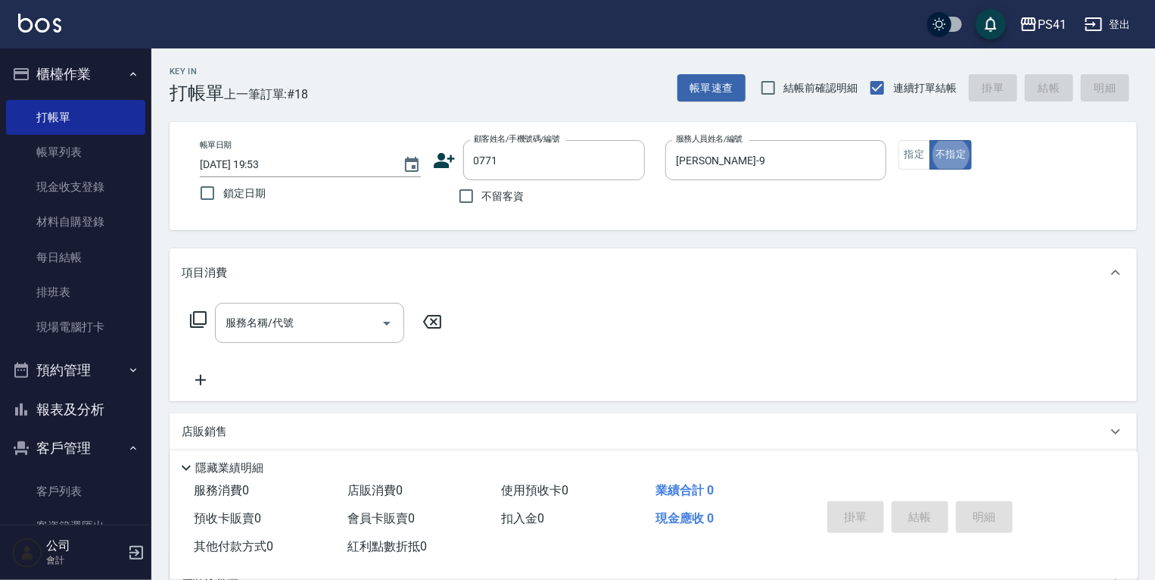
type button "false"
type input "[PERSON_NAME]/0988005129/0771"
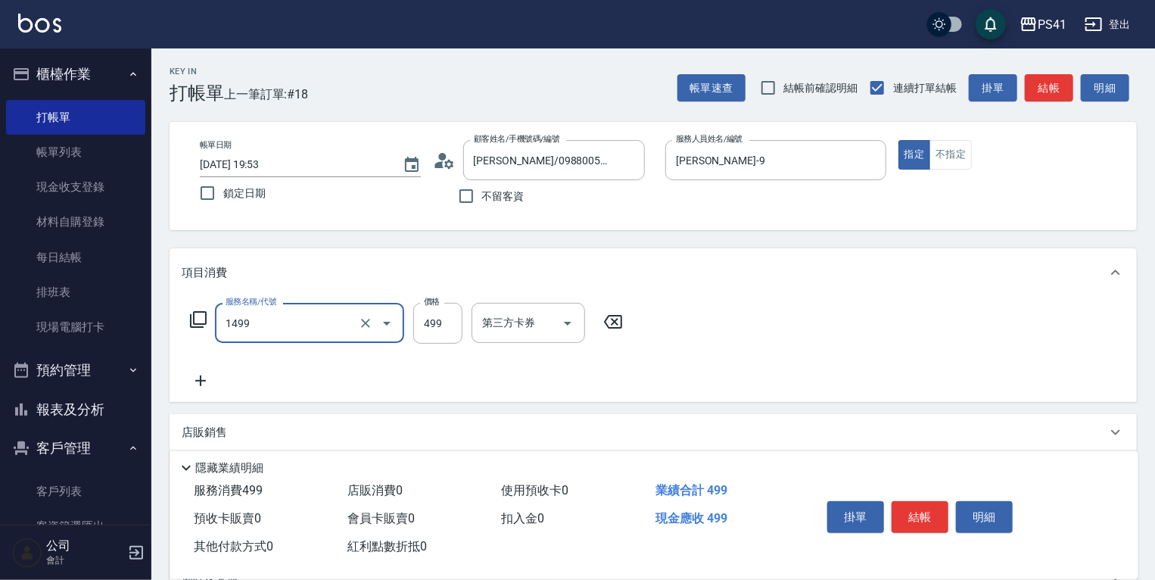
type input "活氧毛囊淨化髮浴(1499)"
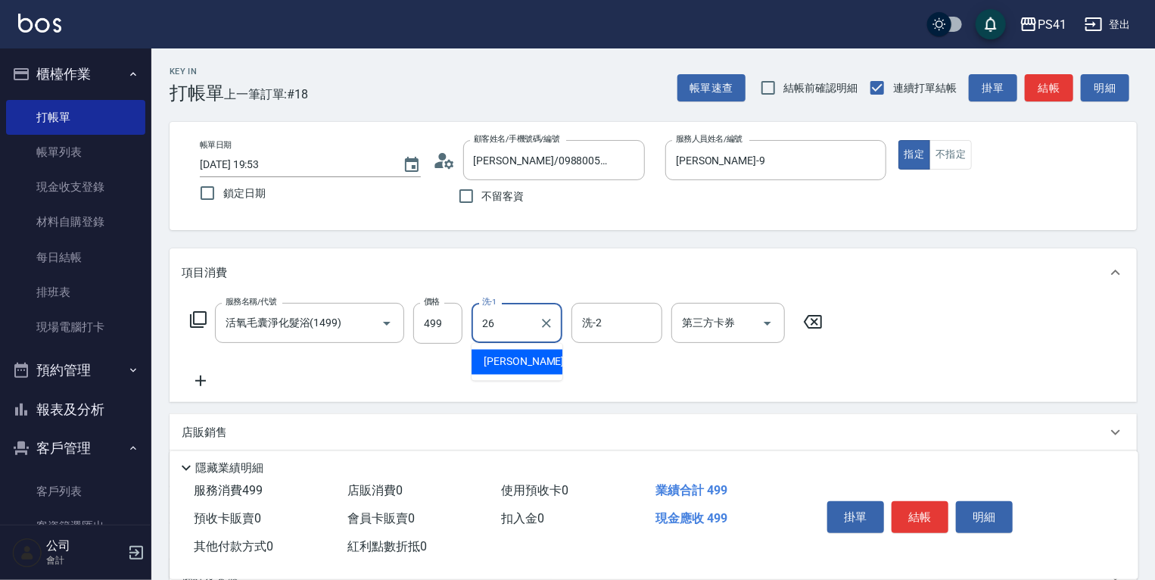
type input "[PERSON_NAME]-26"
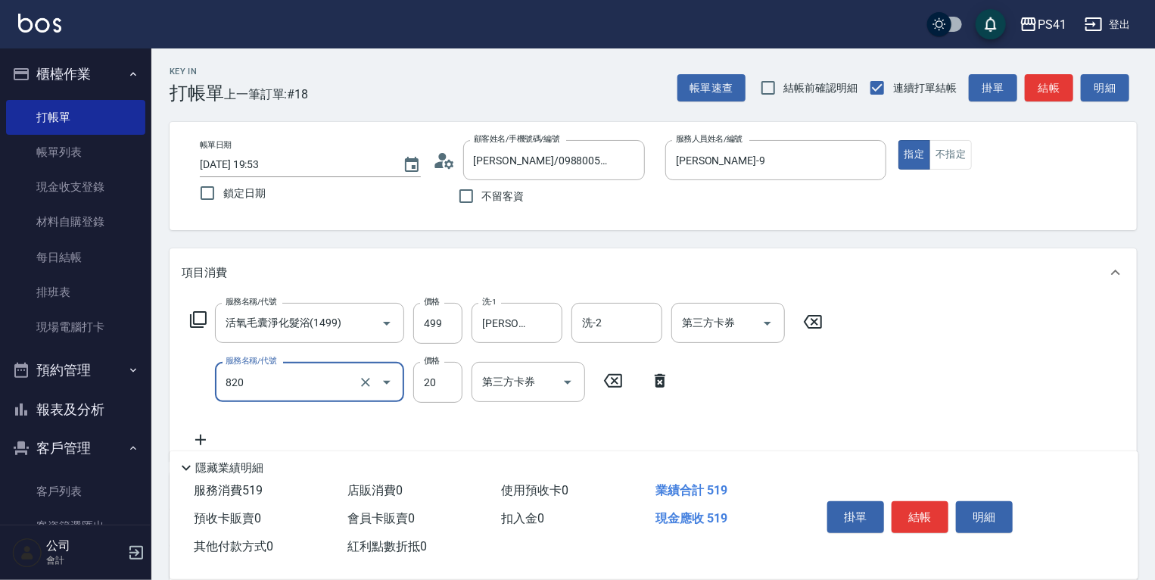
type input "潤絲(820)"
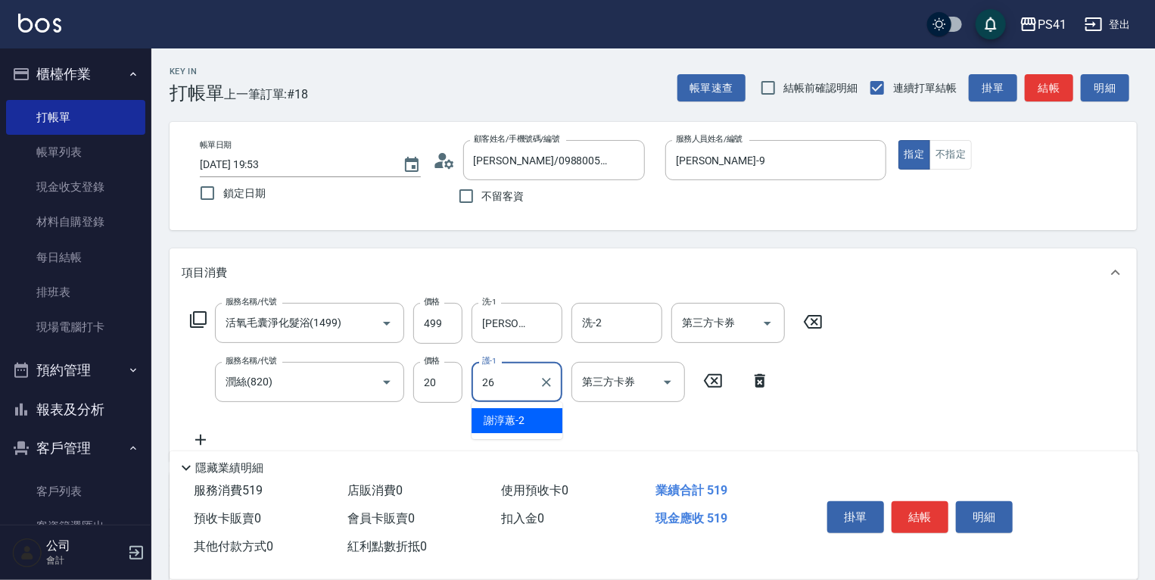
type input "[PERSON_NAME]-26"
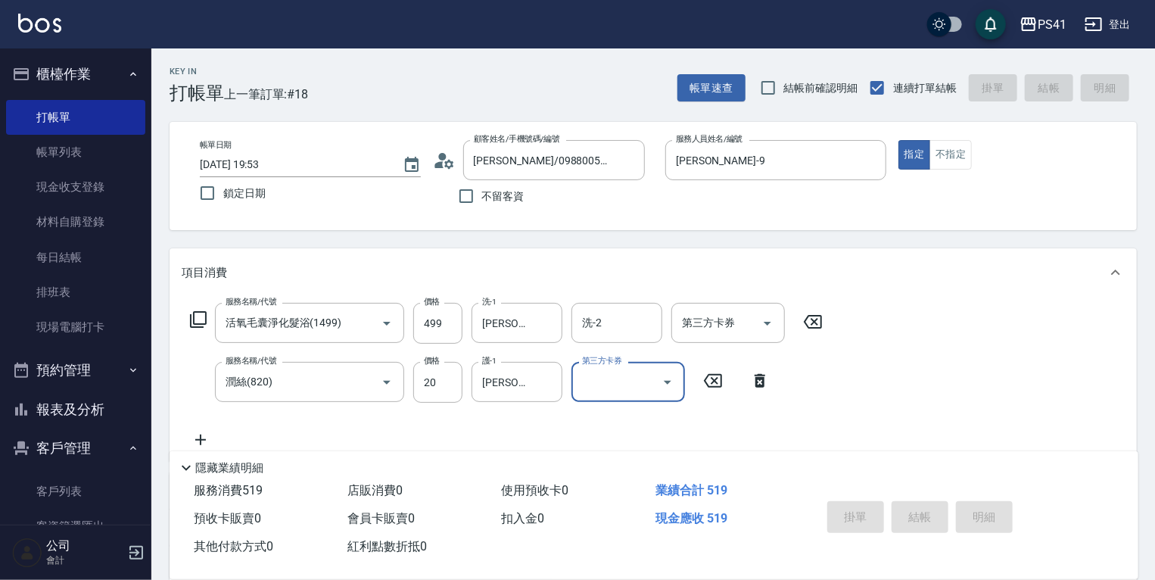
type input "[DATE] 19:54"
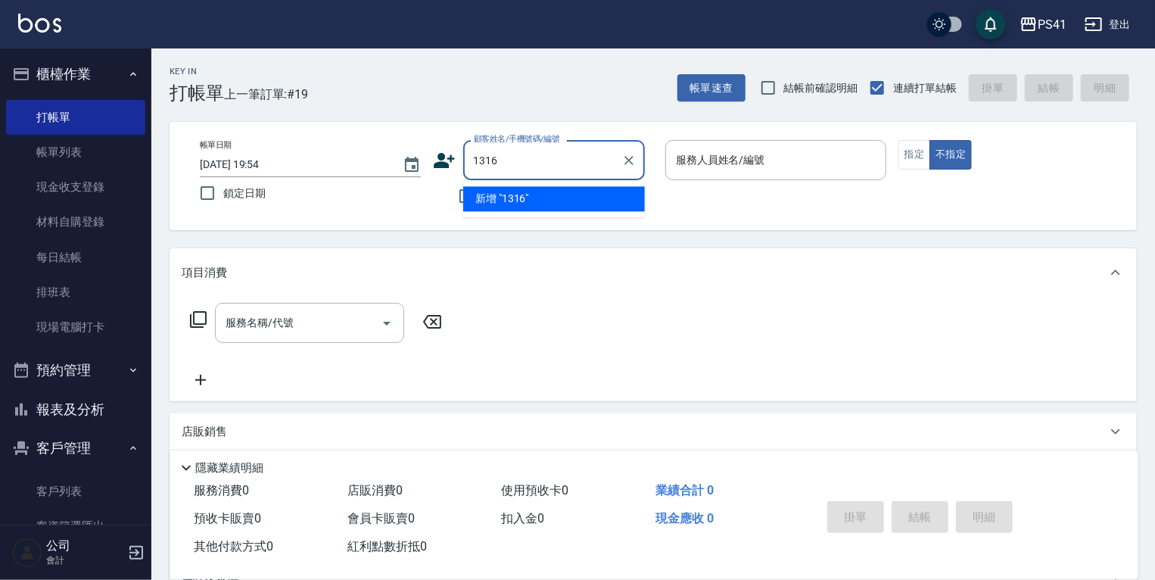
type input "1316"
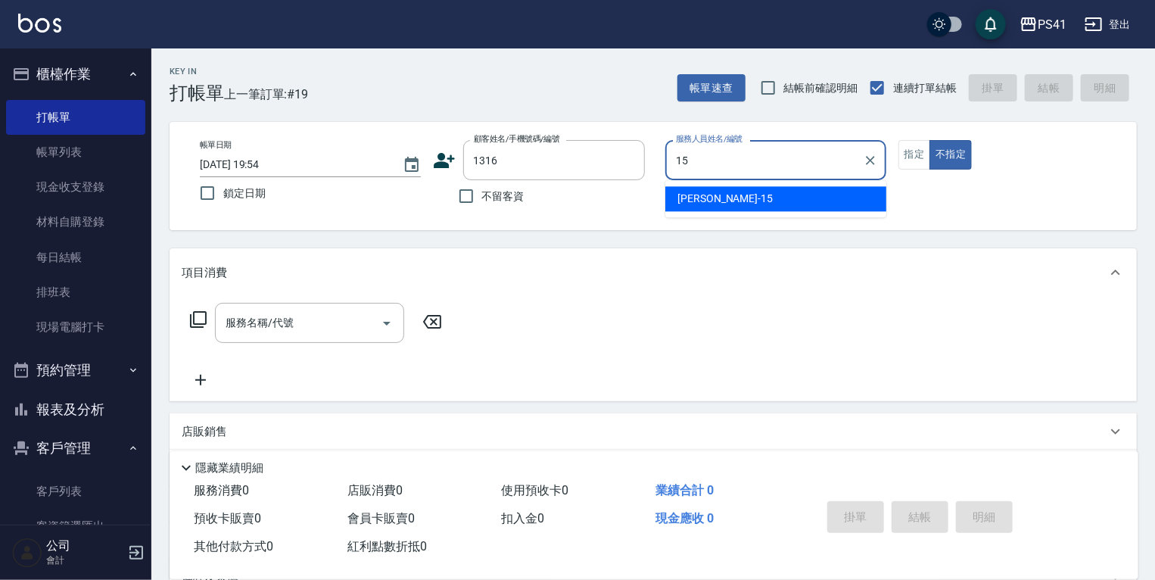
type input "[PERSON_NAME]15"
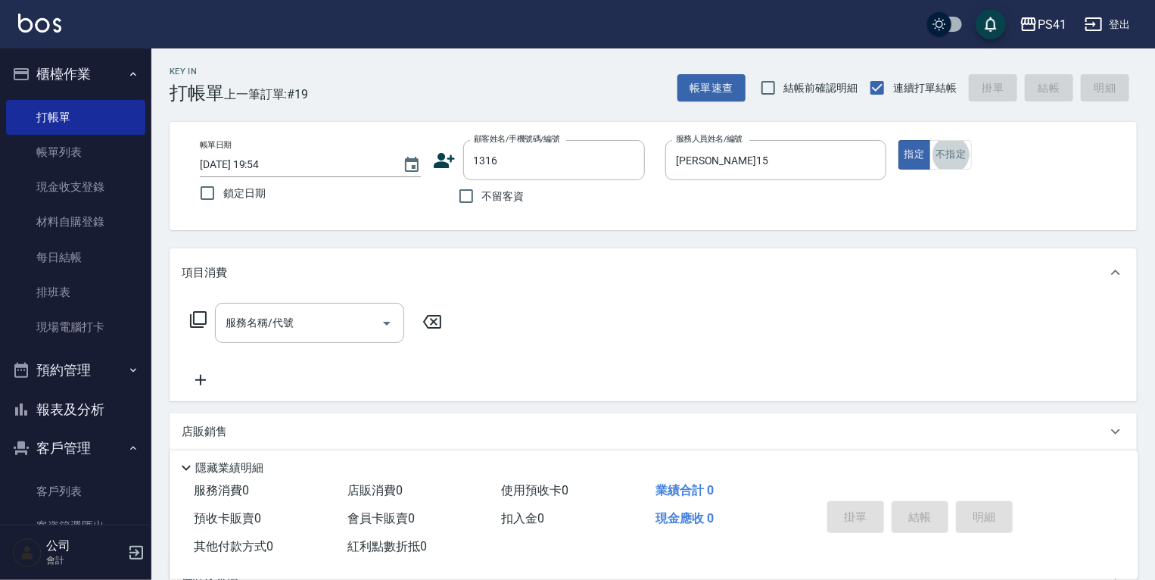
type input "[PERSON_NAME]/0923303565/1316"
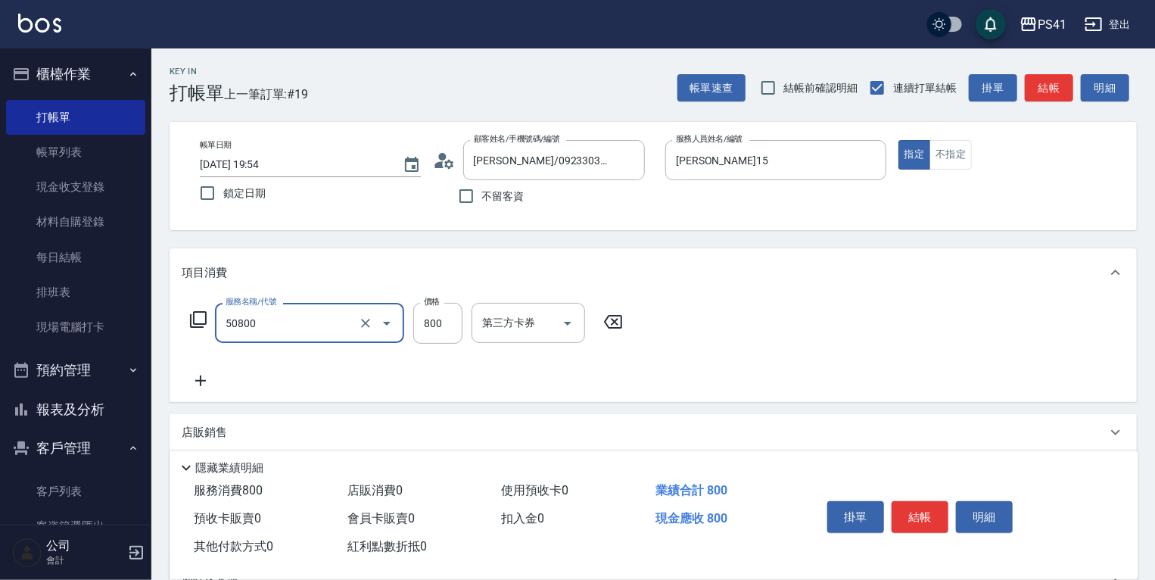
type input "原價401~800護髮(50800)"
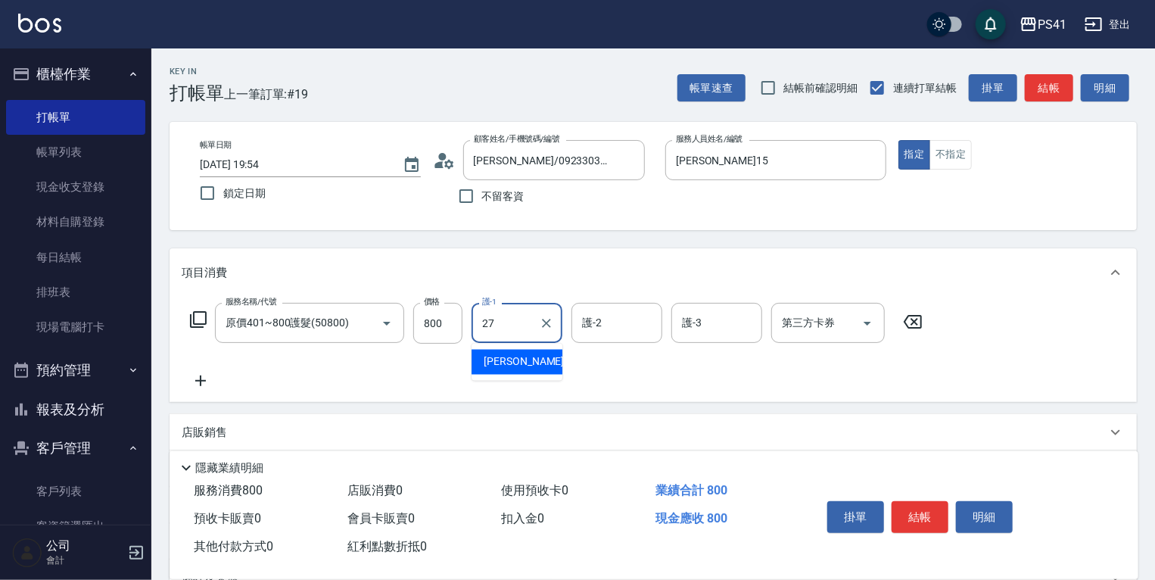
type input "佳佳-27"
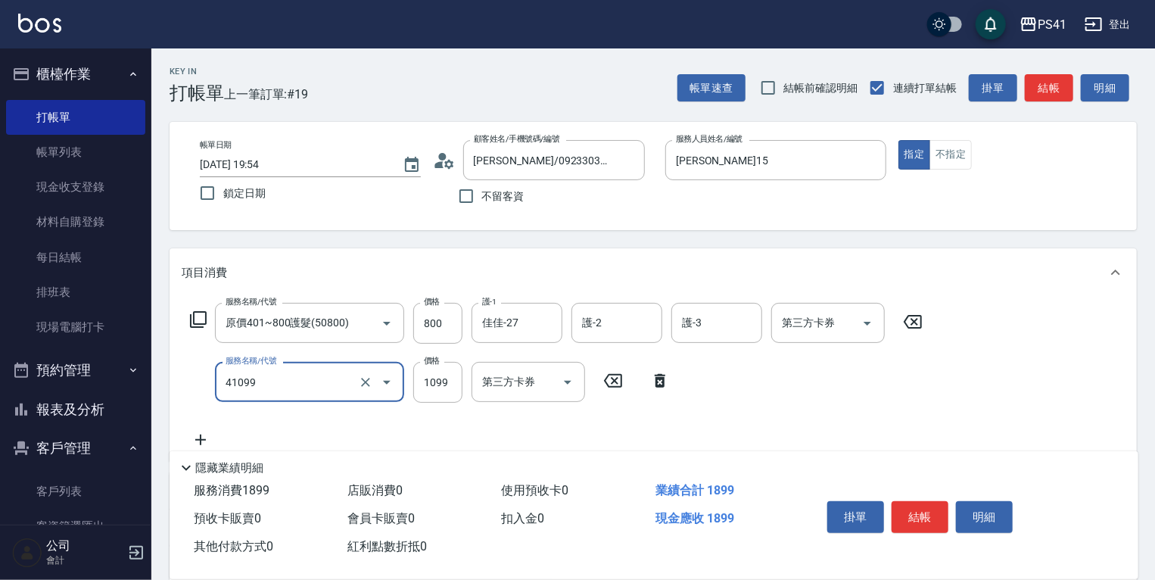
type input "公司活動/早鳥(41099)"
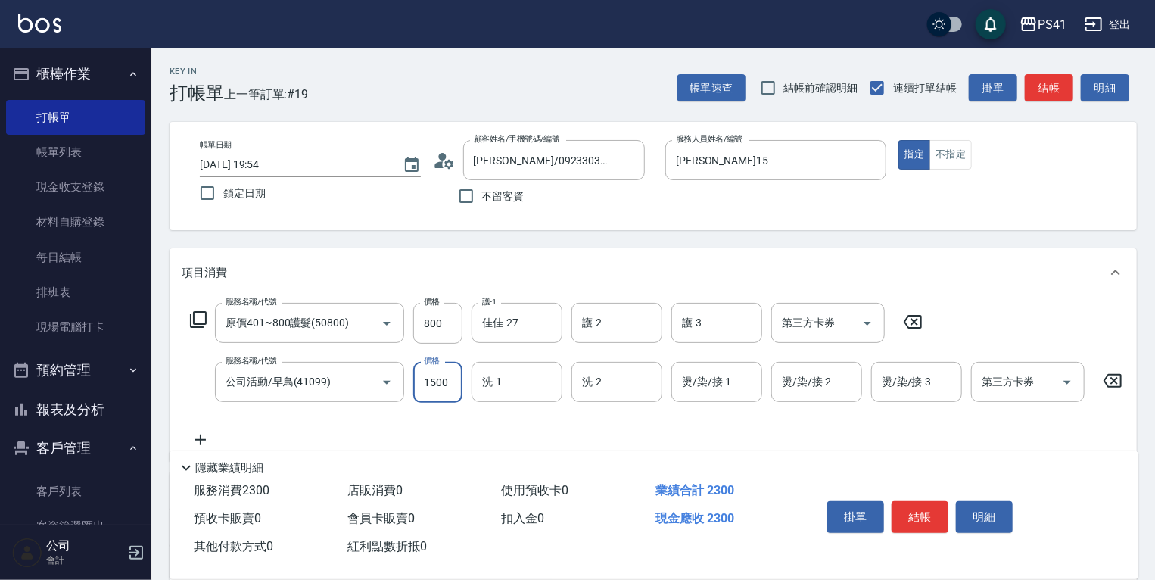
type input "1500"
type input "佳佳-27"
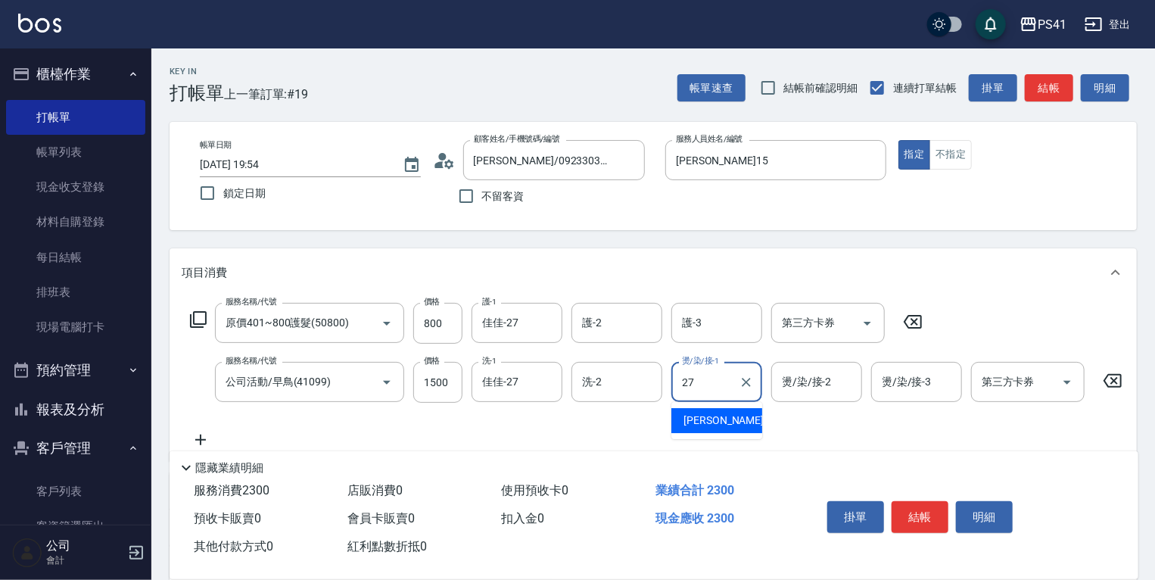
type input "佳佳-27"
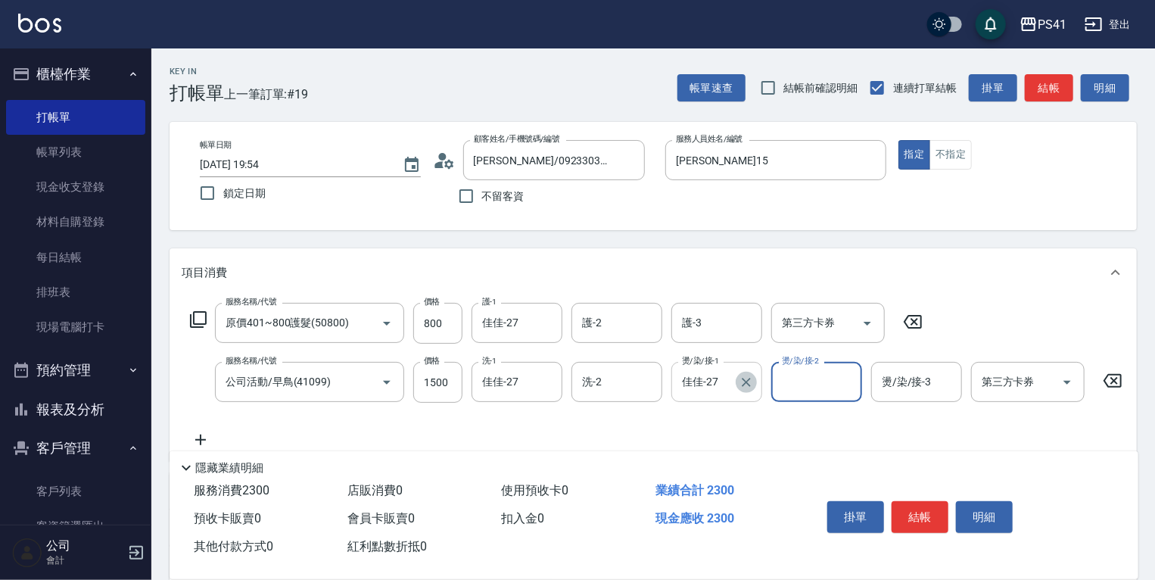
click at [747, 378] on icon "Clear" at bounding box center [745, 381] width 15 height 15
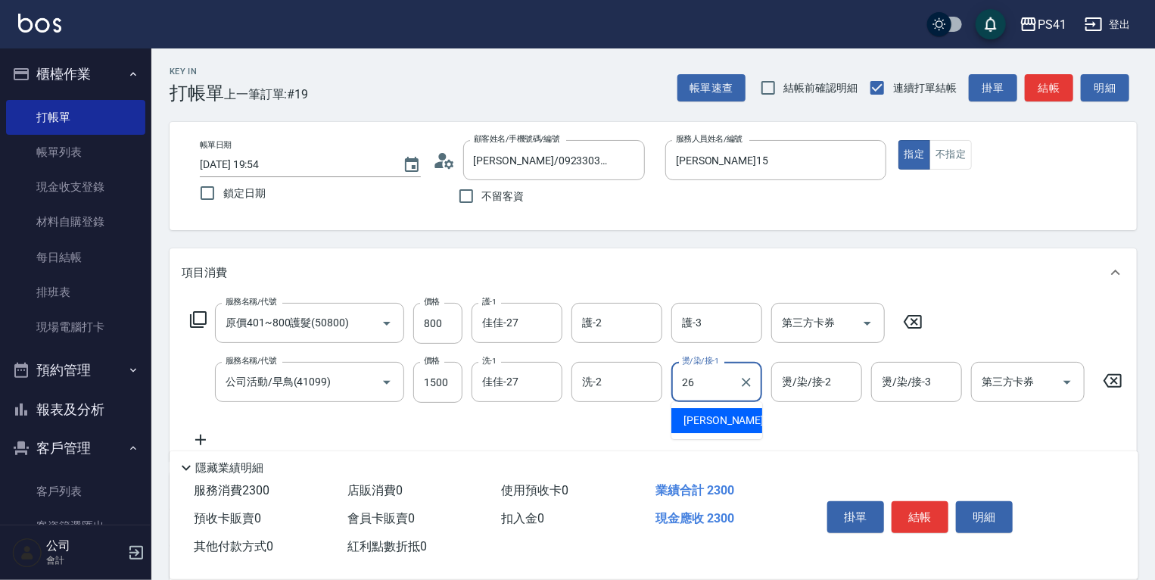
type input "[PERSON_NAME]-26"
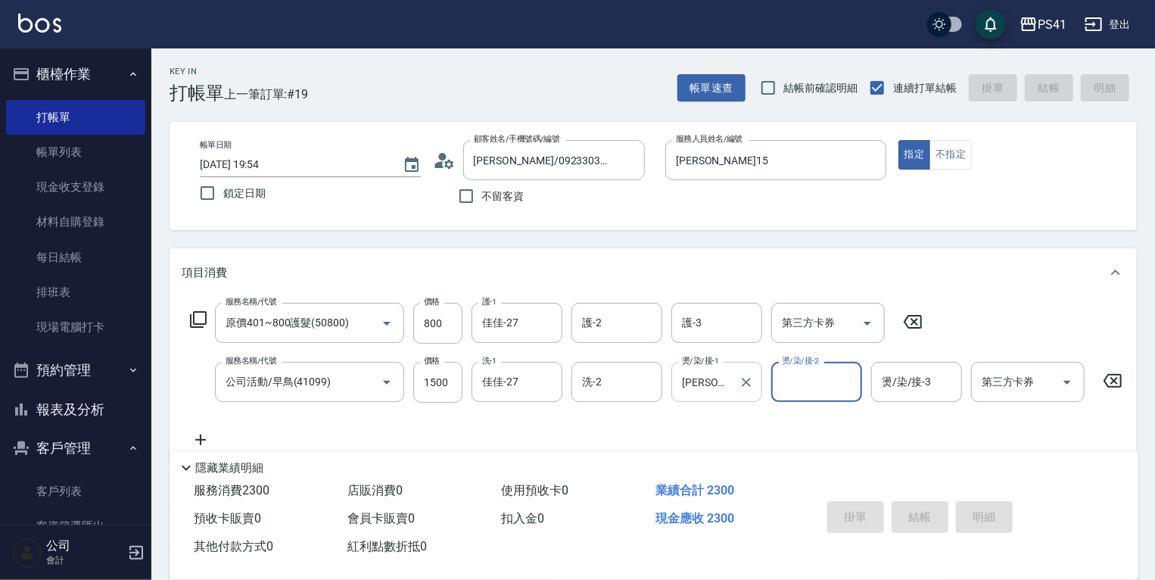
type input "[DATE] 19:55"
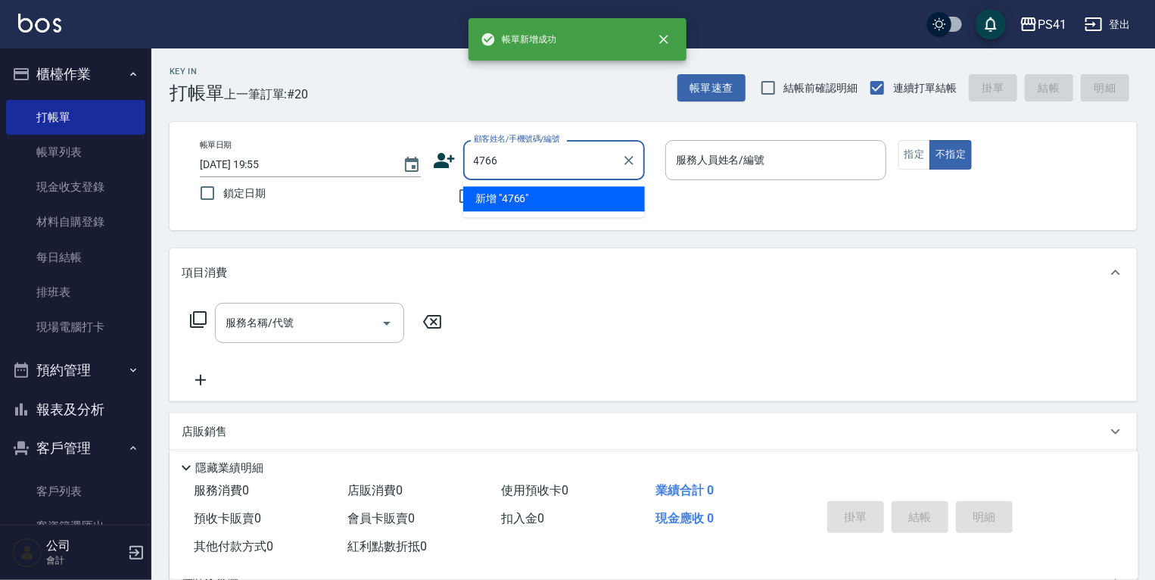
type input "4766"
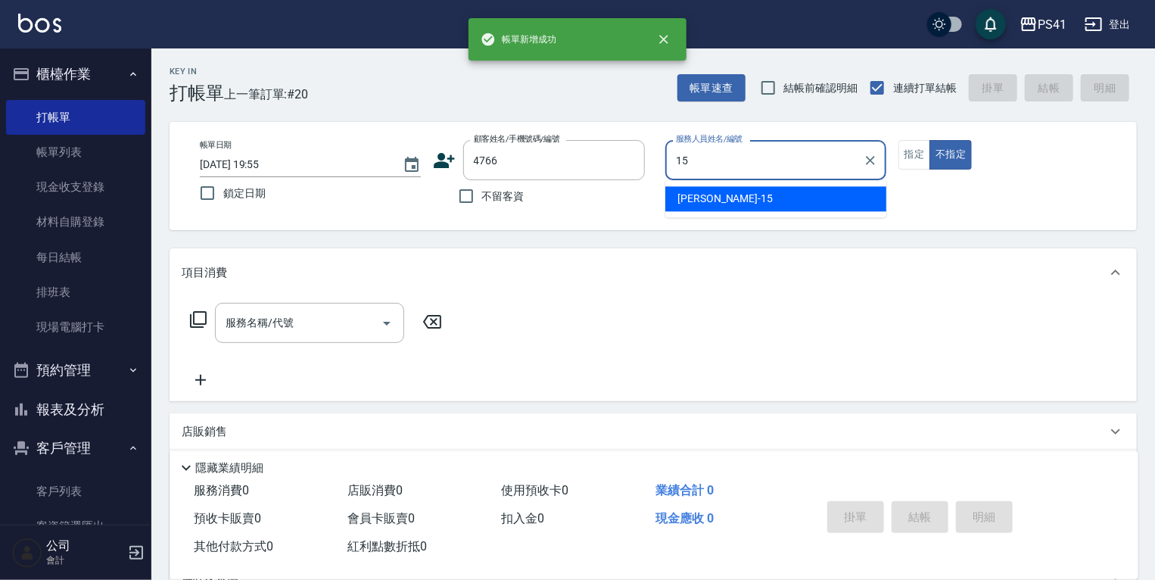
type input "[PERSON_NAME]15"
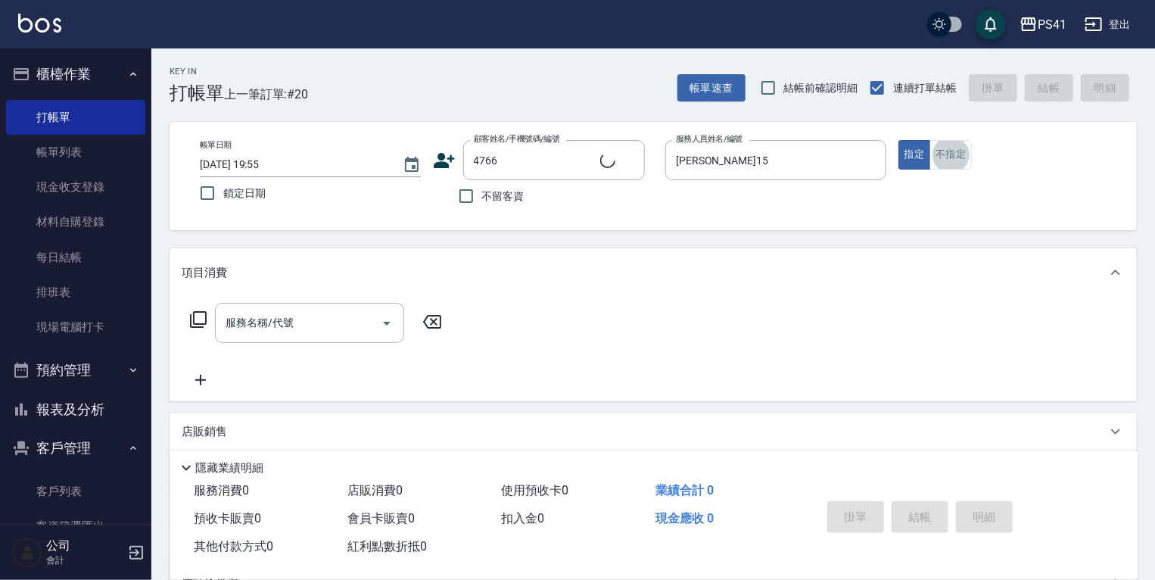
type input "[PERSON_NAME]/0981597302/4766"
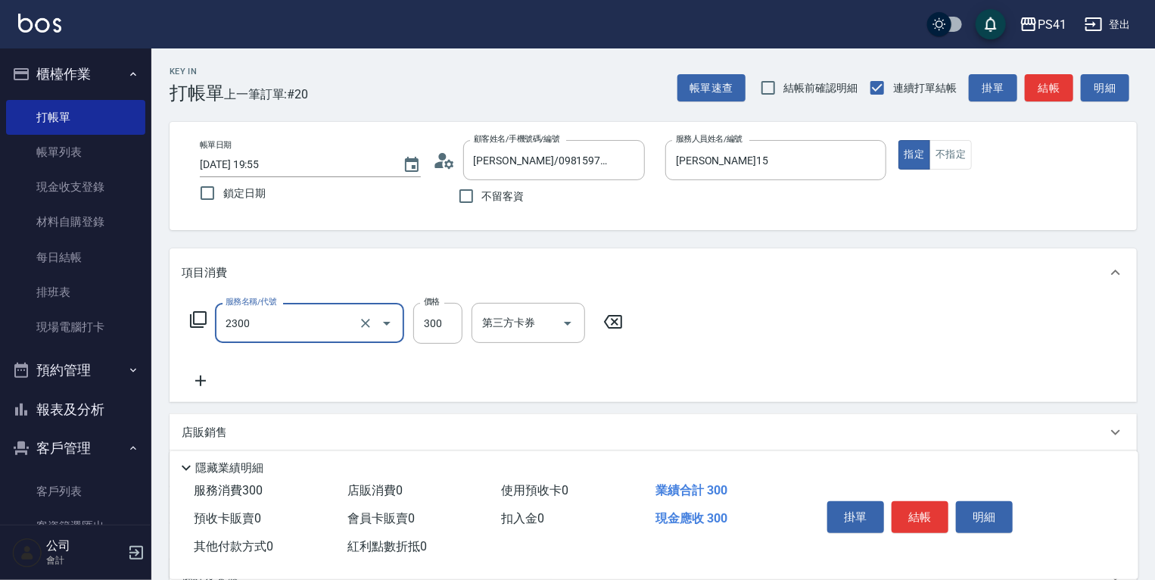
type input "剪髮(2300)"
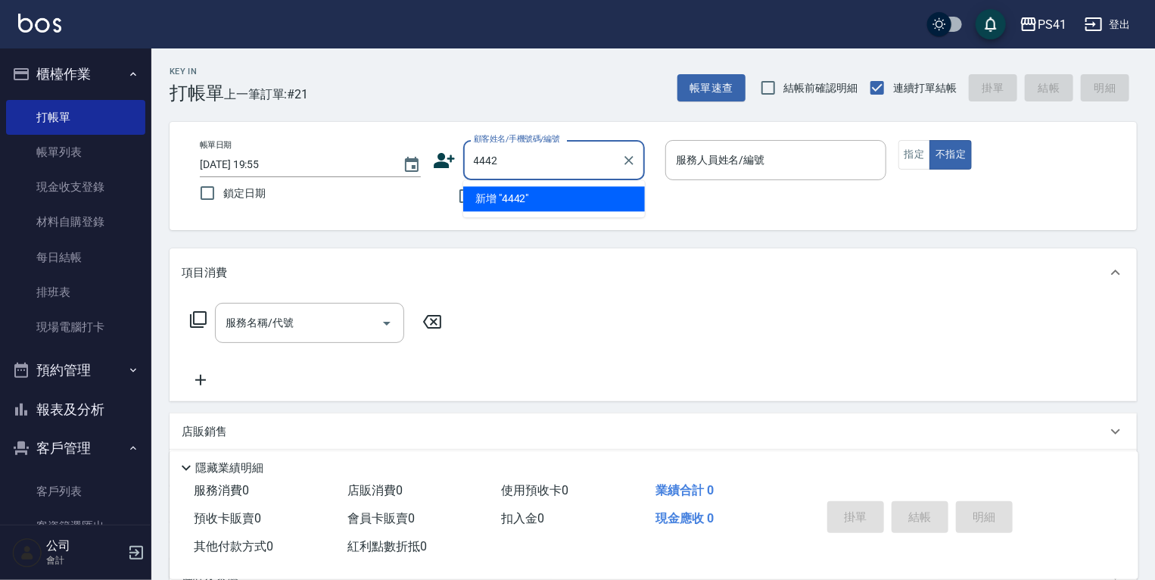
type input "4442"
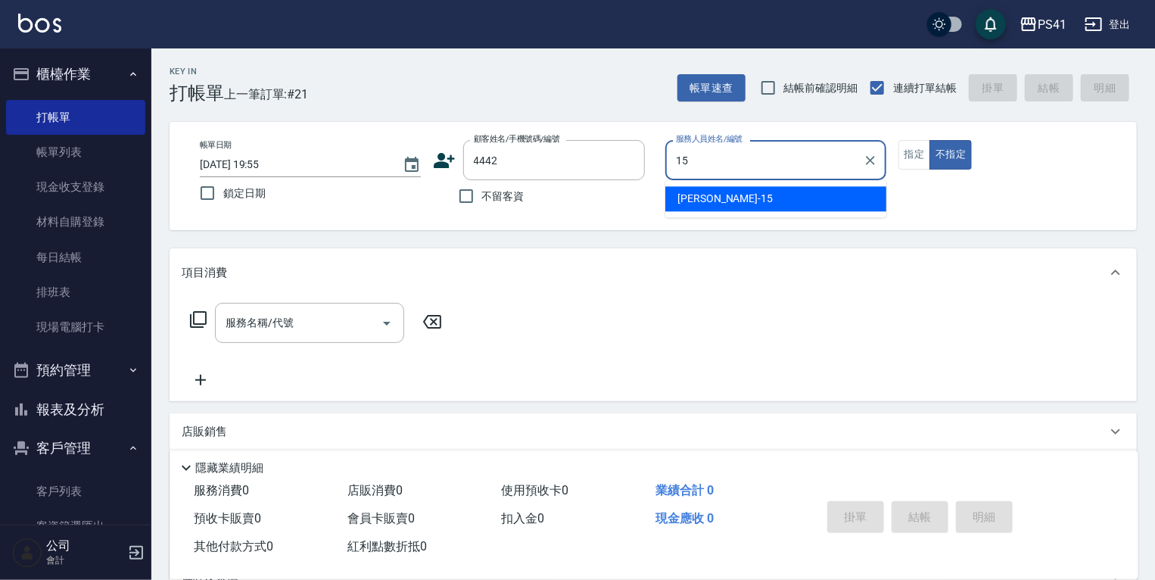
type input "[PERSON_NAME]15"
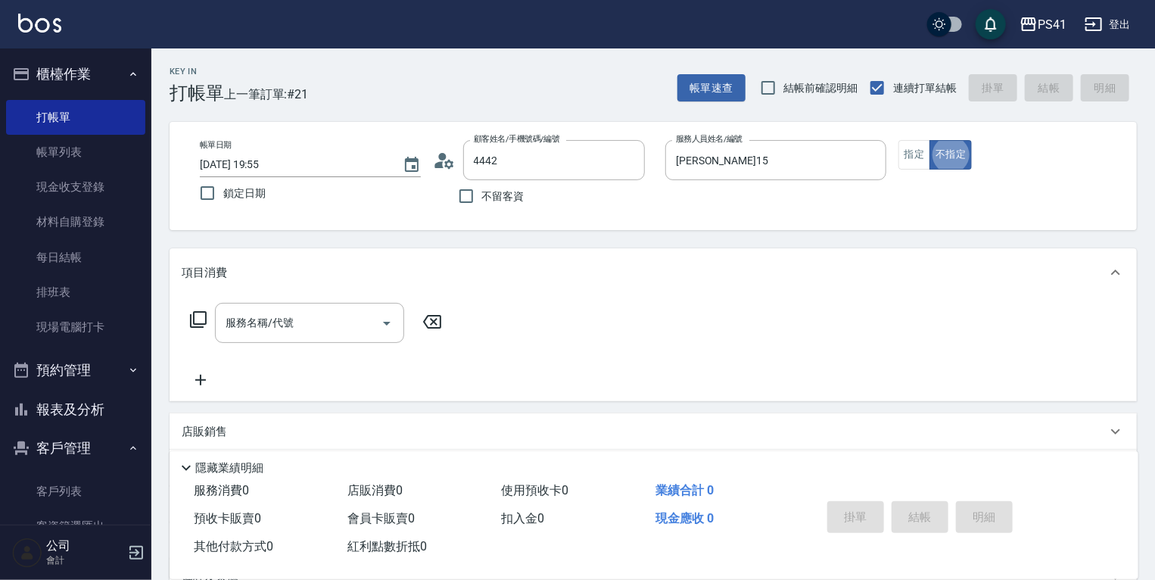
type input "[PERSON_NAME]/0909687528/4442"
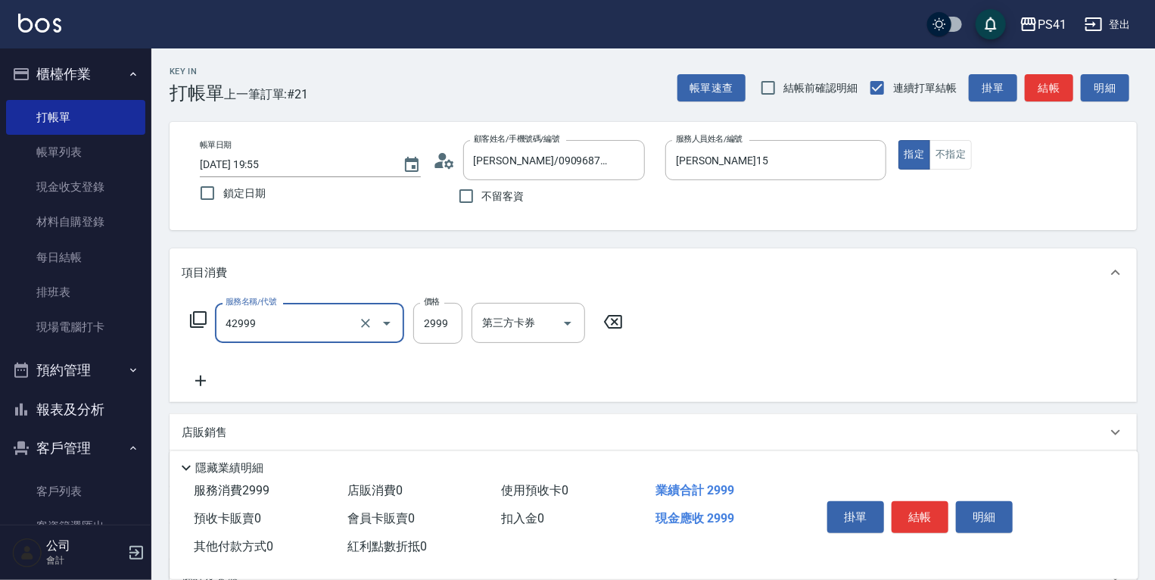
type input "漂染肩上2999以上(42999)"
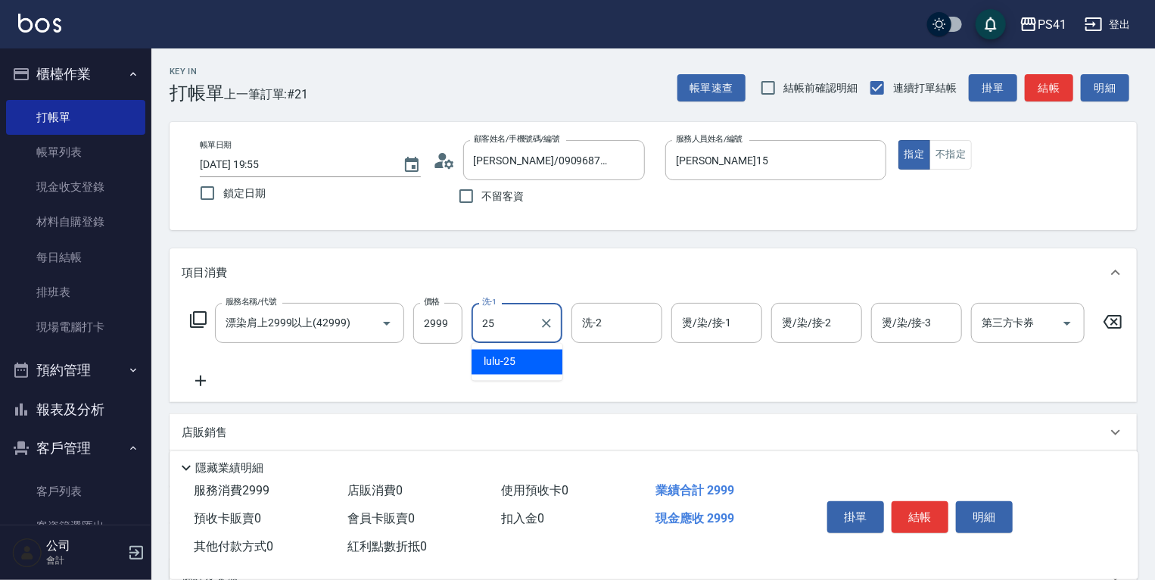
type input "lulu-25"
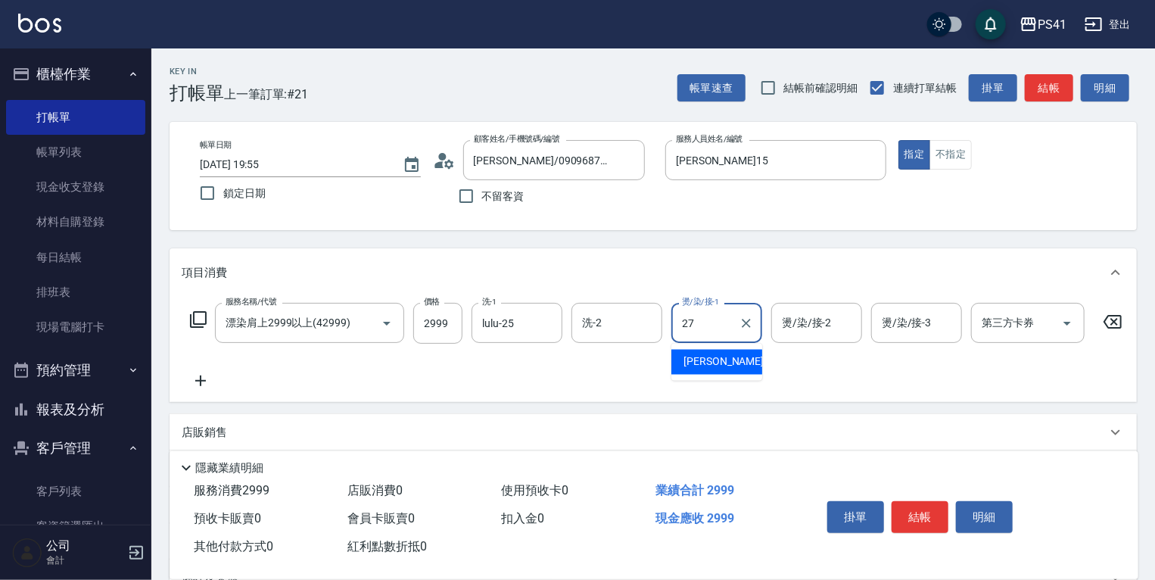
type input "佳佳-27"
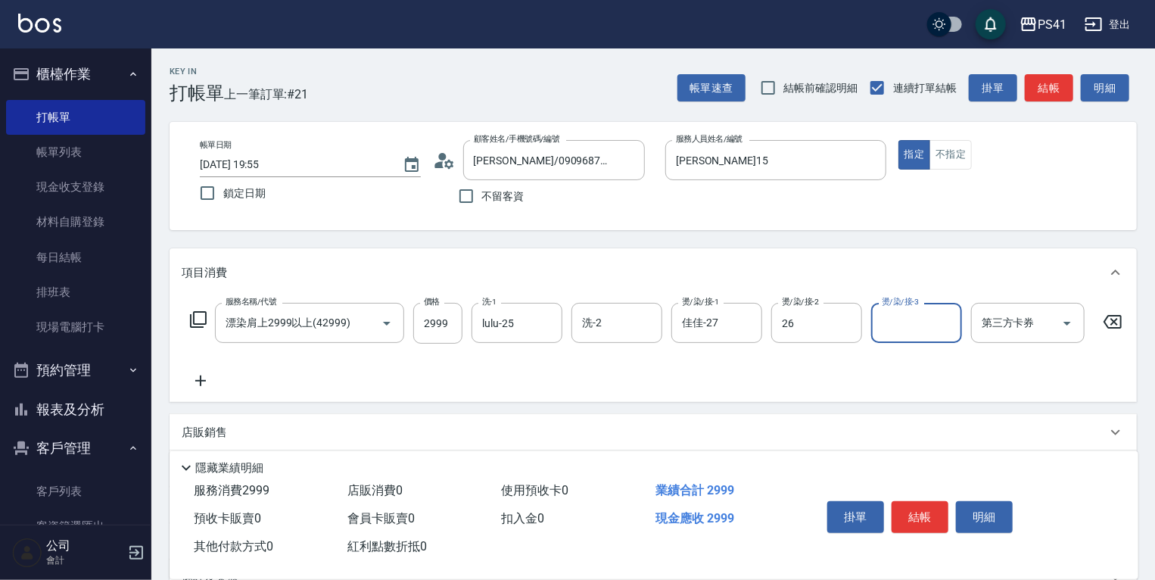
type input "[PERSON_NAME]-26"
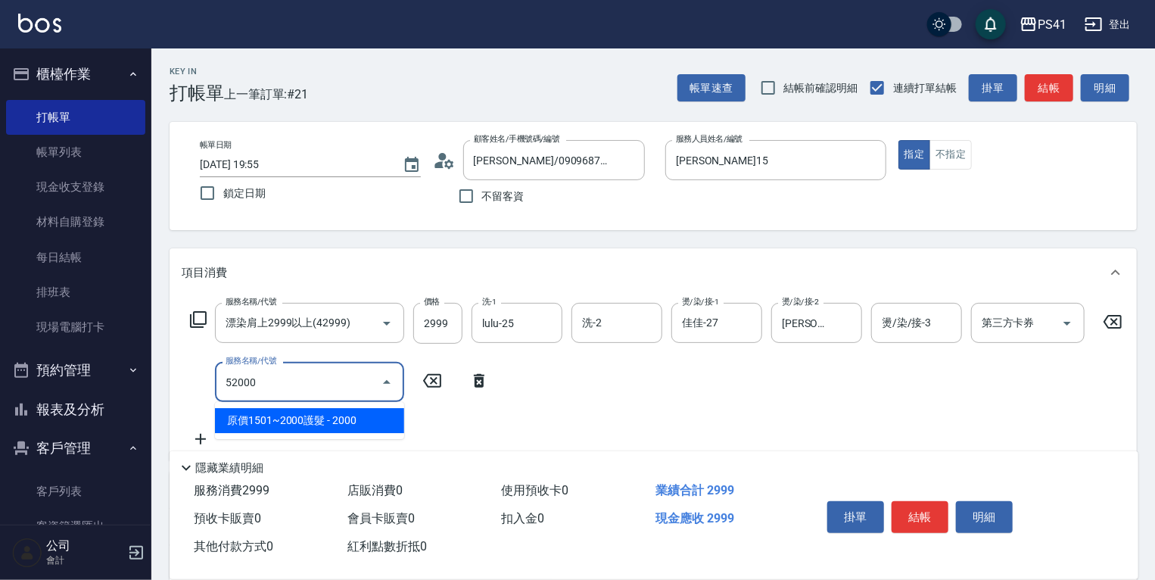
type input "原價1501~2000護髮(52000)"
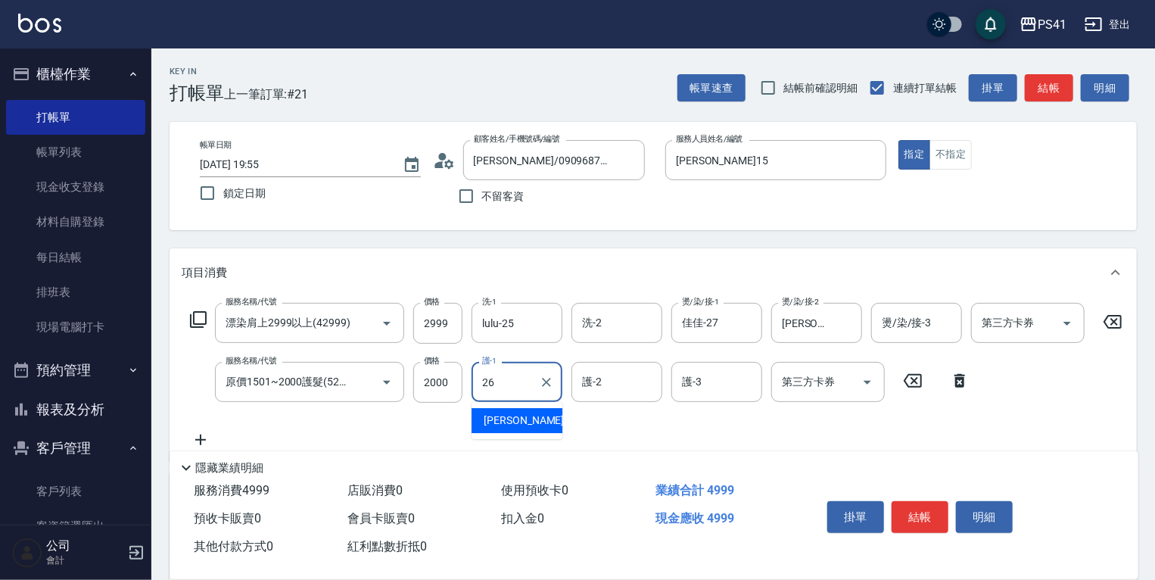
type input "[PERSON_NAME]-26"
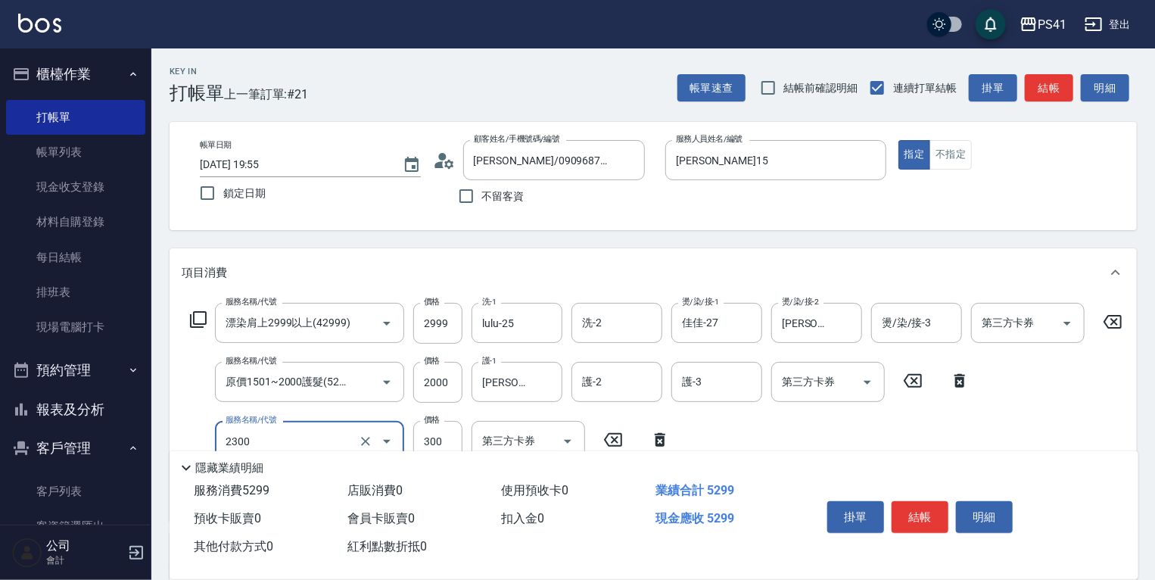
type input "剪髮(2300)"
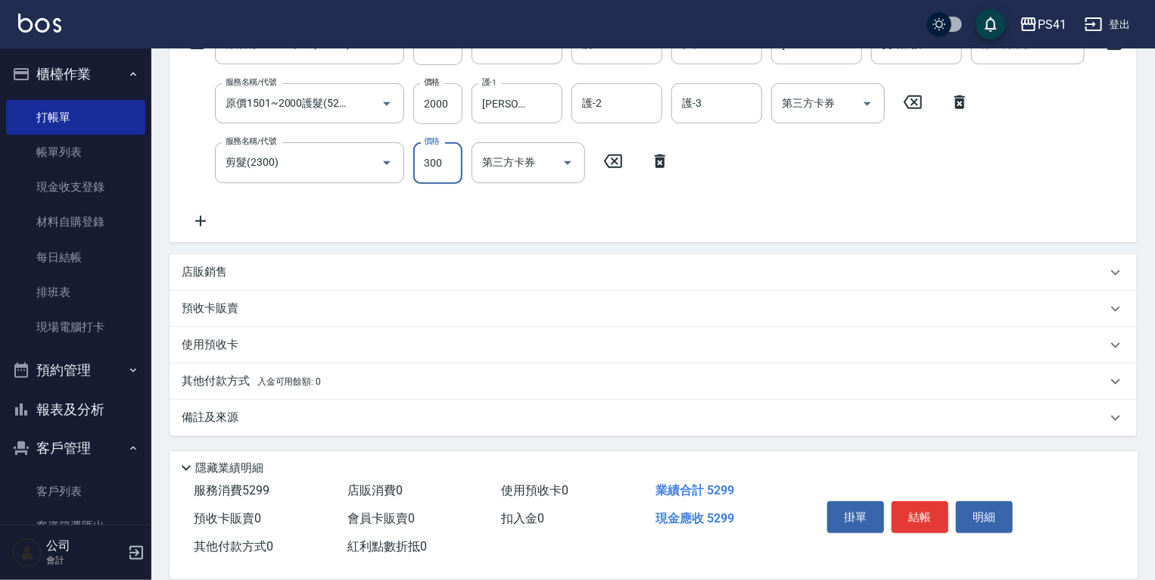
scroll to position [287, 0]
click at [569, 263] on div "店販銷售" at bounding box center [652, 272] width 967 height 36
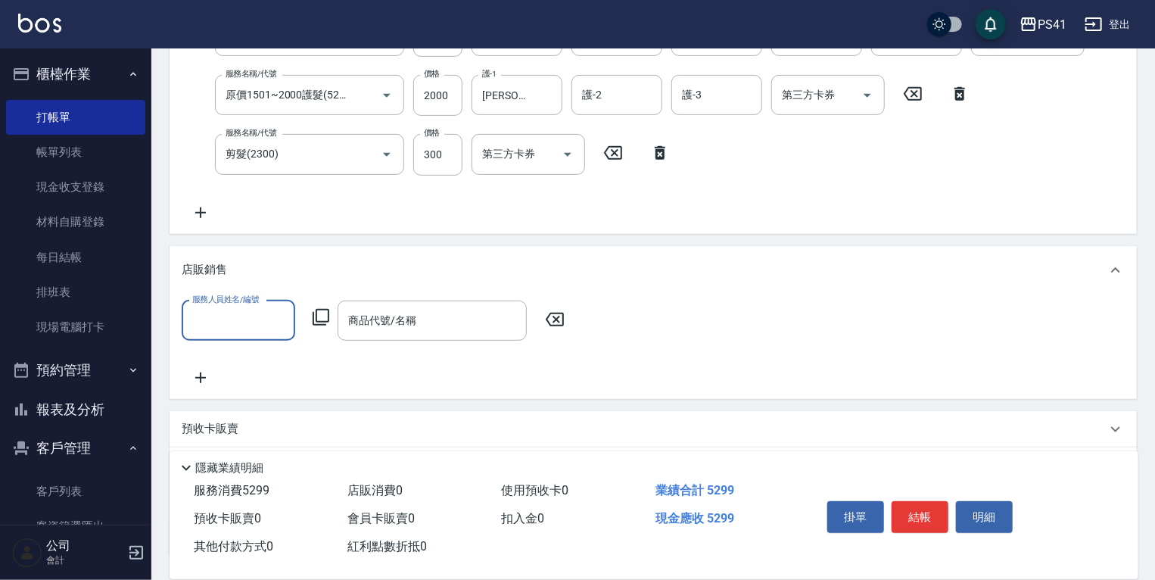
scroll to position [0, 0]
type input "[PERSON_NAME]15"
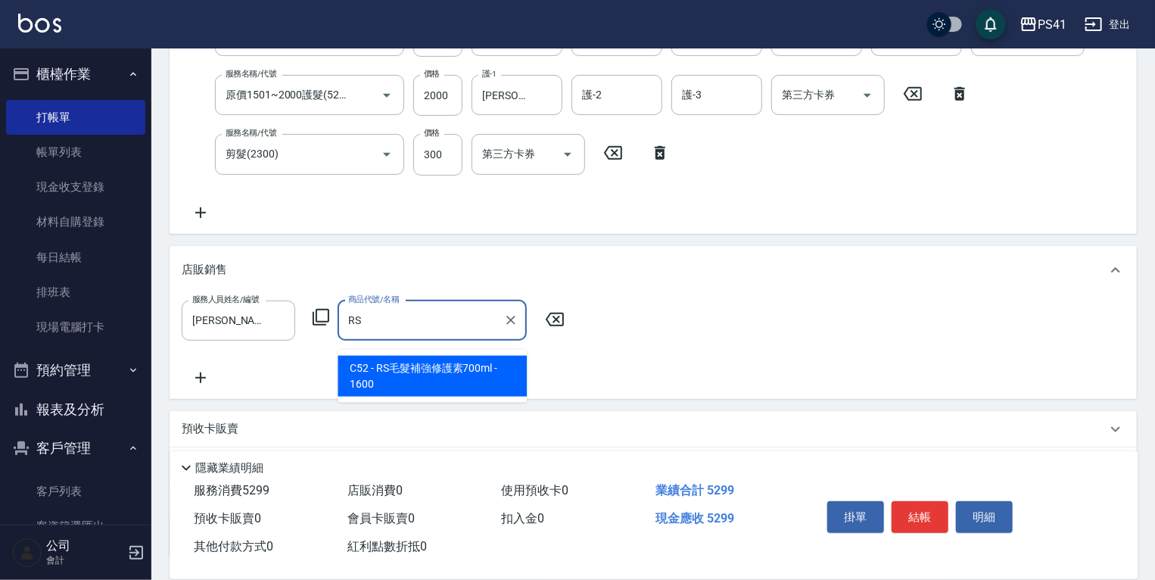
type input "RS毛髮補強修護素700ml"
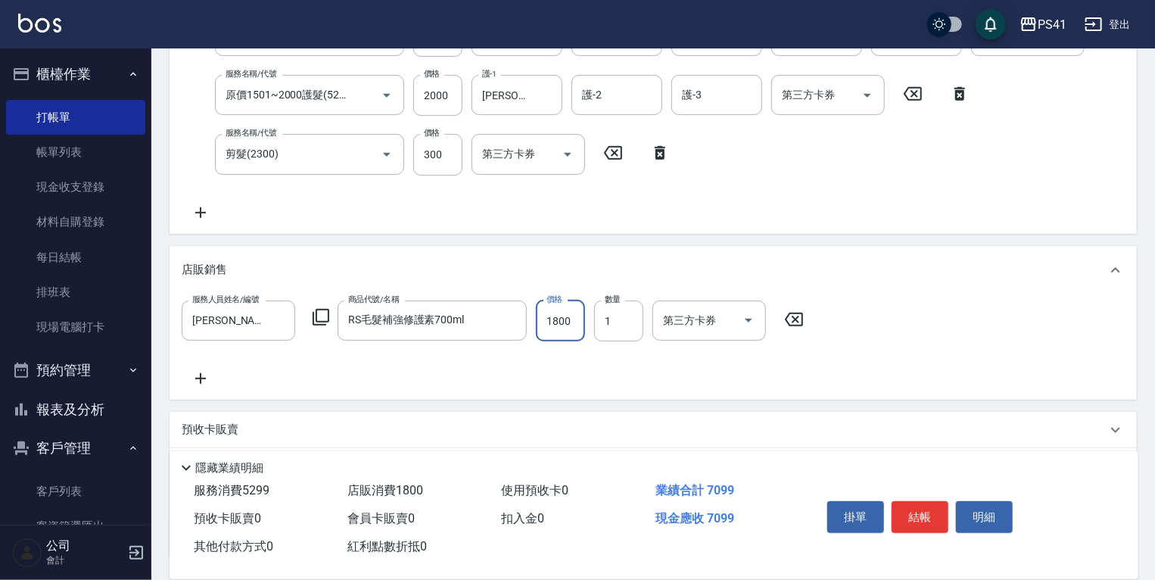
type input "1800"
click at [202, 387] on icon at bounding box center [201, 378] width 38 height 18
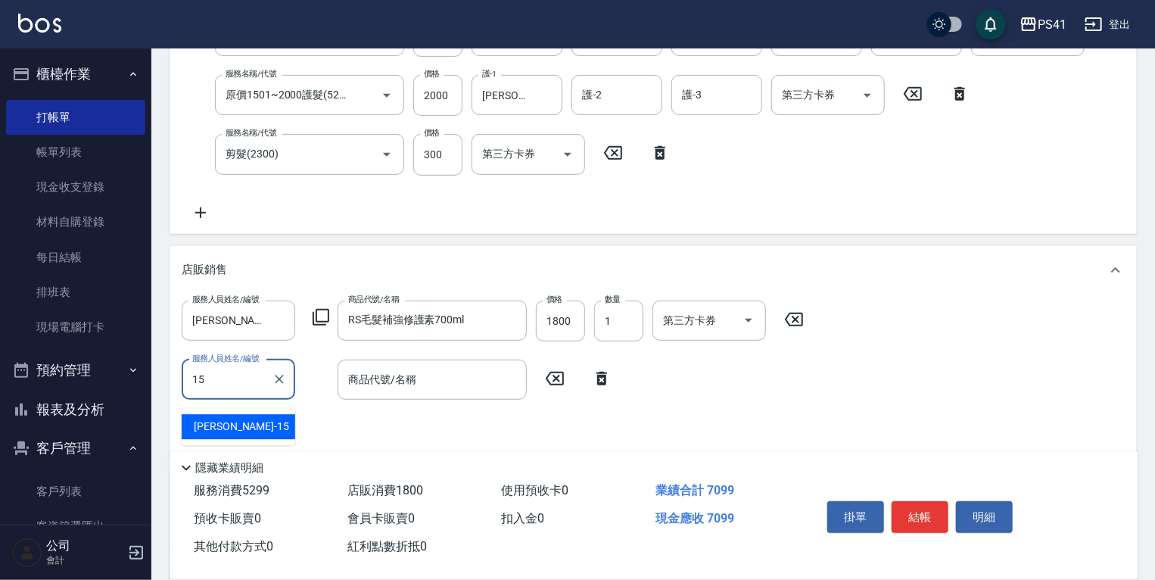
type input "[PERSON_NAME]15"
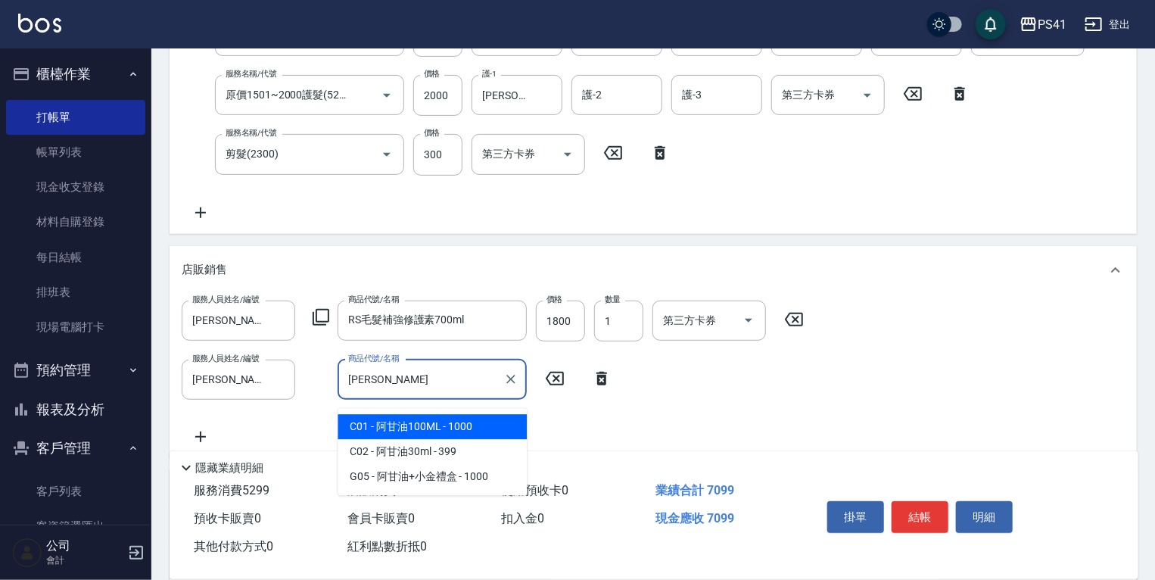
type input "阿甘油100ML"
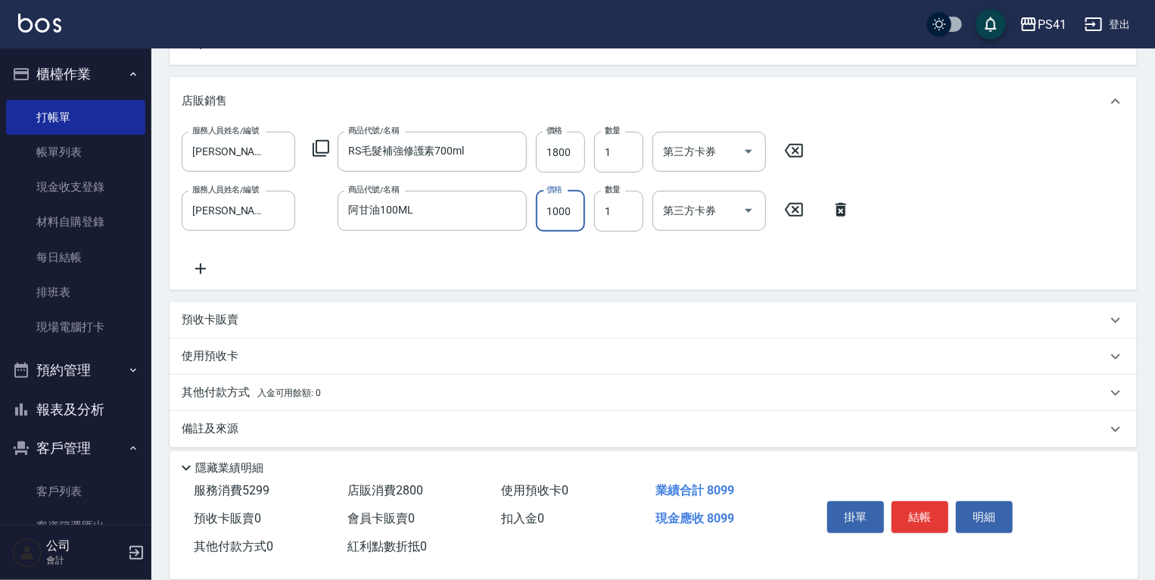
scroll to position [475, 0]
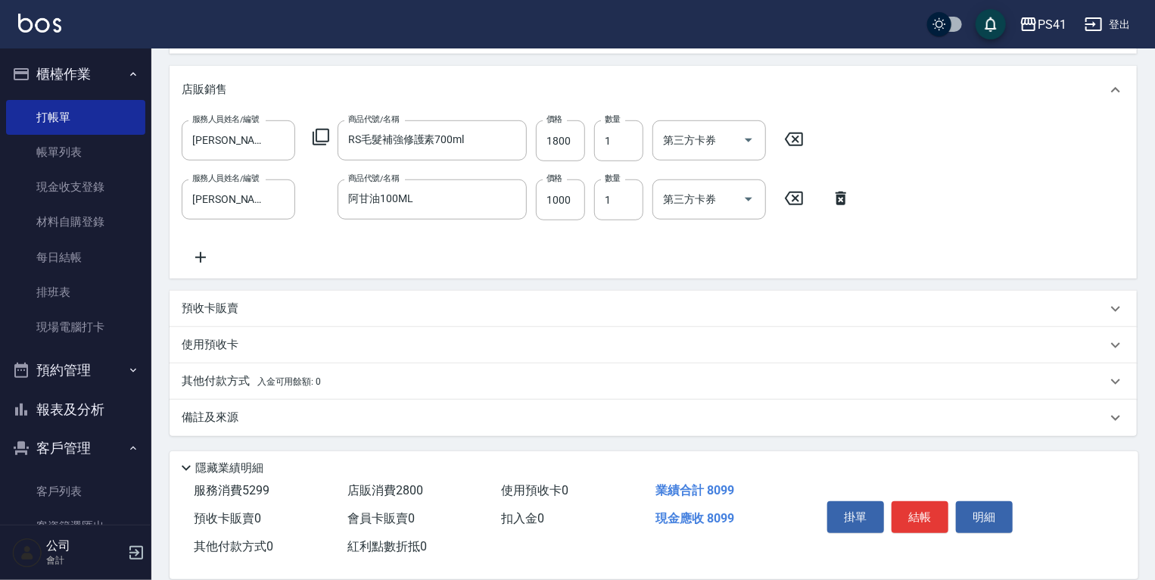
click at [337, 374] on div "其他付款方式 入金可用餘額: 0" at bounding box center [644, 381] width 925 height 17
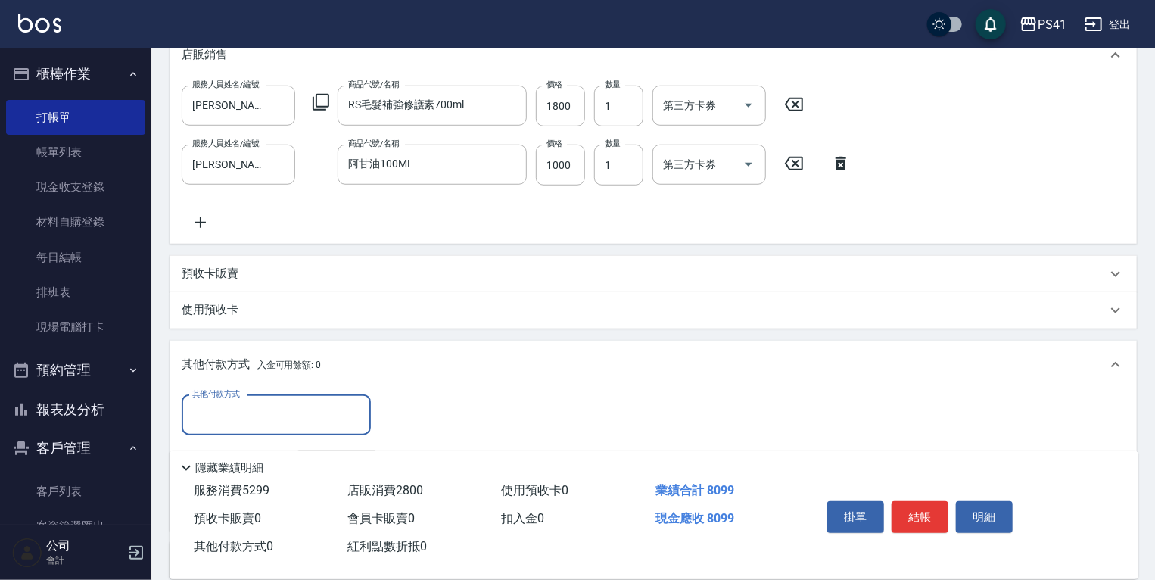
scroll to position [608, 0]
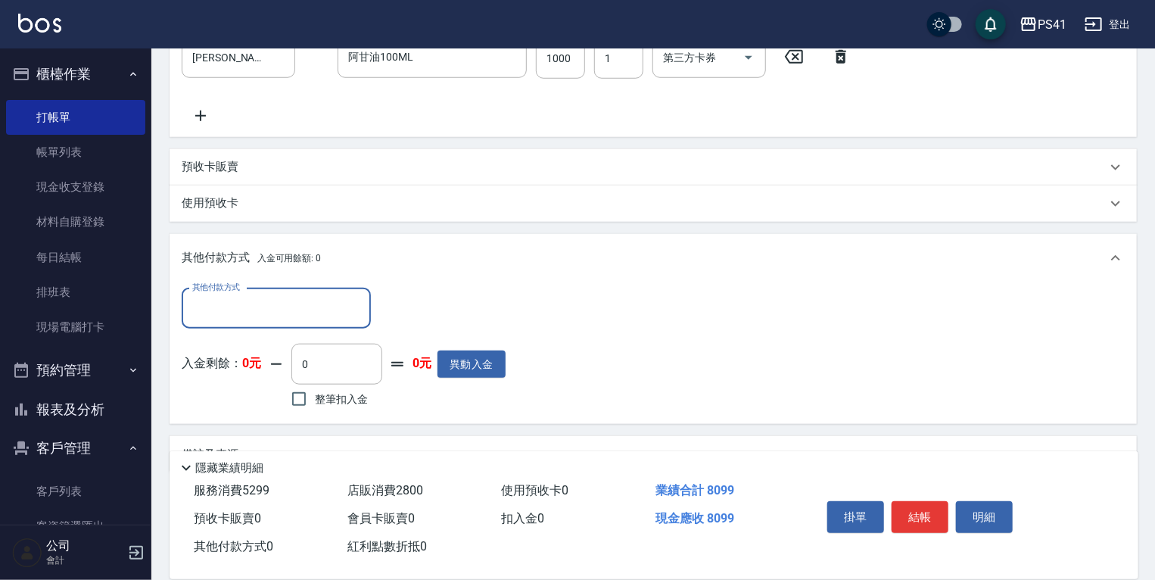
drag, startPoint x: 318, startPoint y: 325, endPoint x: 322, endPoint y: 332, distance: 7.8
click at [318, 322] on input "其他付款方式" at bounding box center [276, 308] width 176 height 26
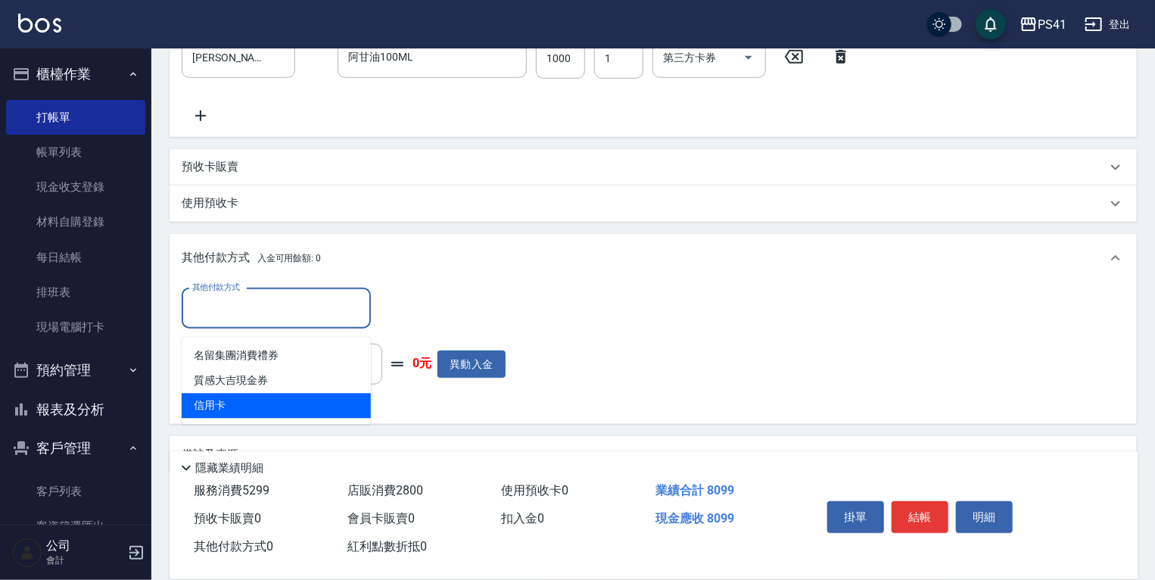
click at [306, 409] on span "信用卡" at bounding box center [276, 405] width 189 height 25
type input "信用卡"
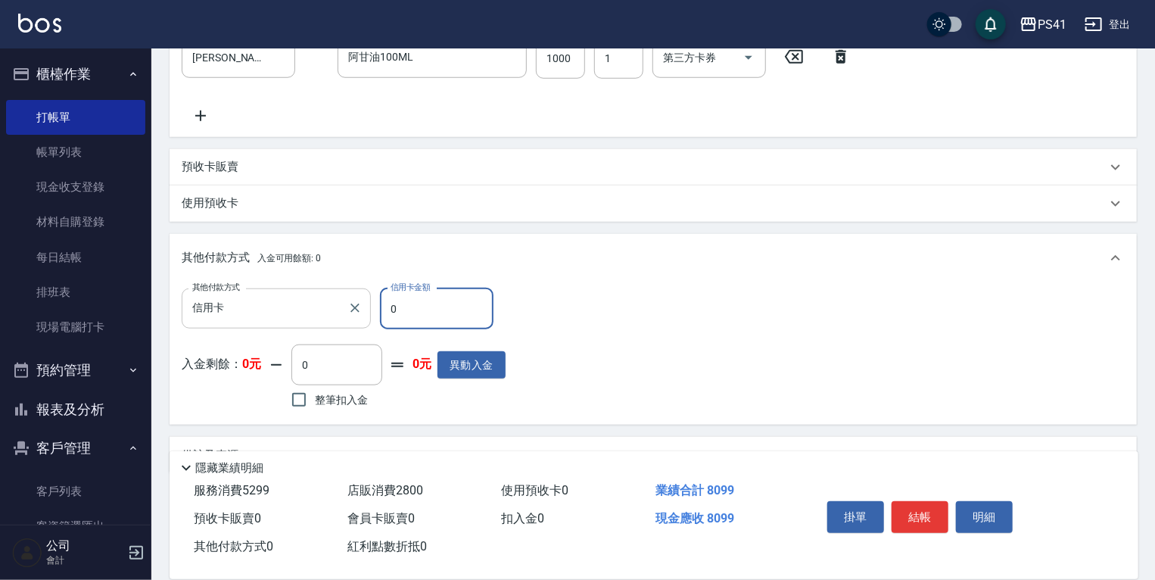
click at [303, 316] on div "其他付款方式 信用卡 其他付款方式 信用卡金額 0 信用卡金額" at bounding box center [344, 308] width 324 height 41
type input "8099"
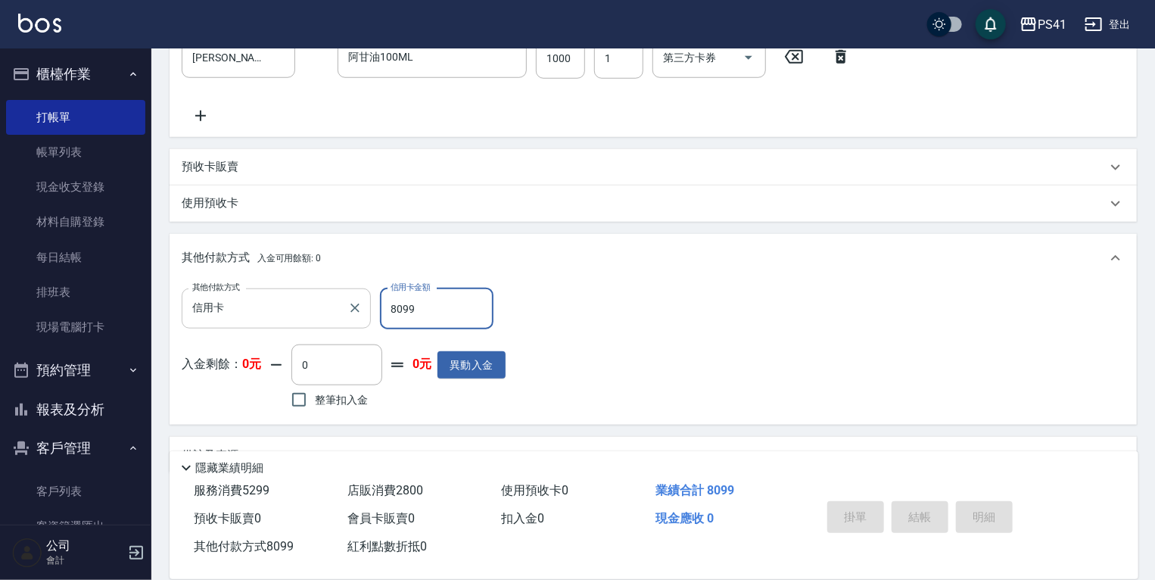
type input "[DATE] 19:56"
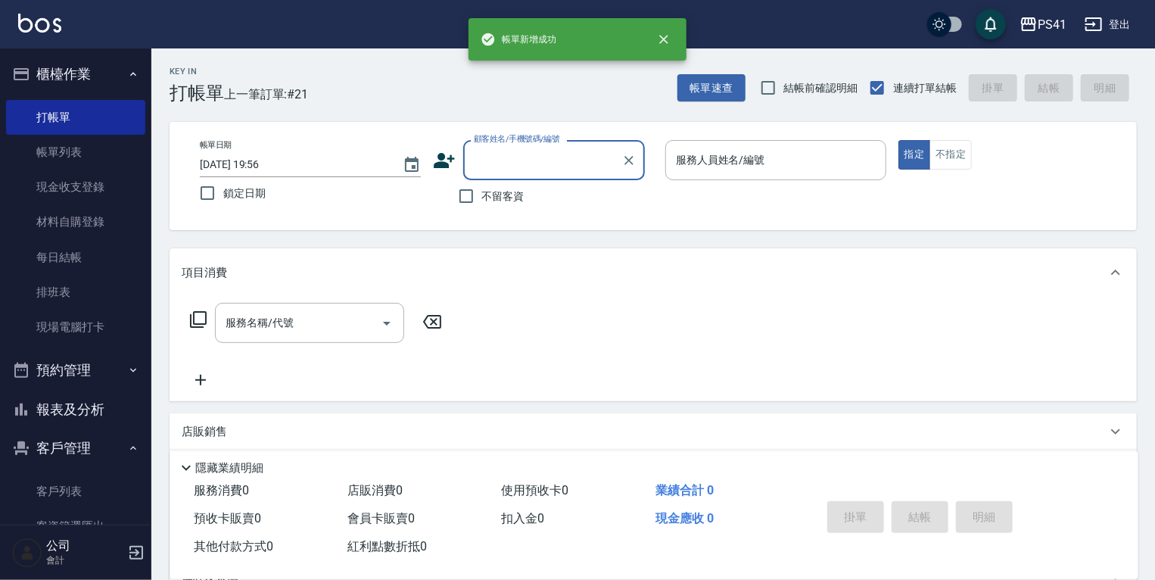
scroll to position [0, 0]
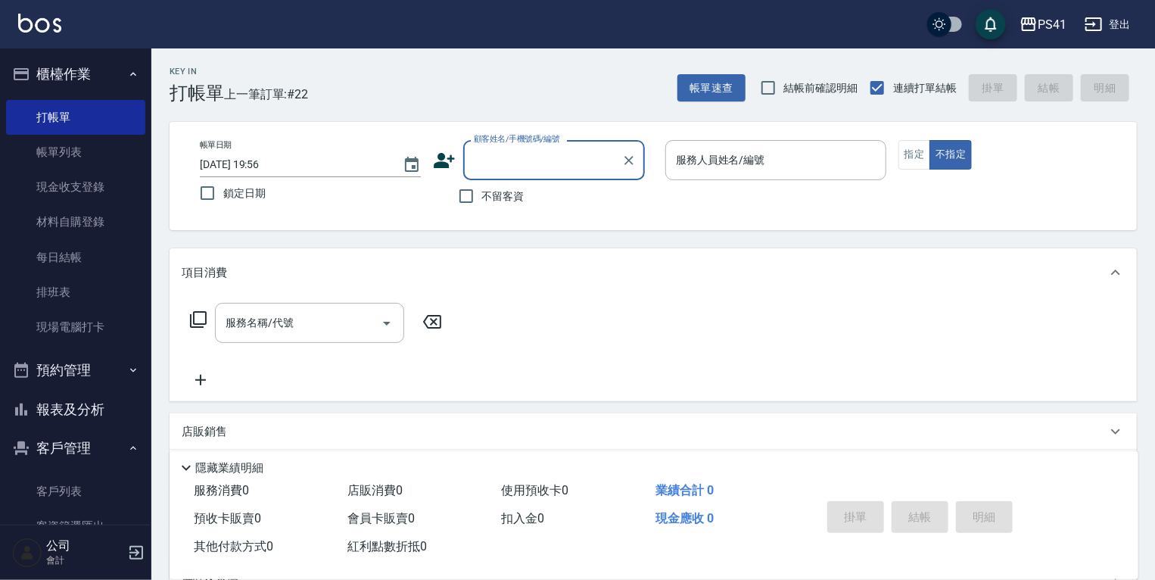
click at [70, 403] on button "報表及分析" at bounding box center [75, 409] width 139 height 39
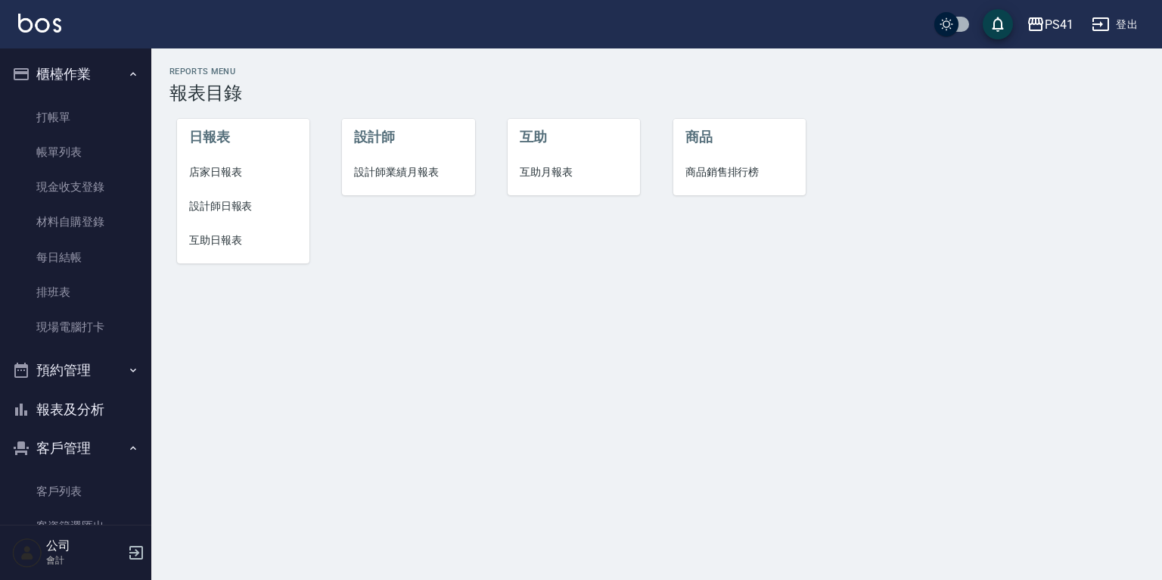
click at [248, 160] on li "店家日報表" at bounding box center [243, 172] width 132 height 34
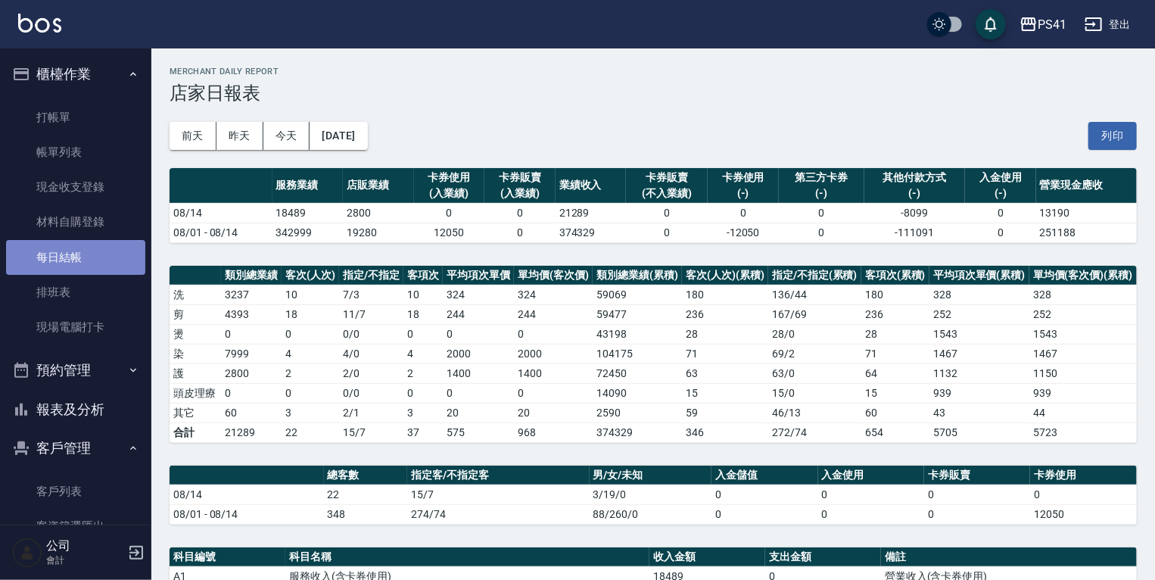
click at [88, 261] on link "每日結帳" at bounding box center [75, 257] width 139 height 35
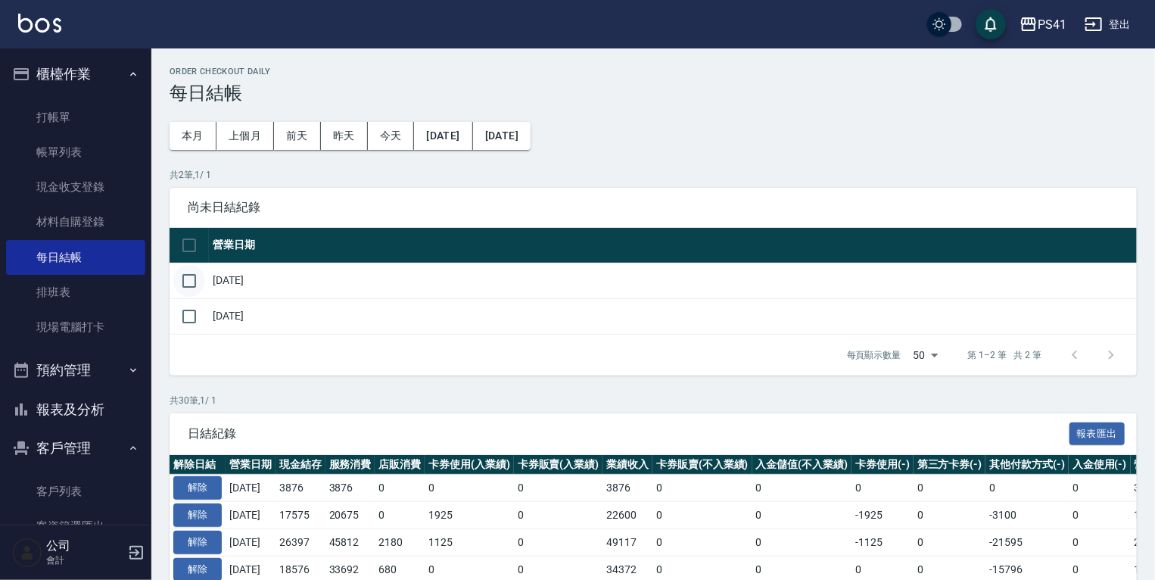
click at [203, 282] on input "checkbox" at bounding box center [189, 281] width 32 height 32
checkbox input "true"
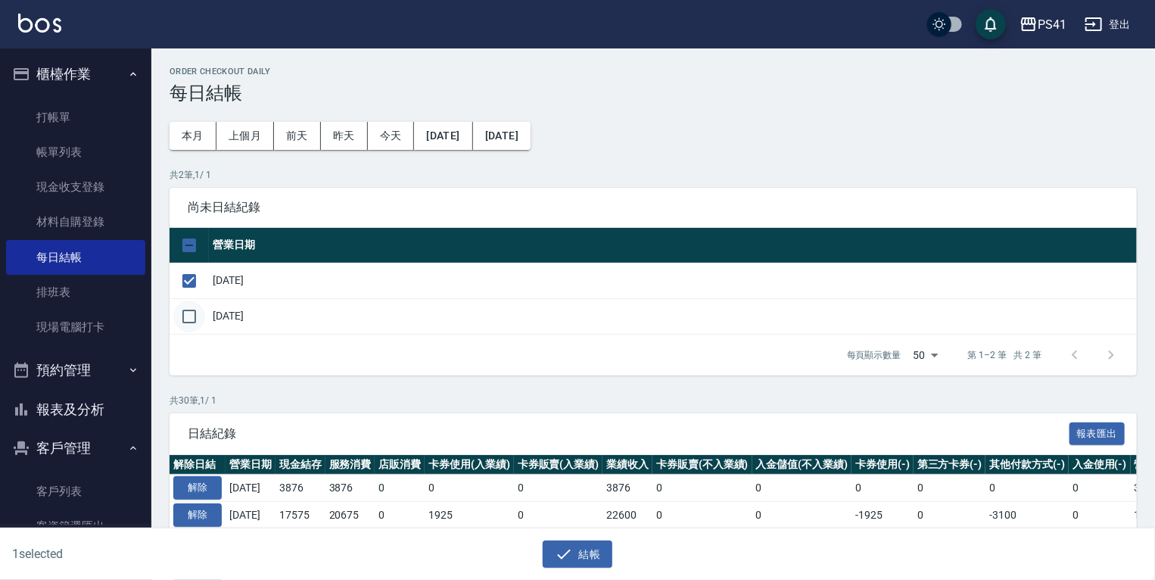
click at [197, 320] on input "checkbox" at bounding box center [189, 316] width 32 height 32
checkbox input "true"
drag, startPoint x: 562, startPoint y: 545, endPoint x: 558, endPoint y: 450, distance: 94.7
click at [564, 544] on button "結帳" at bounding box center [577, 554] width 70 height 28
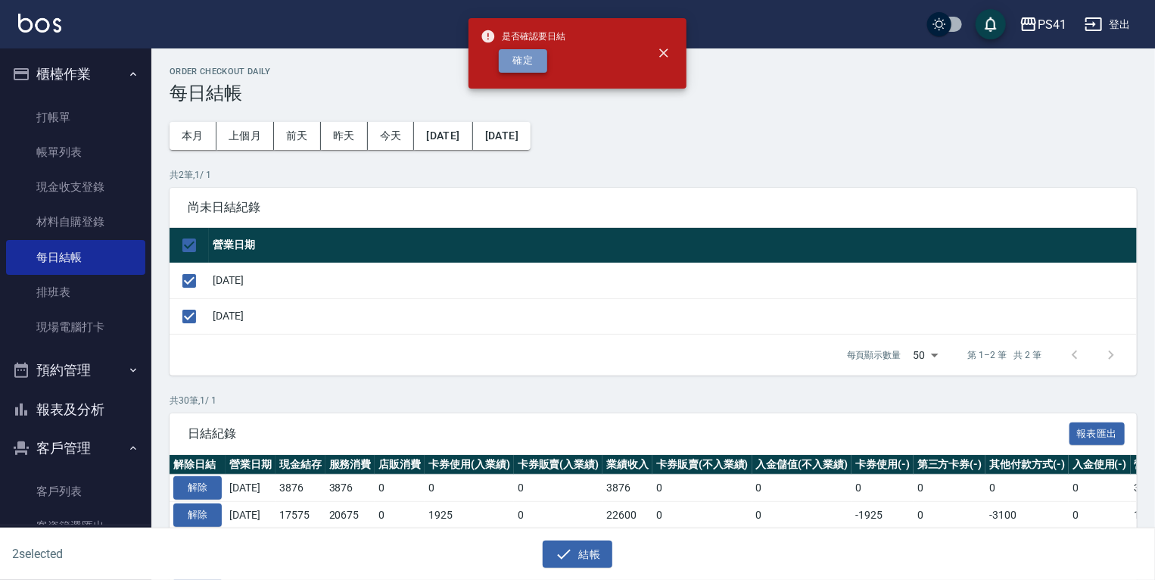
click at [528, 67] on button "確定" at bounding box center [523, 60] width 48 height 23
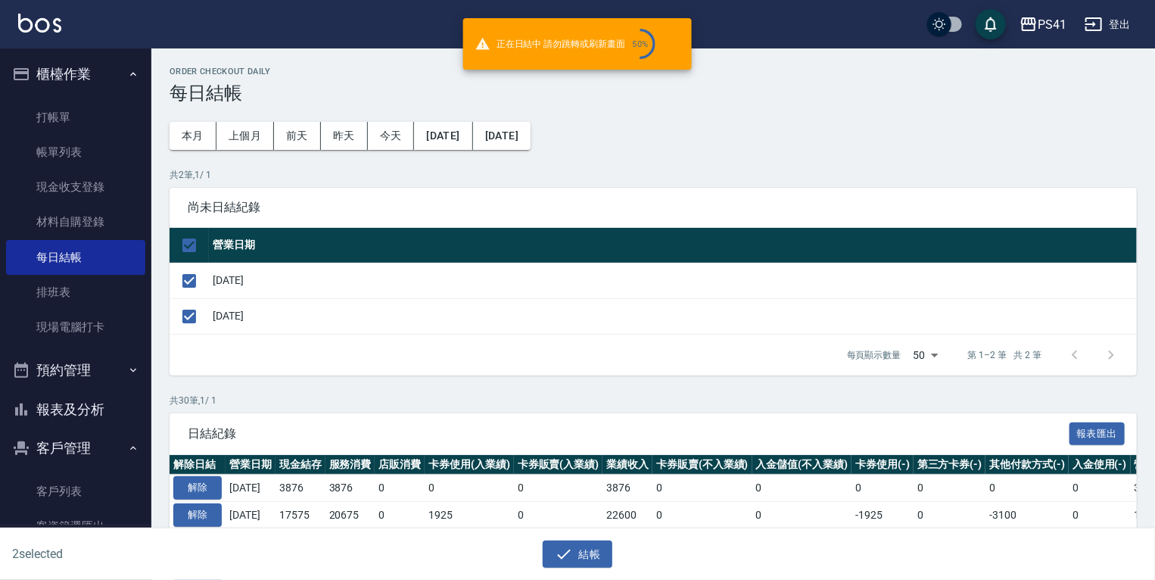
checkbox input "false"
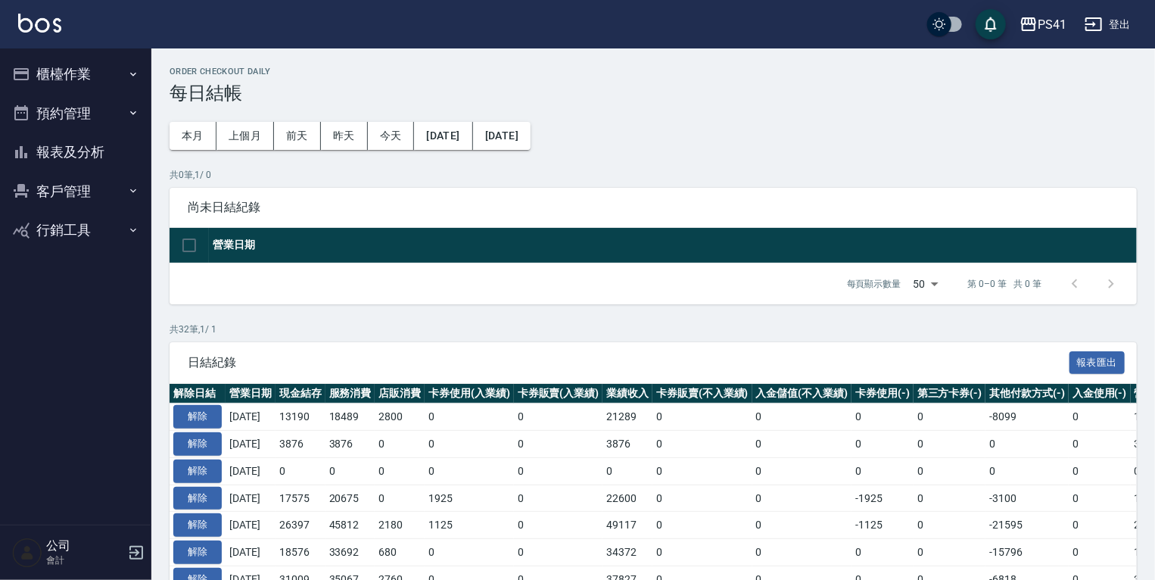
click at [63, 65] on button "櫃檯作業" at bounding box center [75, 73] width 139 height 39
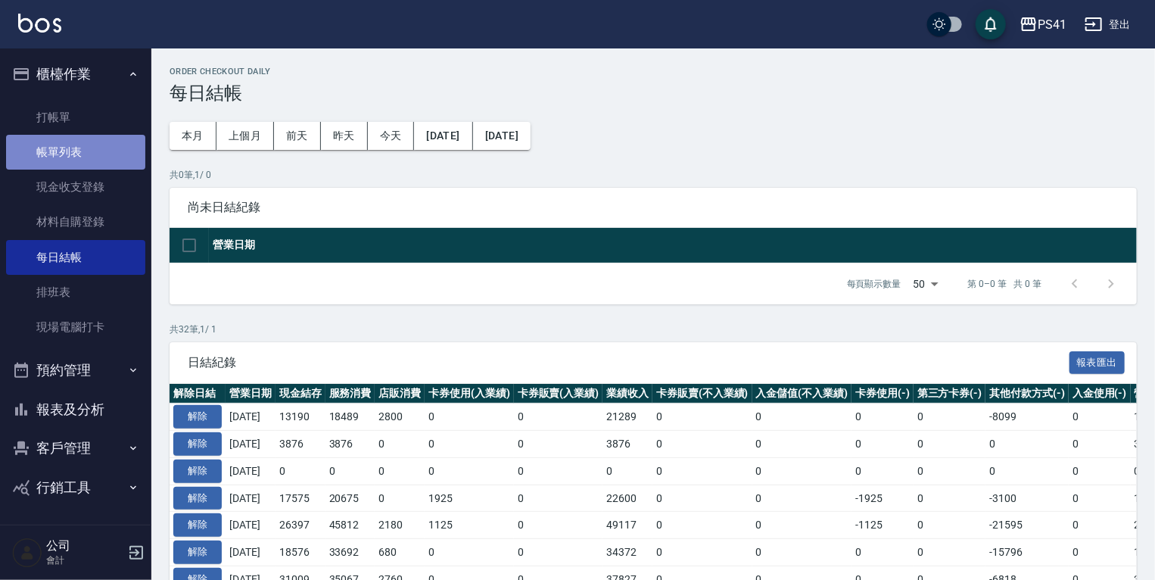
click at [79, 154] on link "帳單列表" at bounding box center [75, 152] width 139 height 35
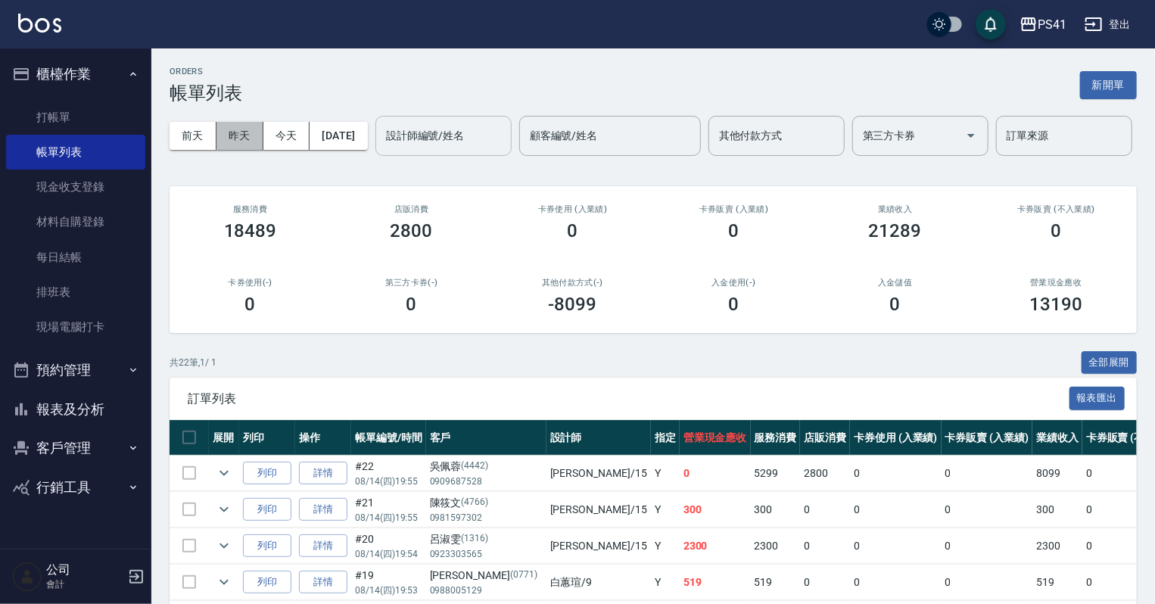
click at [225, 123] on button "昨天" at bounding box center [239, 136] width 47 height 28
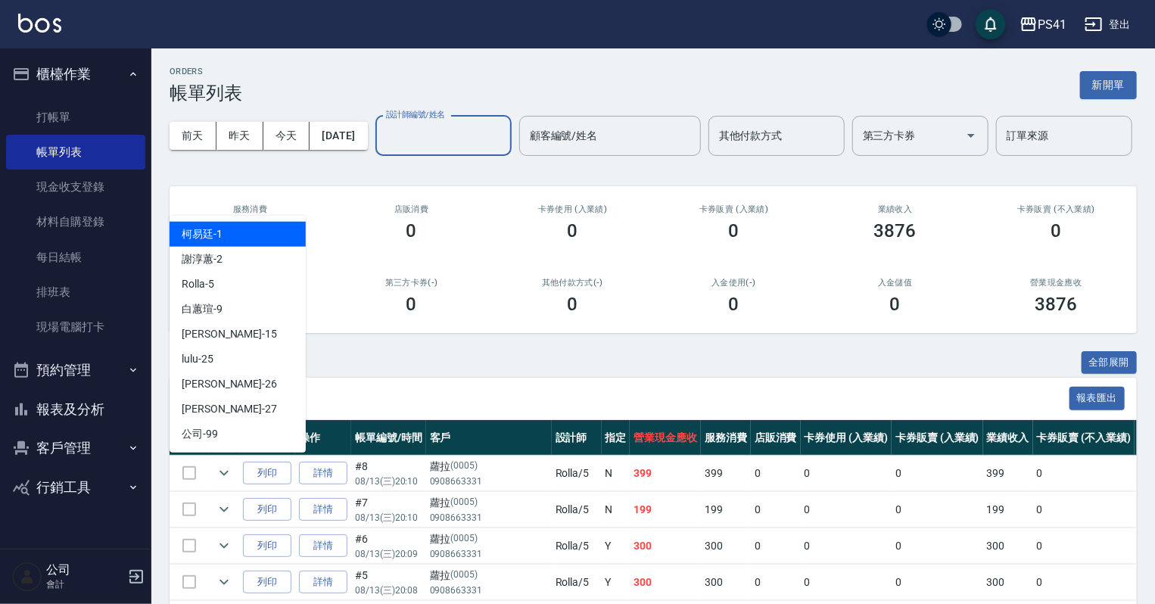
click at [382, 149] on input "設計師編號/姓名" at bounding box center [443, 136] width 123 height 26
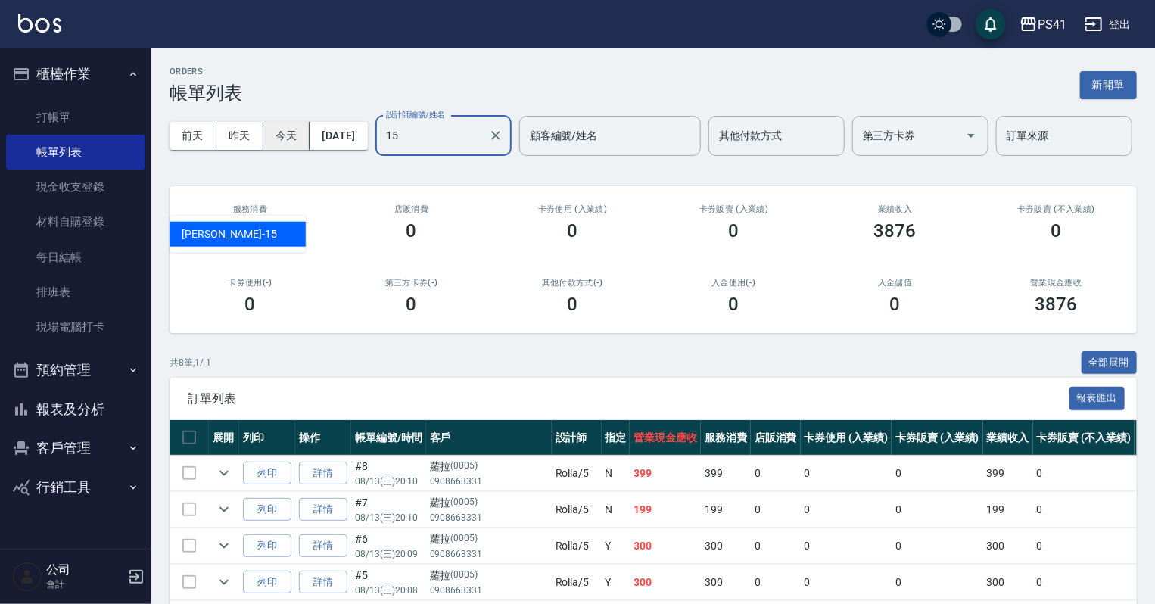
type input "15"
click at [271, 131] on button "今天" at bounding box center [286, 136] width 47 height 28
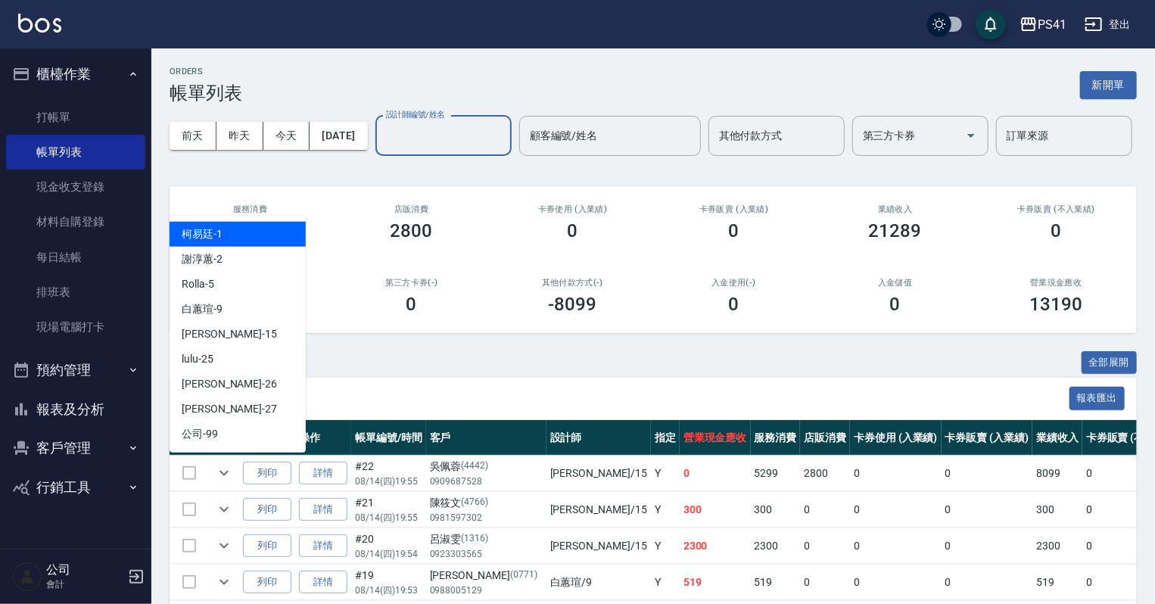
click at [382, 149] on input "設計師編號/姓名" at bounding box center [443, 136] width 123 height 26
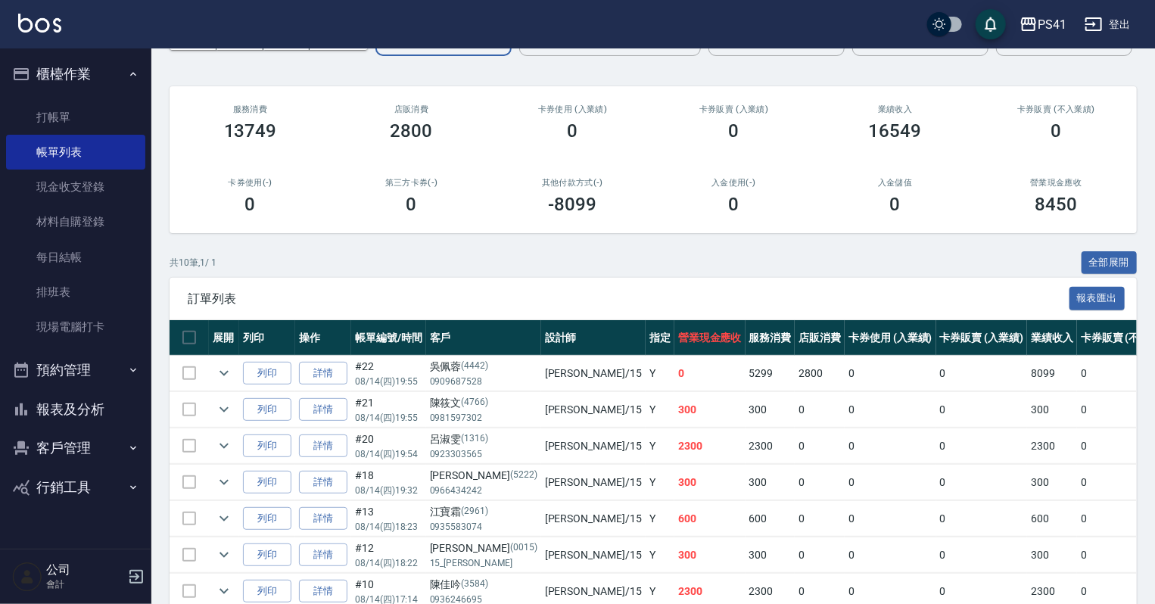
scroll to position [85, 0]
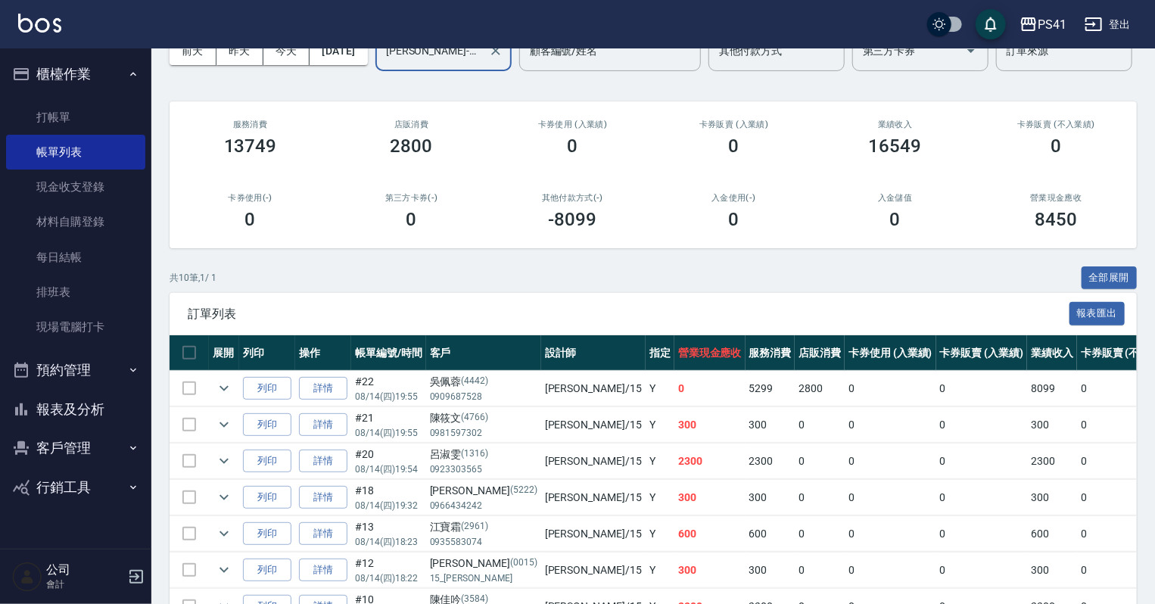
type input "[PERSON_NAME]15"
drag, startPoint x: 70, startPoint y: 398, endPoint x: 78, endPoint y: 399, distance: 8.4
click at [74, 399] on button "報表及分析" at bounding box center [75, 409] width 139 height 39
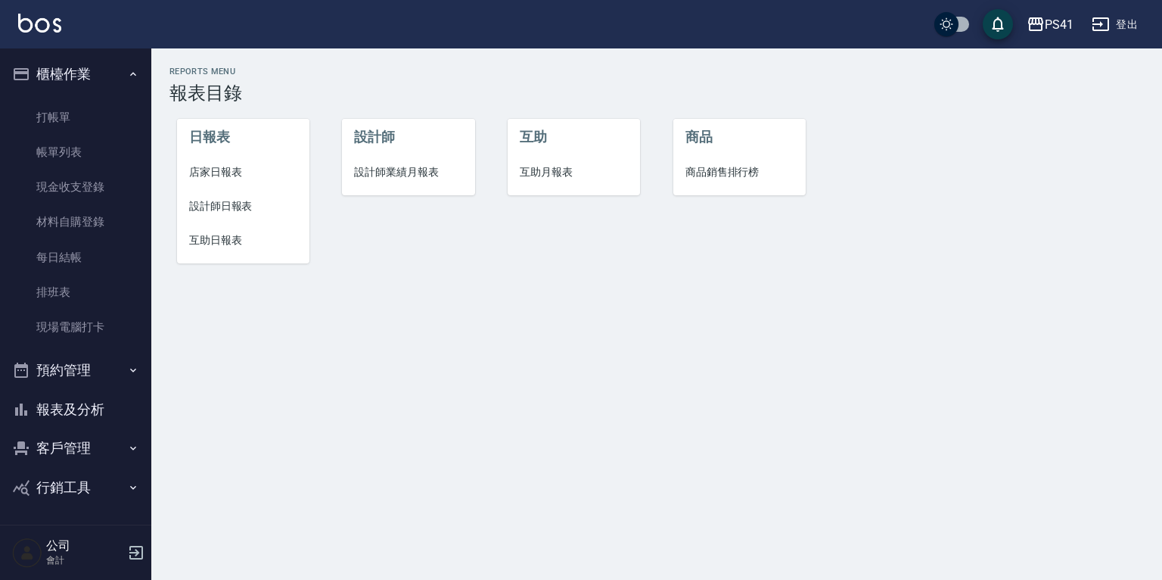
click at [227, 193] on li "設計師日報表" at bounding box center [243, 206] width 132 height 34
click at [551, 172] on span "互助月報表" at bounding box center [574, 172] width 108 height 16
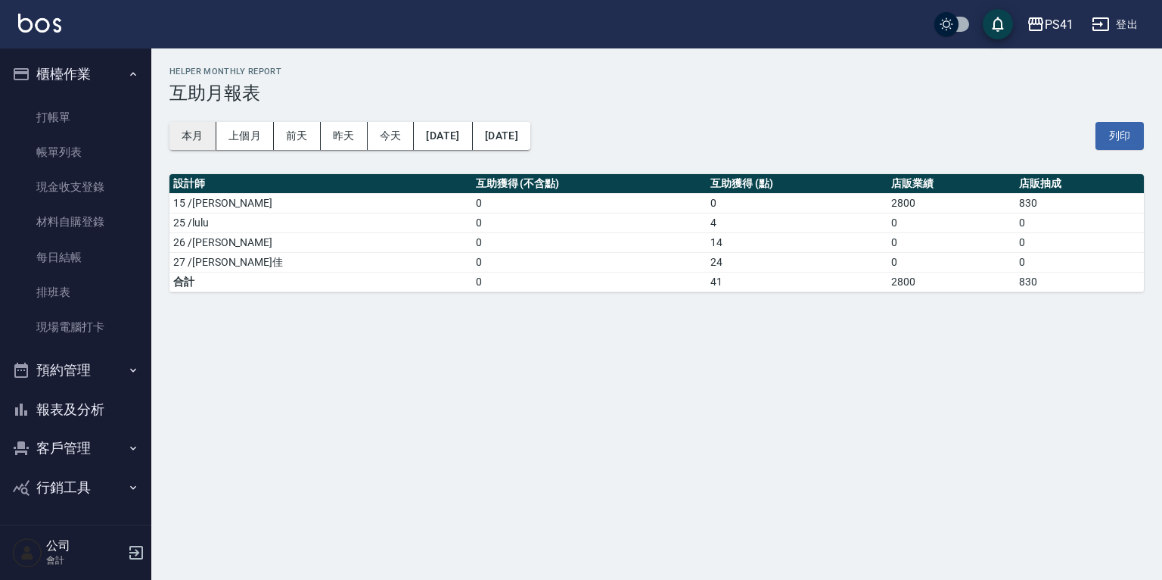
click at [206, 142] on button "本月" at bounding box center [192, 136] width 47 height 28
